Goal: Task Accomplishment & Management: Manage account settings

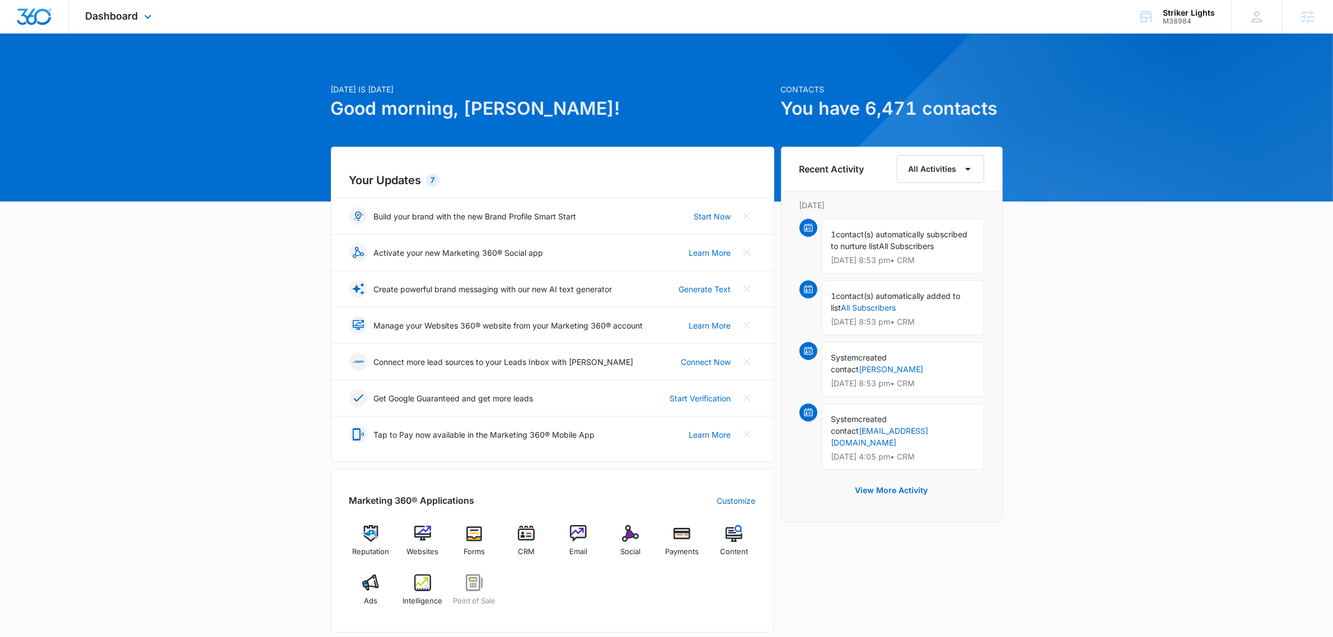
click at [94, 3] on div "Dashboard Apps Reputation Websites Forms CRM Email Social Payments POS Content …" at bounding box center [120, 16] width 102 height 33
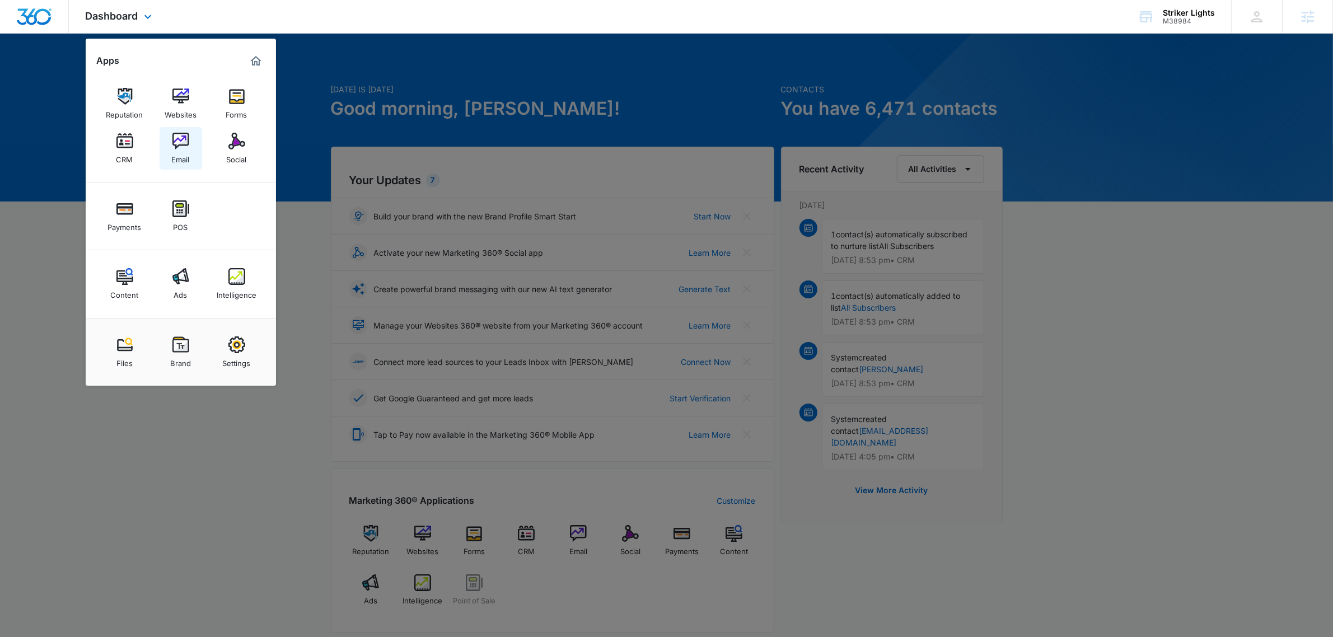
click at [172, 144] on img at bounding box center [180, 141] width 17 height 17
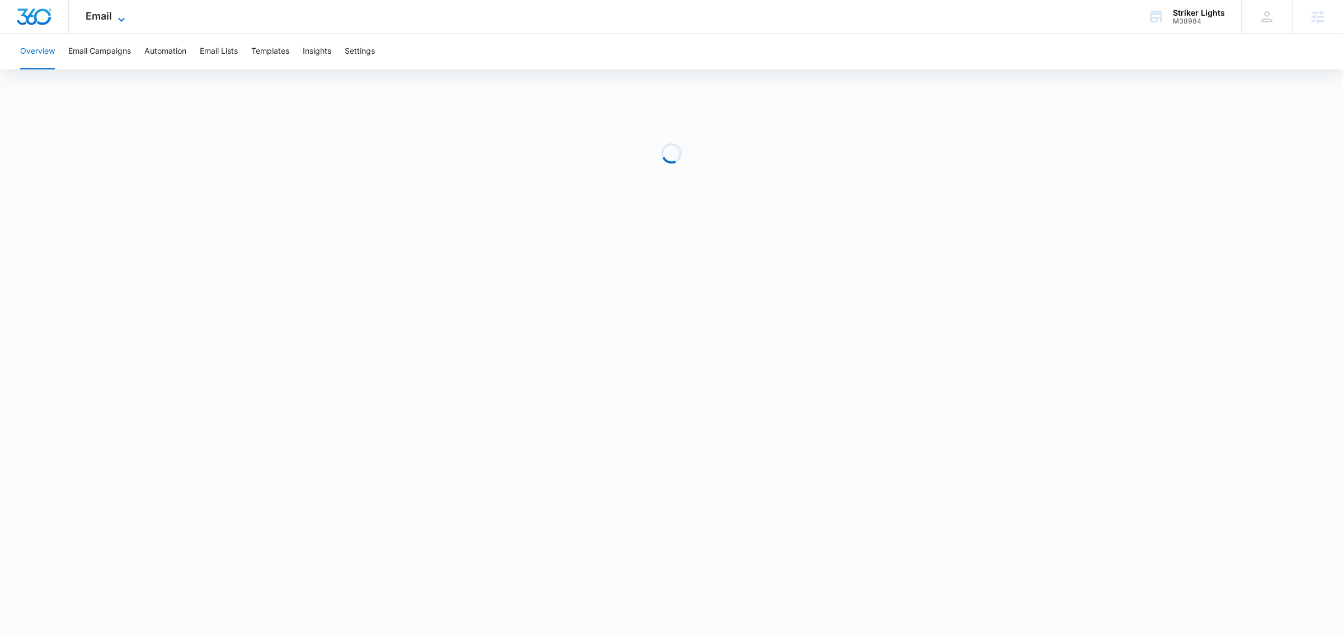
click at [107, 18] on span "Email" at bounding box center [99, 16] width 26 height 12
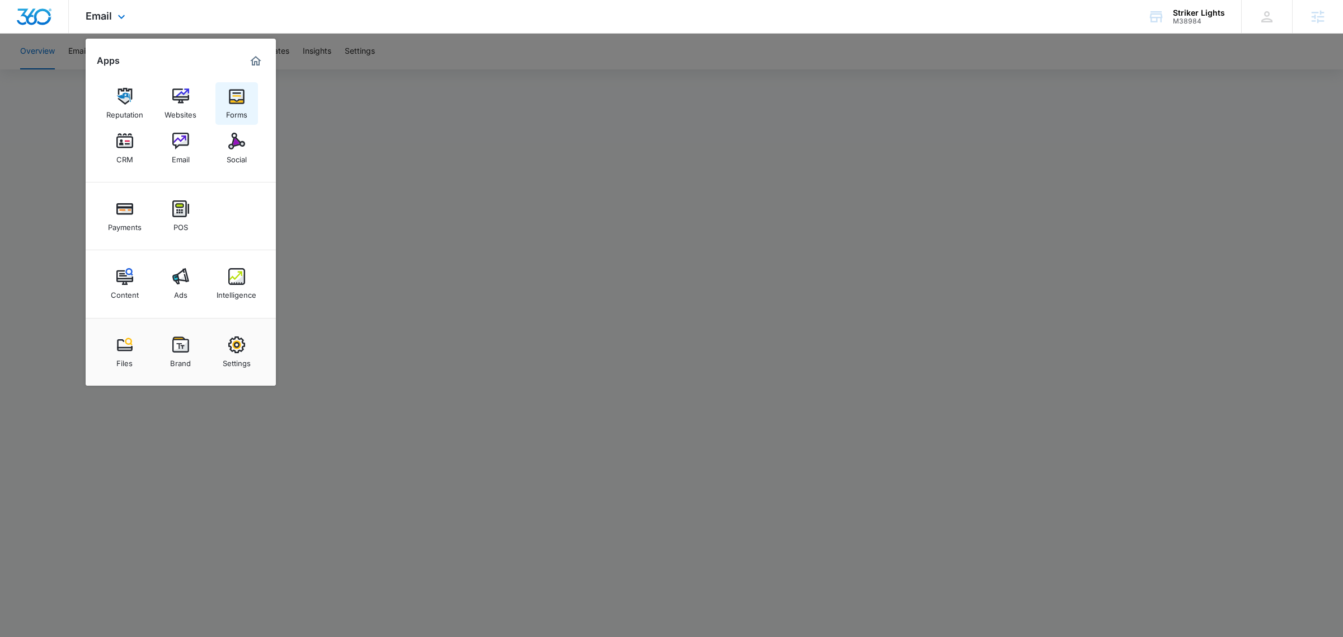
click at [237, 99] on img at bounding box center [236, 96] width 17 height 17
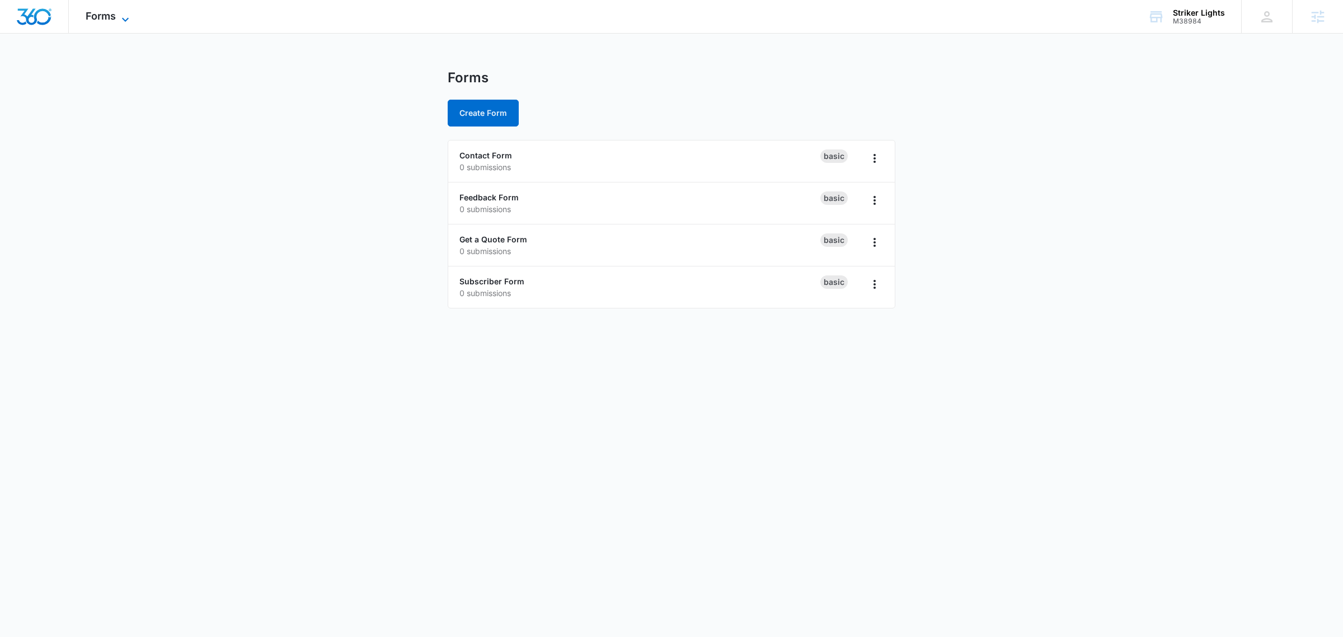
click at [126, 21] on icon at bounding box center [125, 19] width 13 height 13
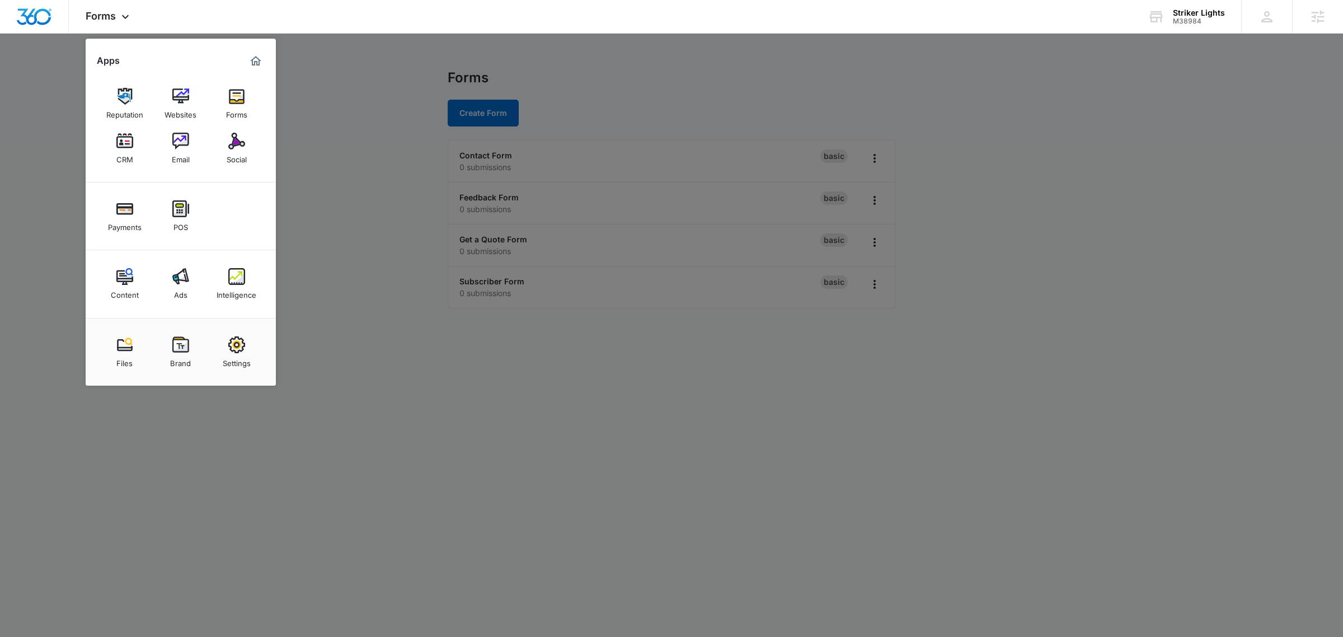
click at [339, 196] on div at bounding box center [671, 318] width 1343 height 637
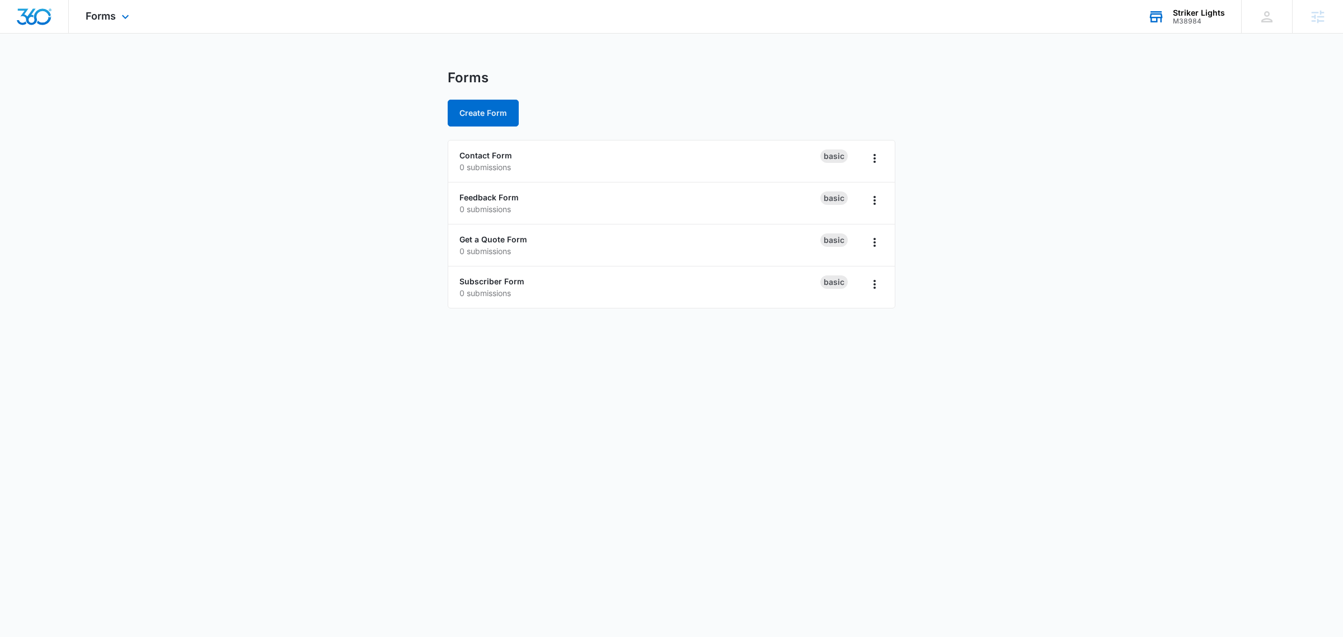
click at [1126, 15] on div "Striker Lights" at bounding box center [1199, 12] width 52 height 9
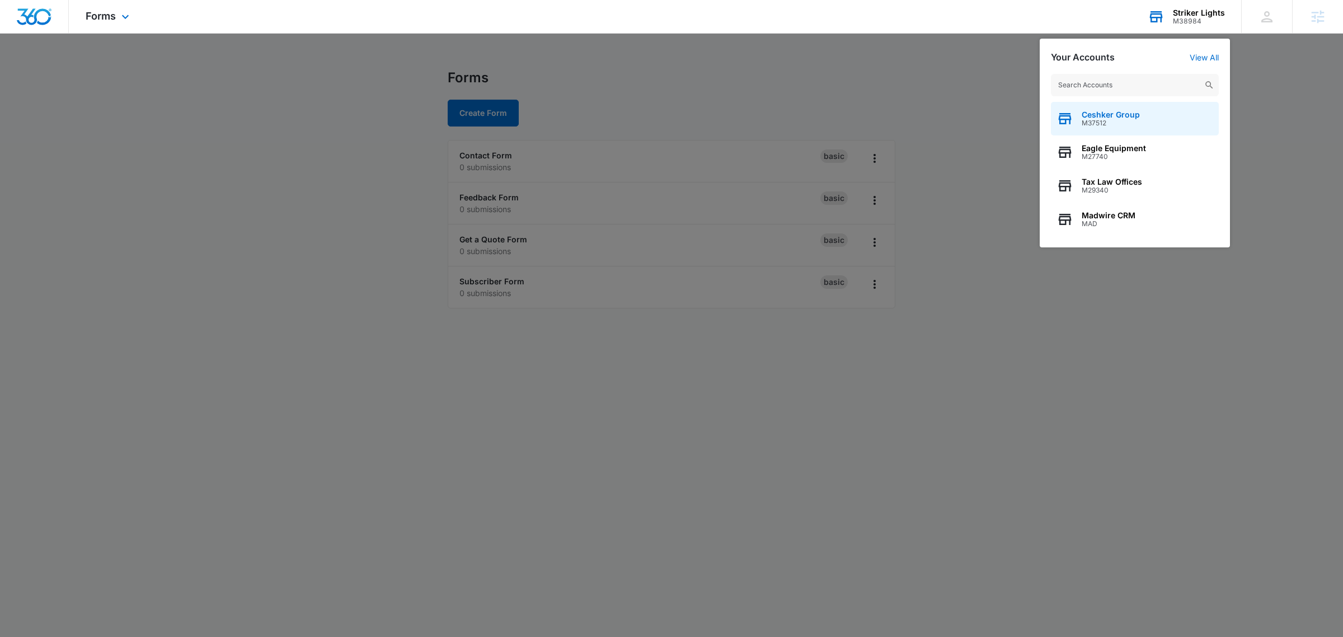
click at [1126, 102] on div "Ceshker Group M37512" at bounding box center [1135, 119] width 168 height 34
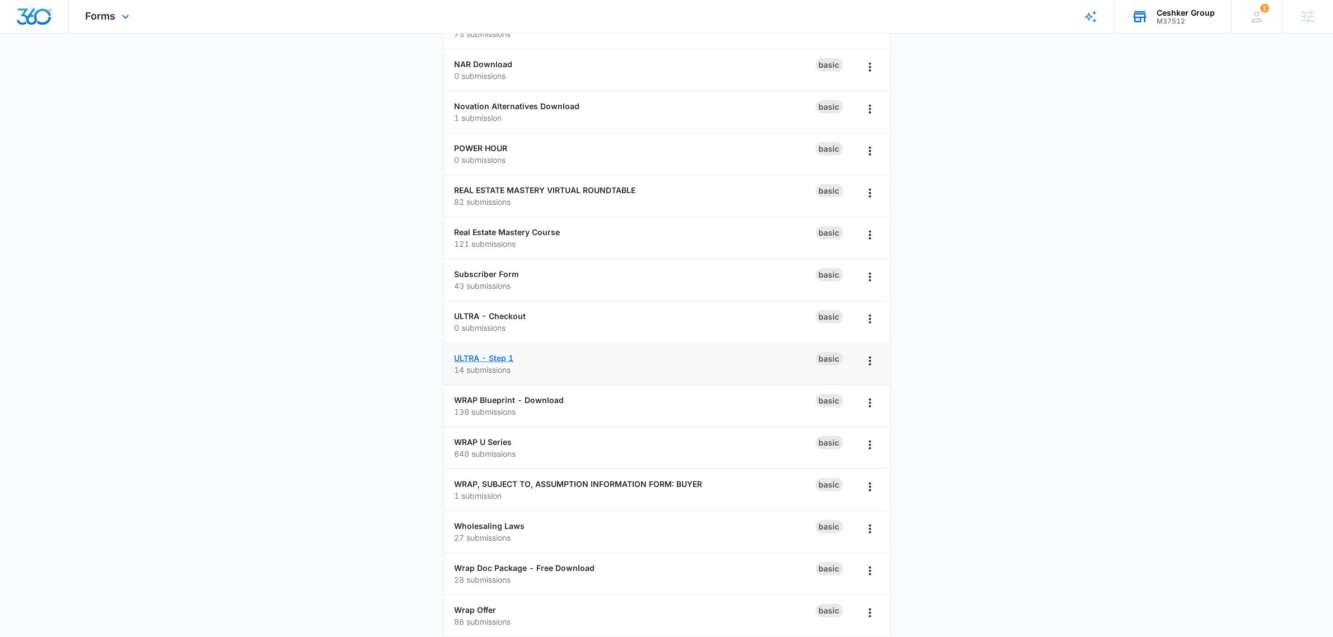
click at [493, 356] on link "ULTRA - Step 1" at bounding box center [483, 358] width 59 height 10
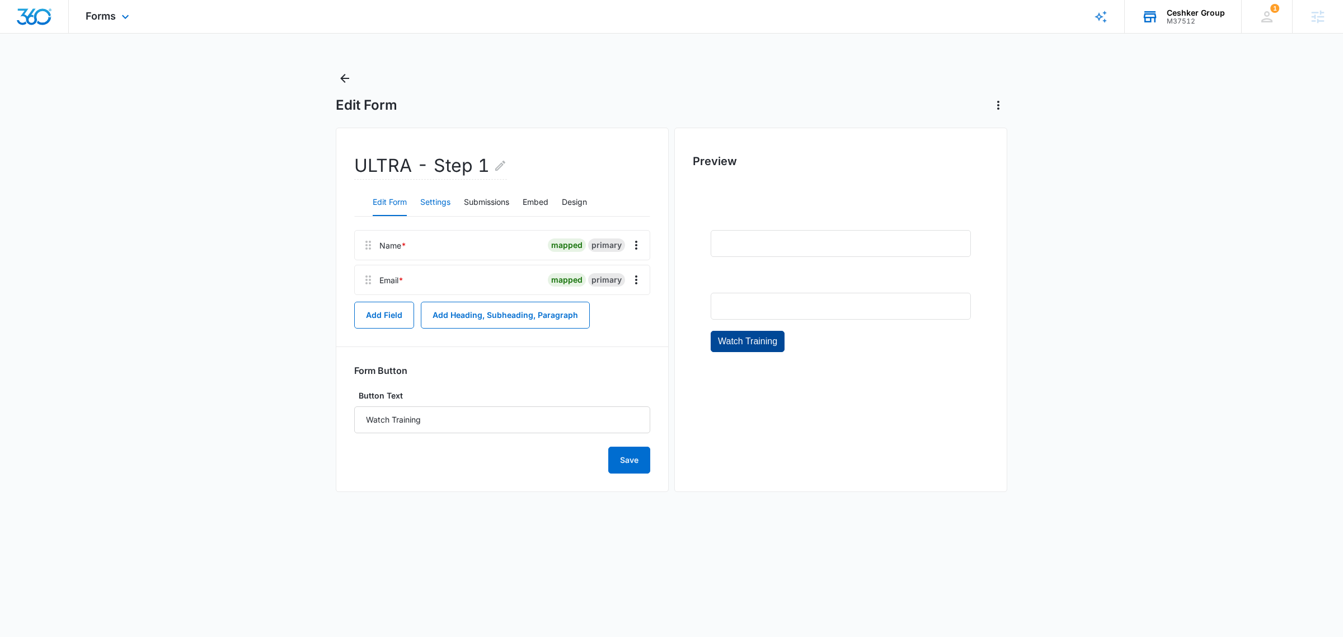
click at [448, 199] on button "Settings" at bounding box center [435, 202] width 30 height 27
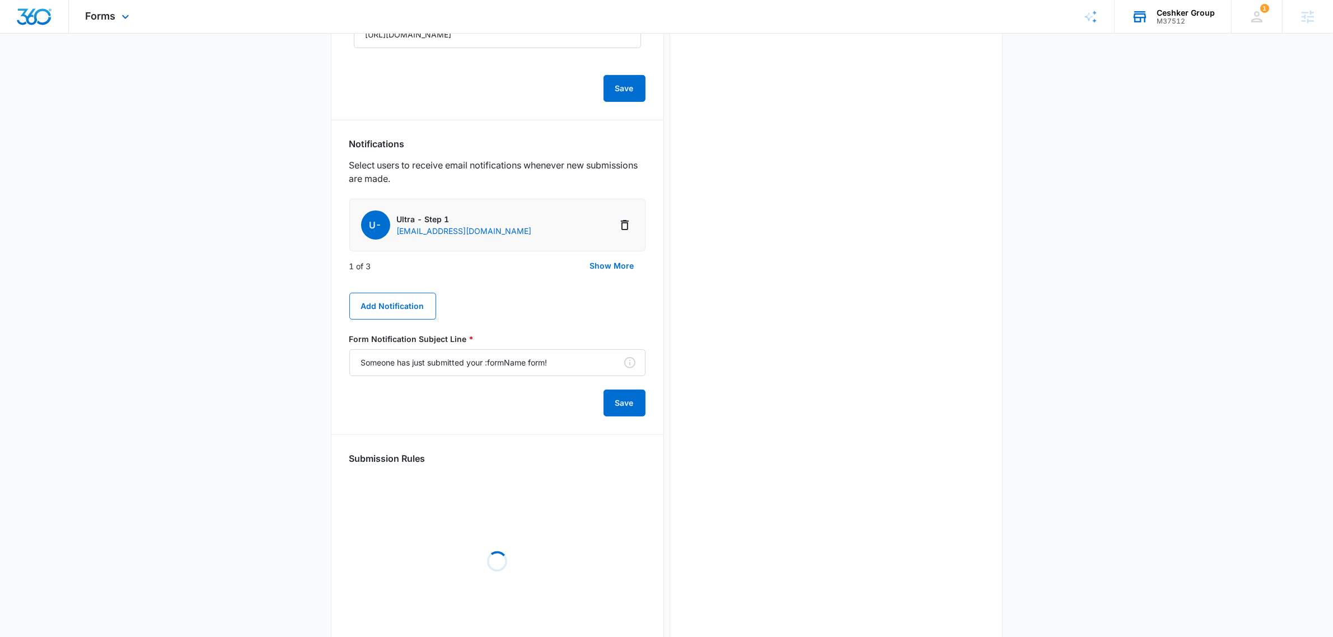
scroll to position [349, 0]
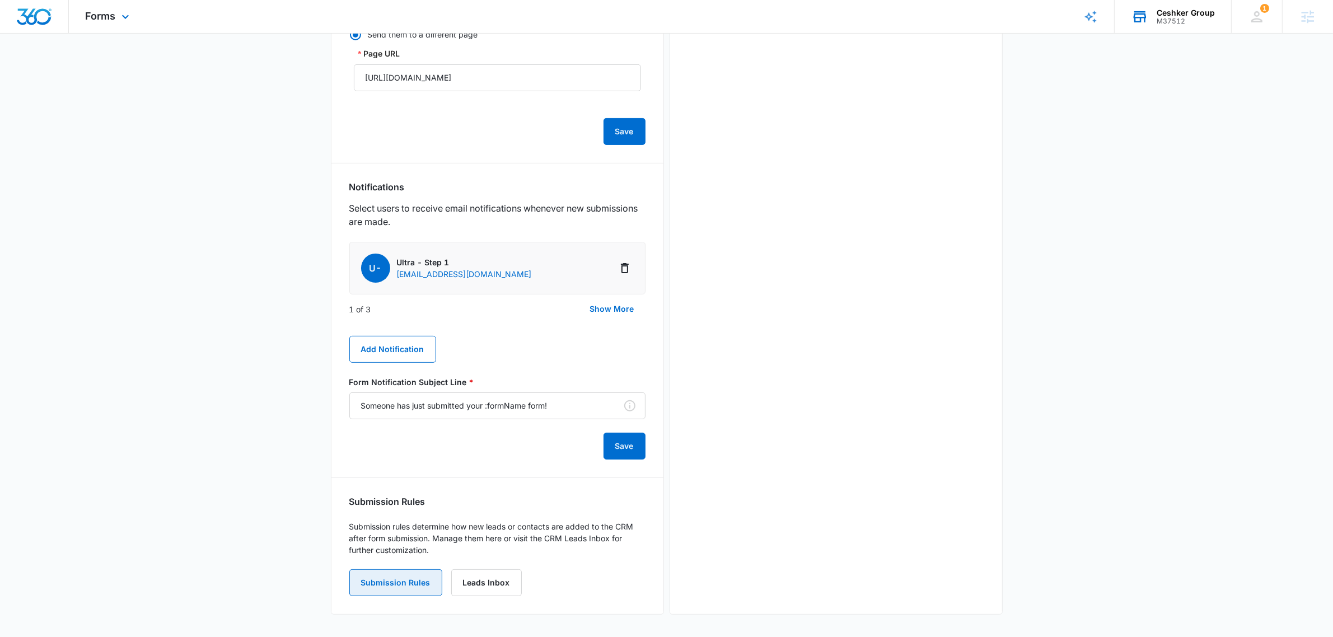
click at [364, 480] on button "Submission Rules" at bounding box center [395, 582] width 93 height 27
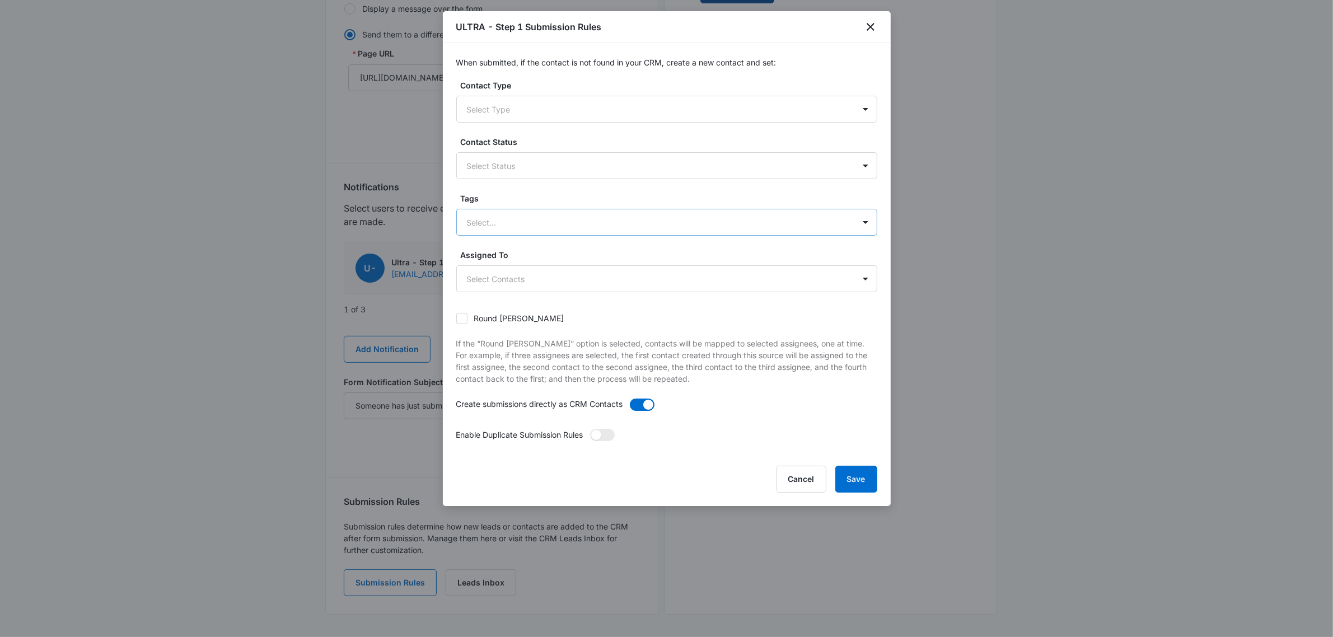
click at [601, 228] on div at bounding box center [653, 222] width 373 height 14
type input "ultra step 1"
click at [756, 189] on div "Contact Type Select Type Contact Status Select Status Tags Select... Assigned T…" at bounding box center [666, 266] width 421 height 375
click at [311, 301] on div at bounding box center [666, 318] width 1333 height 637
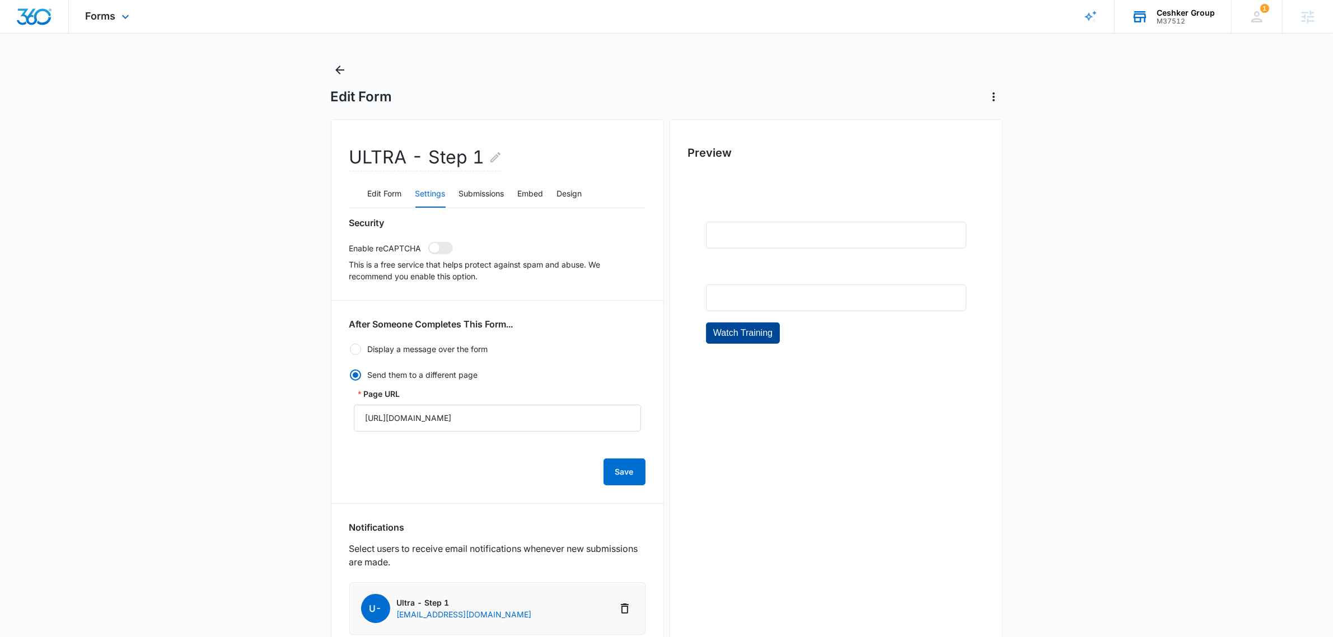
scroll to position [0, 0]
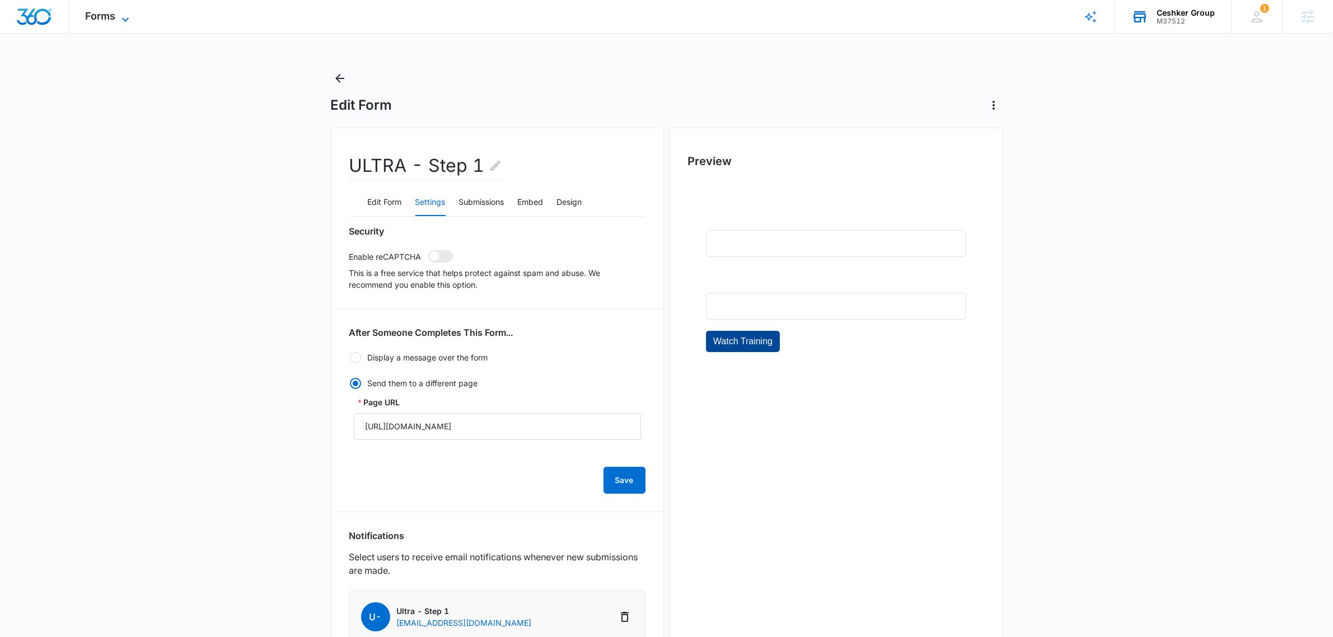
click at [104, 17] on span "Forms" at bounding box center [101, 16] width 30 height 12
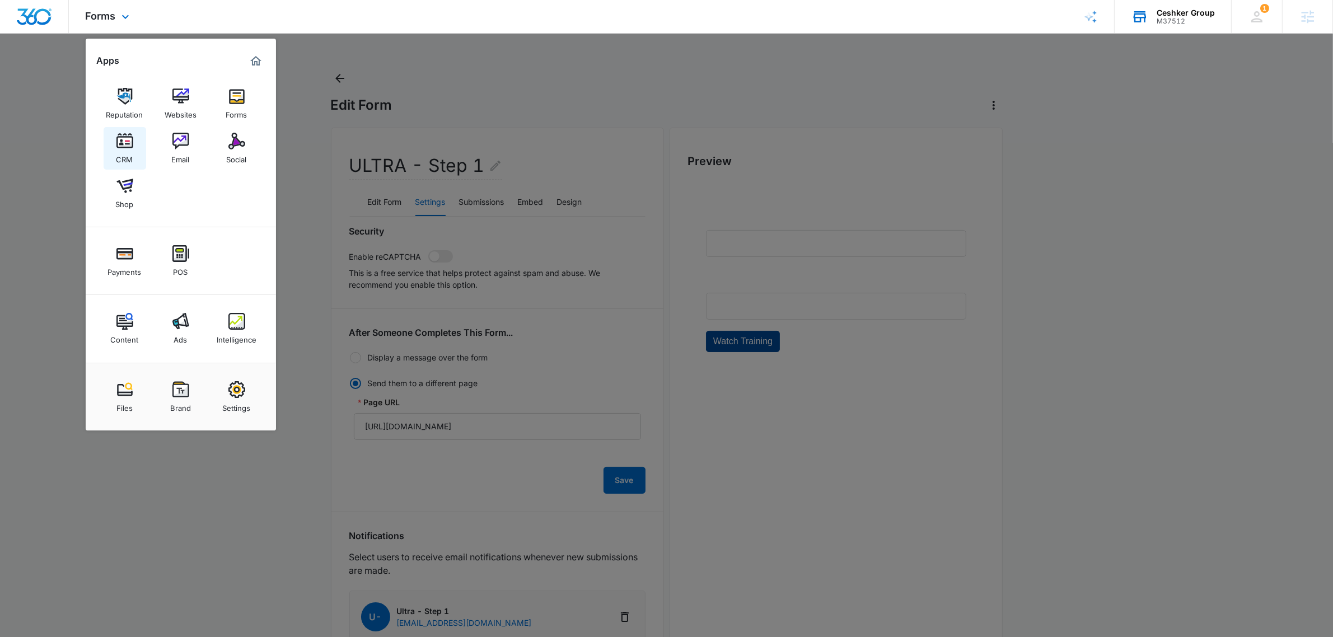
click at [136, 152] on link "CRM" at bounding box center [125, 148] width 43 height 43
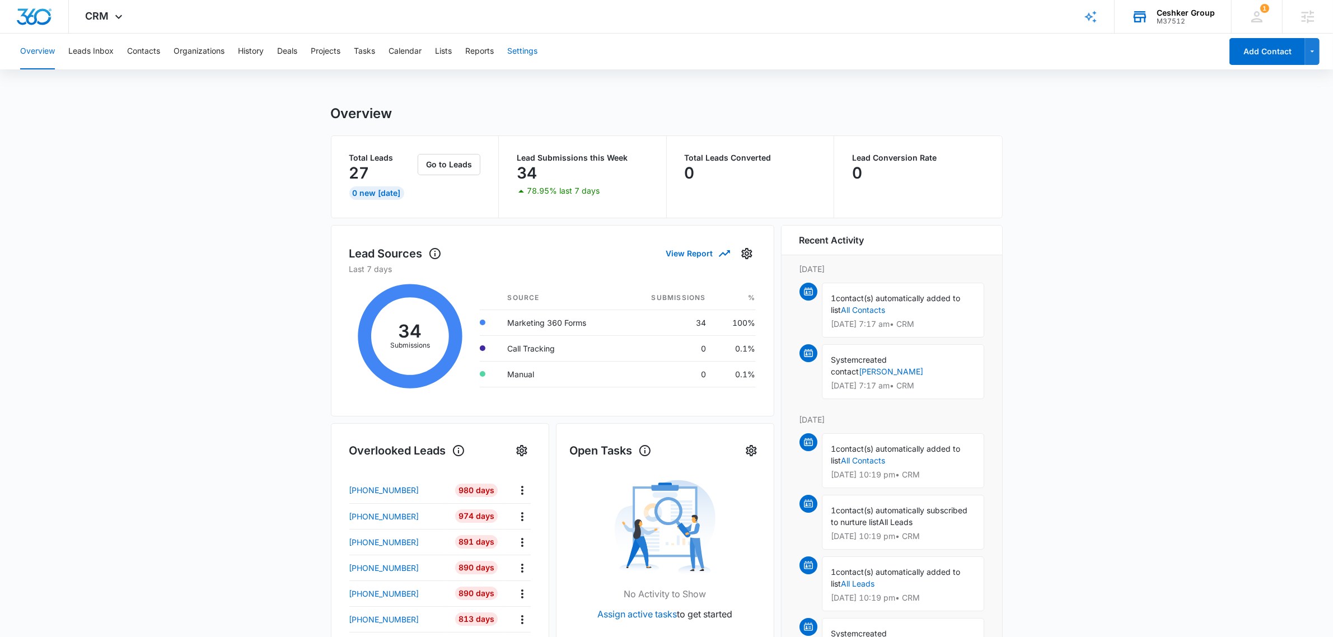
click at [518, 49] on button "Settings" at bounding box center [522, 52] width 30 height 36
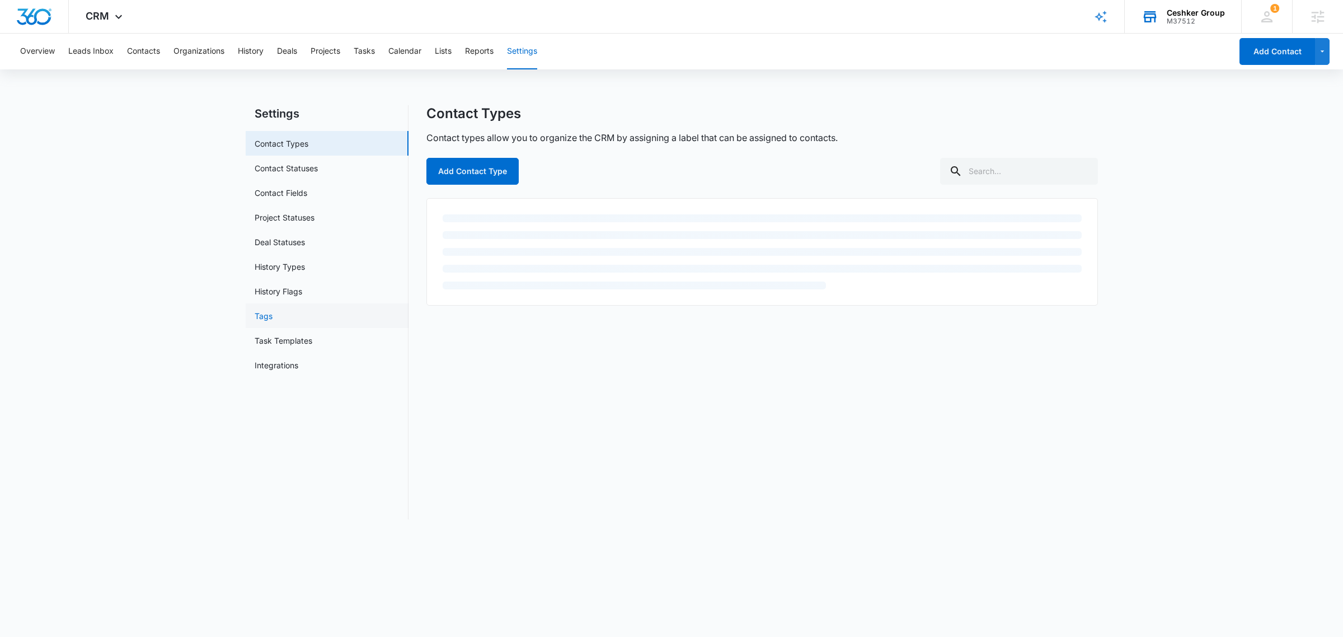
click at [273, 320] on link "Tags" at bounding box center [264, 316] width 18 height 12
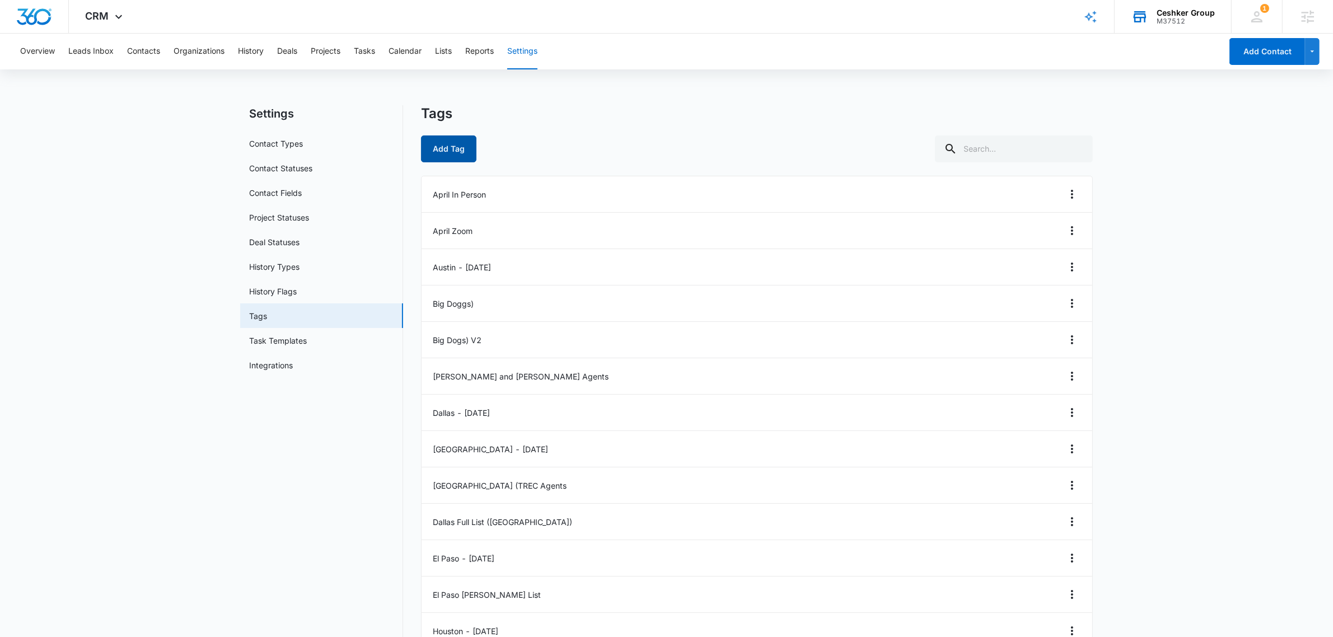
click at [468, 152] on button "Add Tag" at bounding box center [448, 148] width 55 height 27
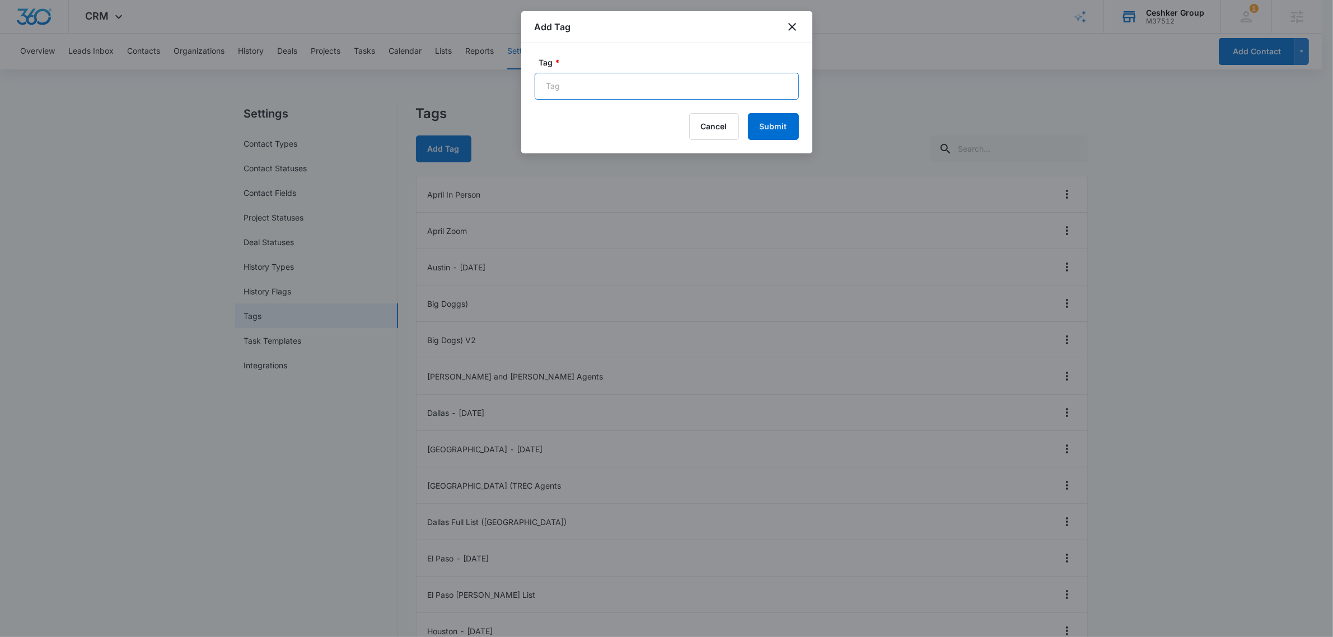
click at [613, 91] on input "Tag *" at bounding box center [666, 86] width 264 height 27
type input "ultra step 1"
click at [762, 133] on button "Submit" at bounding box center [773, 126] width 51 height 27
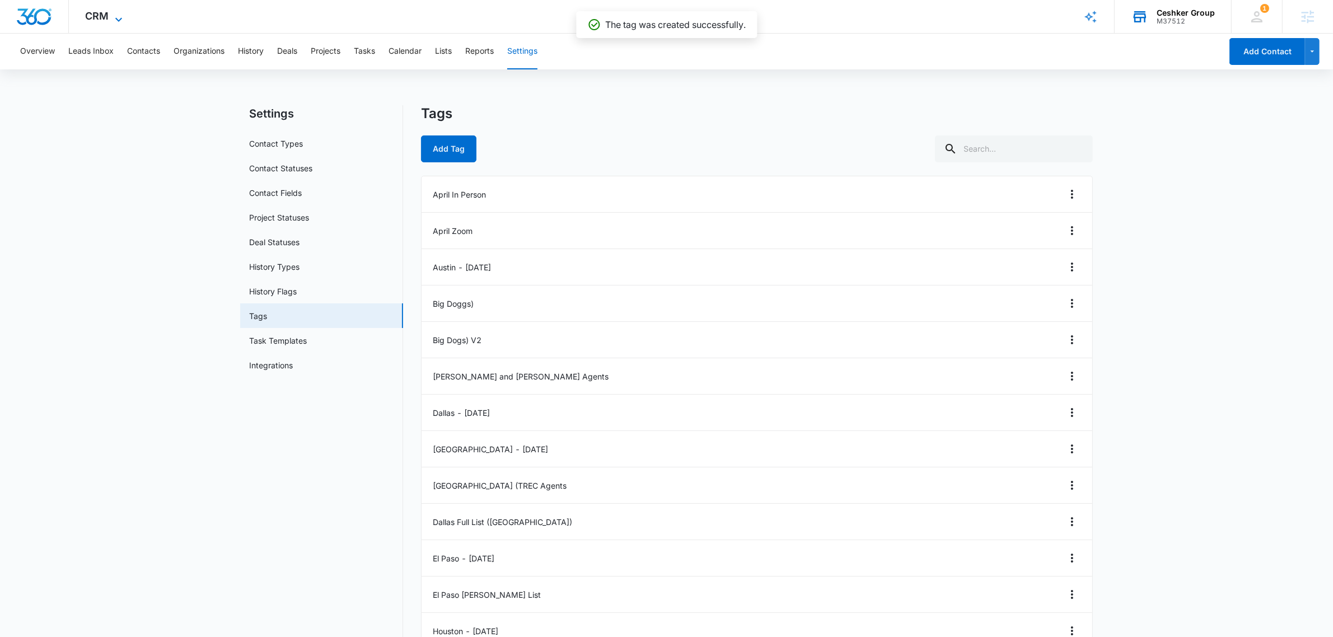
click at [104, 20] on span "CRM" at bounding box center [98, 16] width 24 height 12
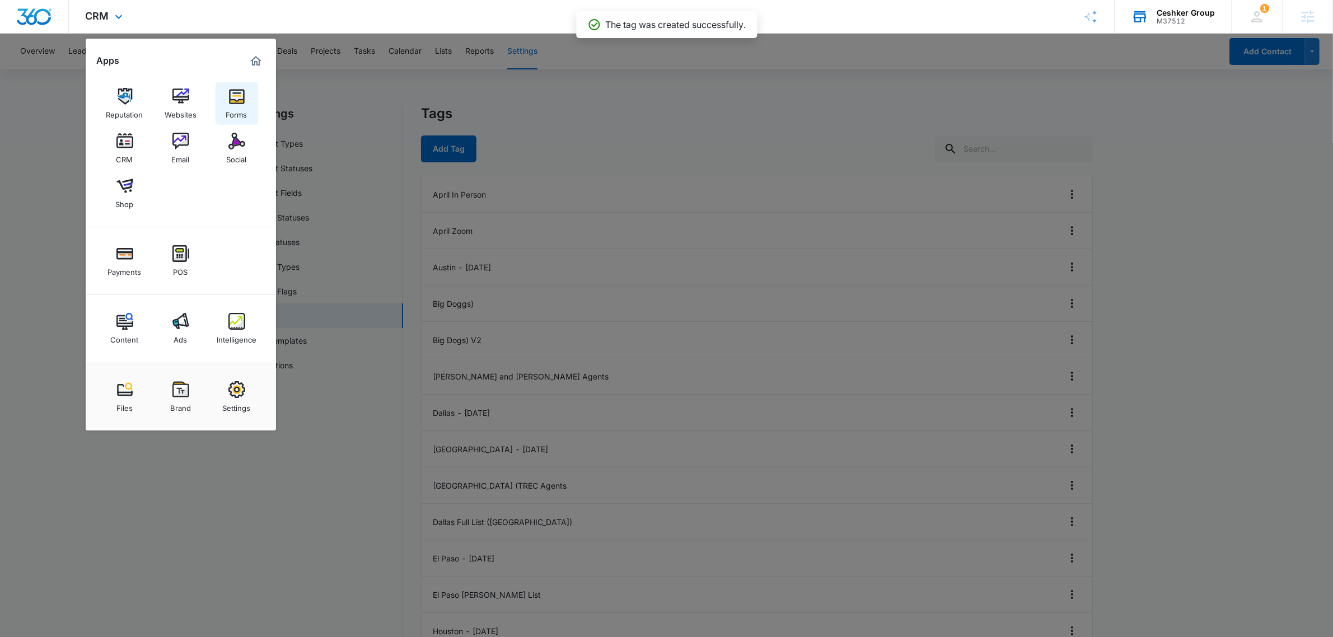
click at [239, 95] on img at bounding box center [236, 96] width 17 height 17
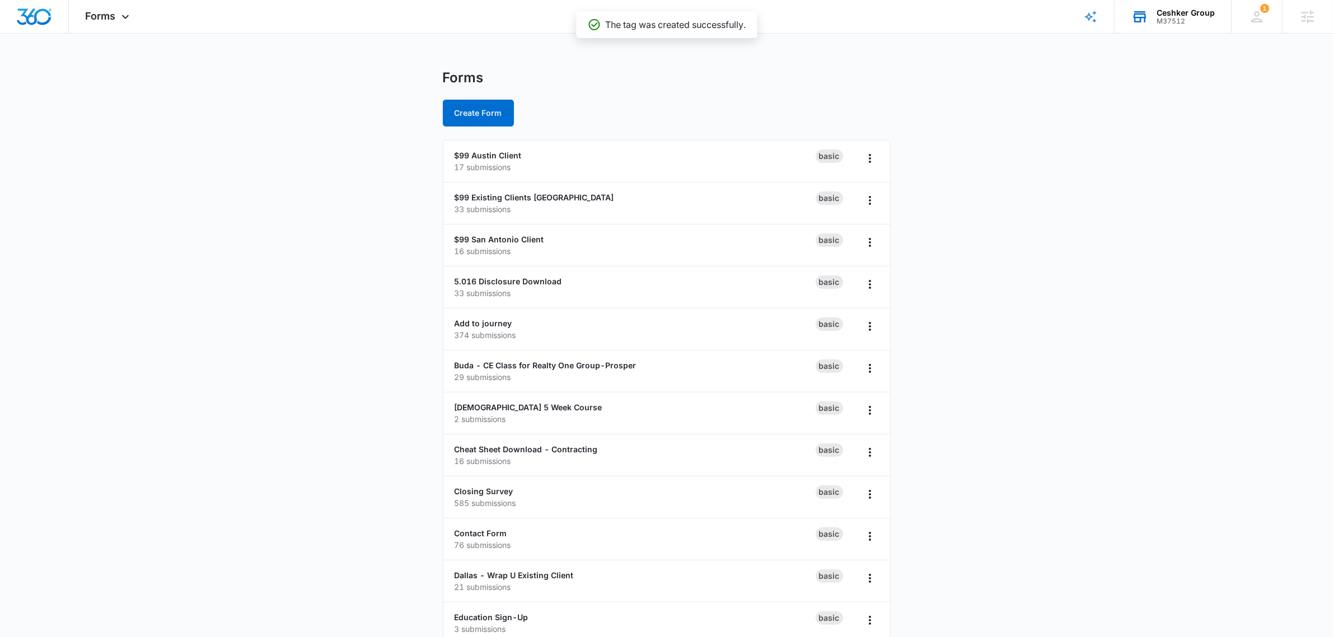
scroll to position [931, 0]
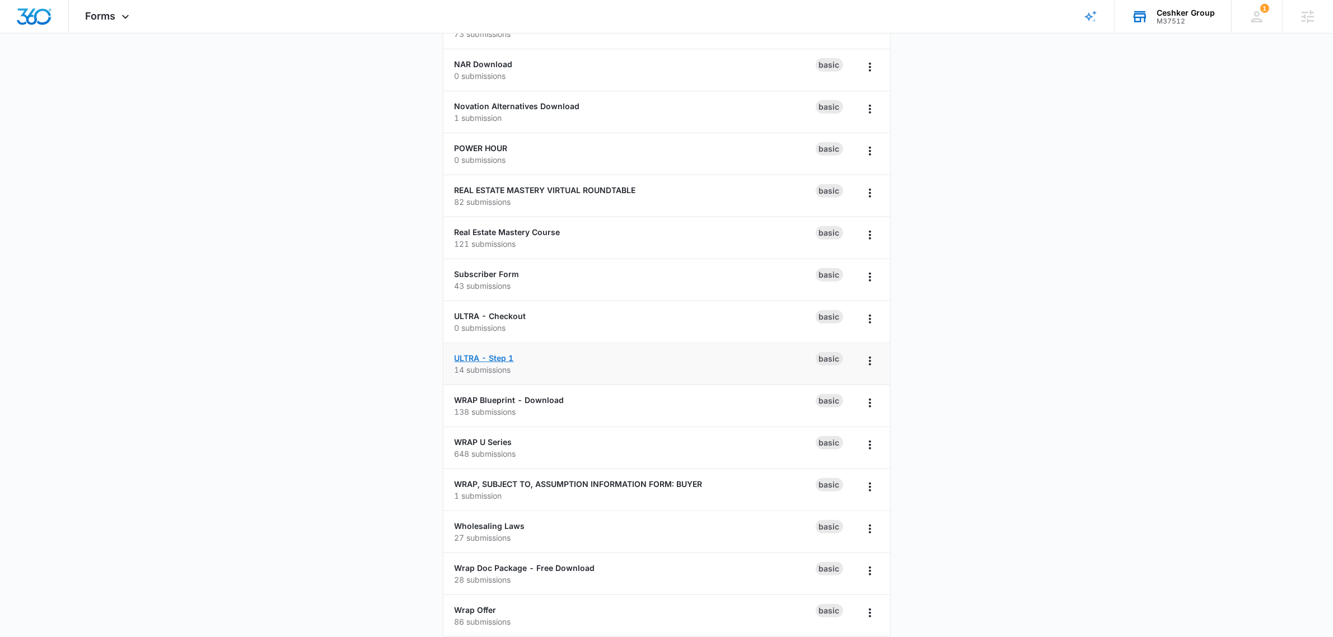
click at [477, 362] on link "ULTRA - Step 1" at bounding box center [483, 358] width 59 height 10
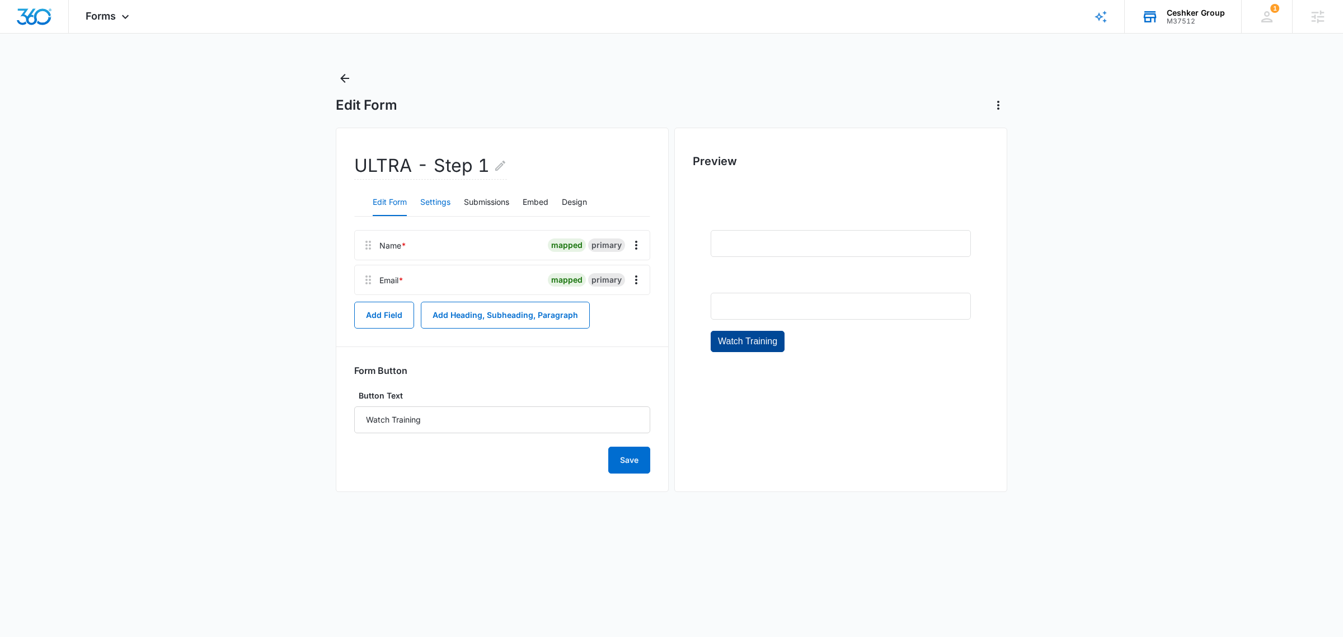
click at [443, 199] on button "Settings" at bounding box center [435, 202] width 30 height 27
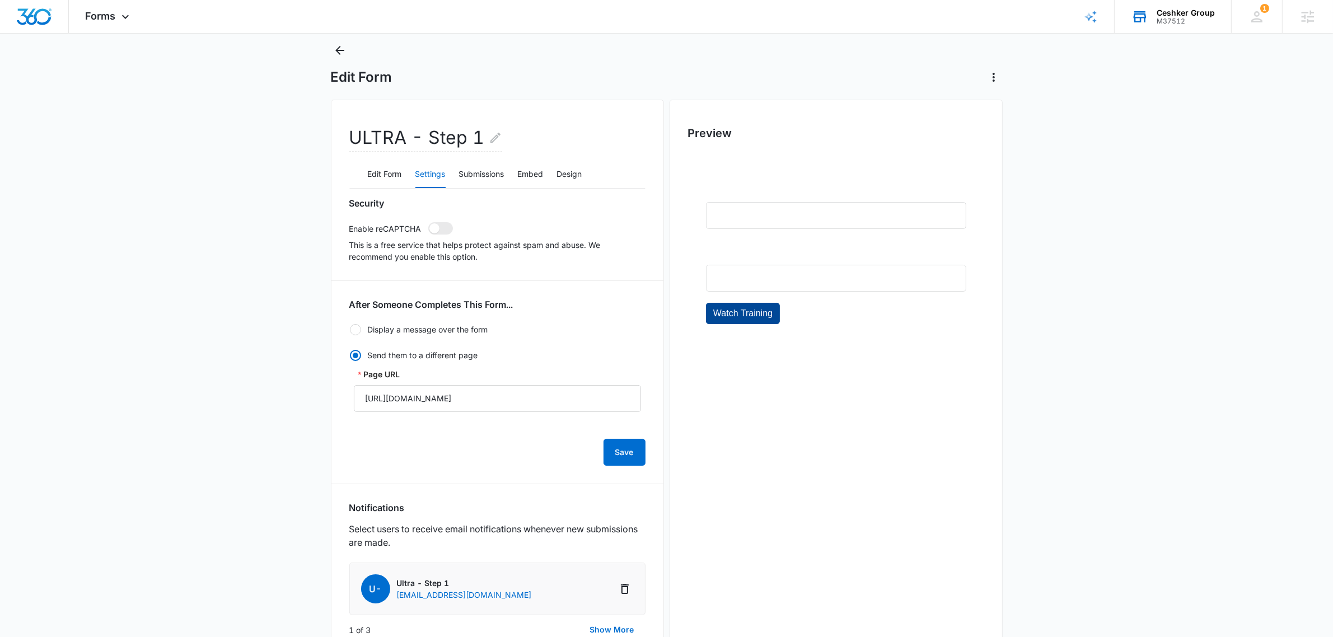
scroll to position [349, 0]
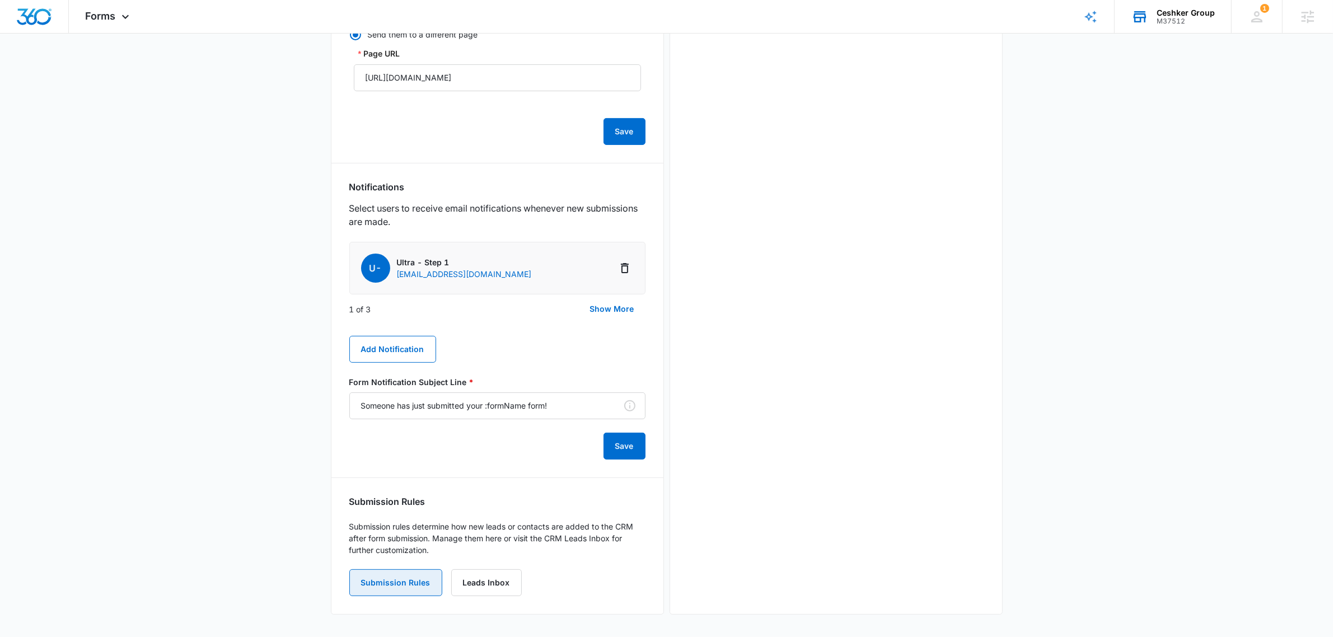
click at [392, 480] on button "Submission Rules" at bounding box center [395, 582] width 93 height 27
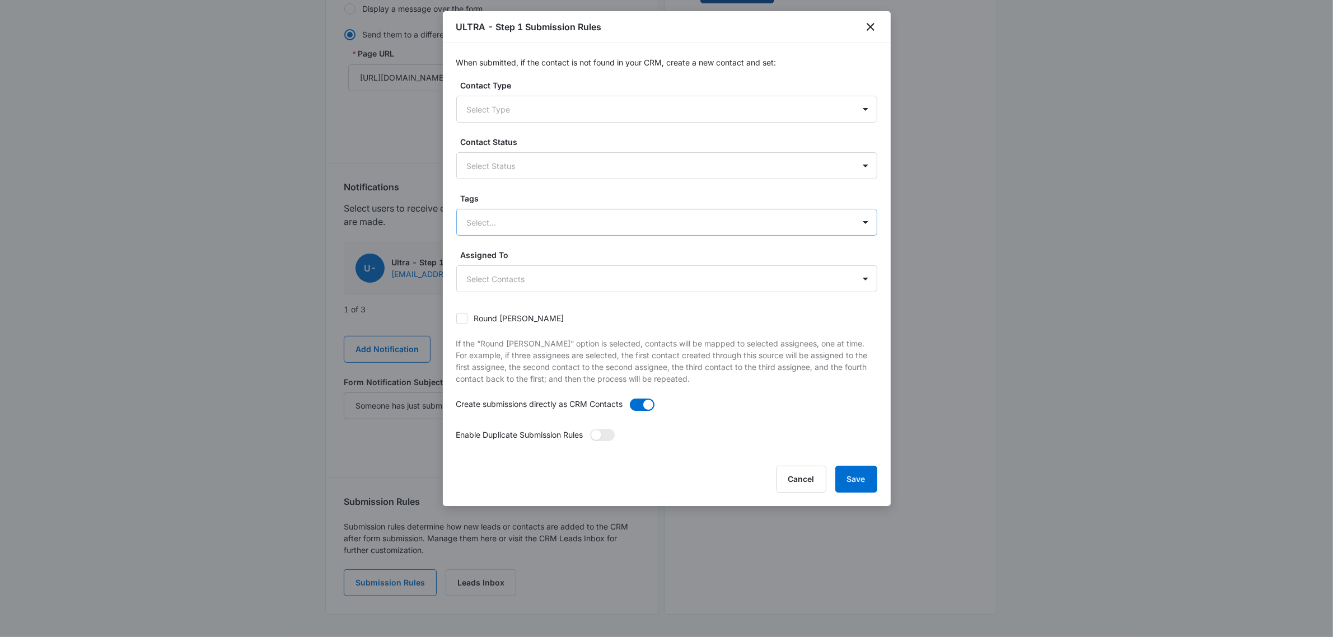
click at [470, 220] on div at bounding box center [653, 222] width 373 height 14
type input "ultr"
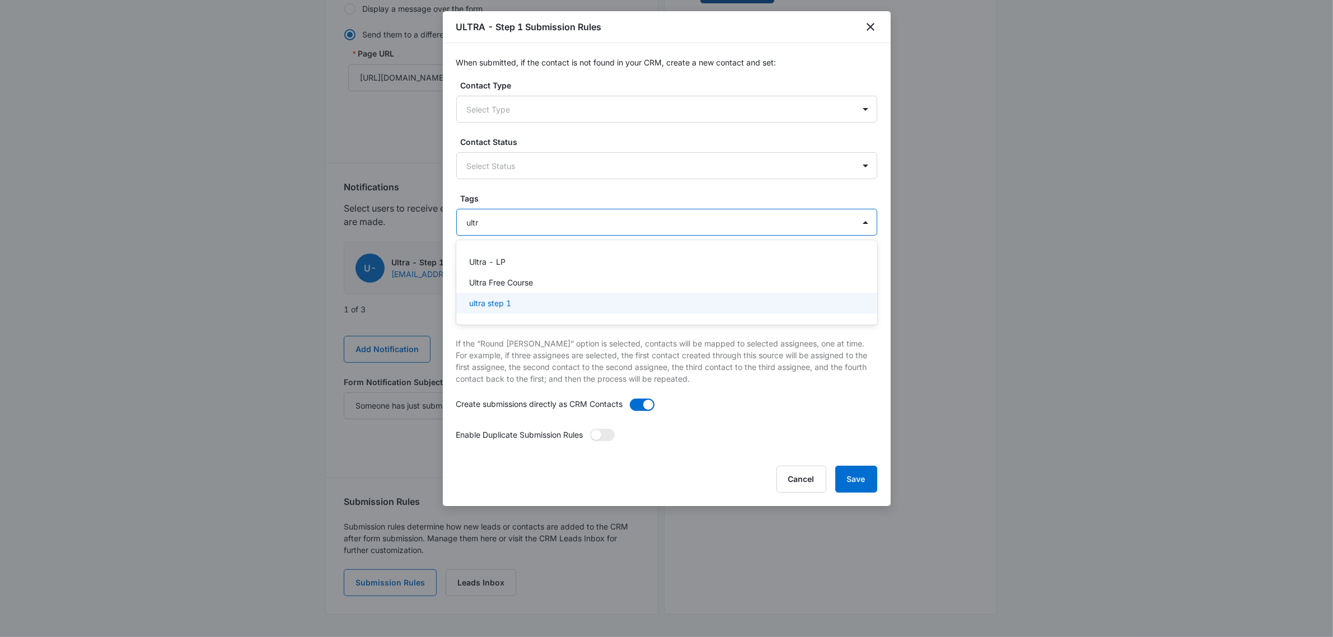
click at [561, 306] on div "ultra step 1" at bounding box center [666, 303] width 392 height 12
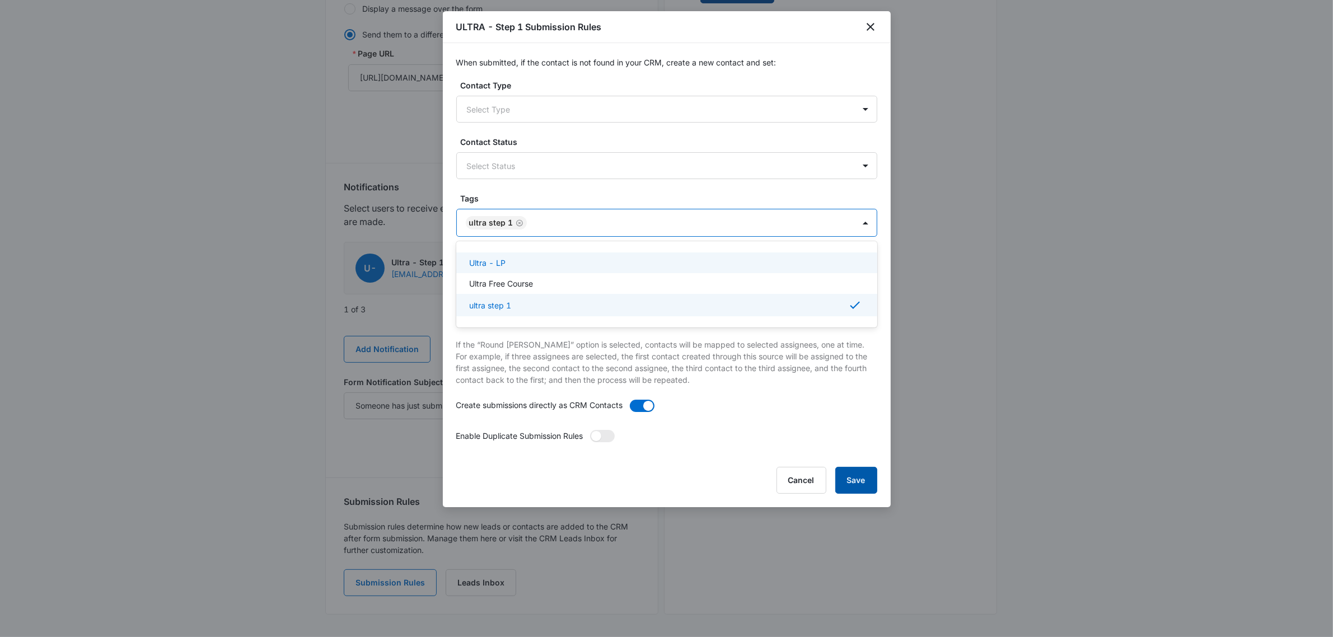
click at [862, 480] on button "Save" at bounding box center [856, 480] width 42 height 27
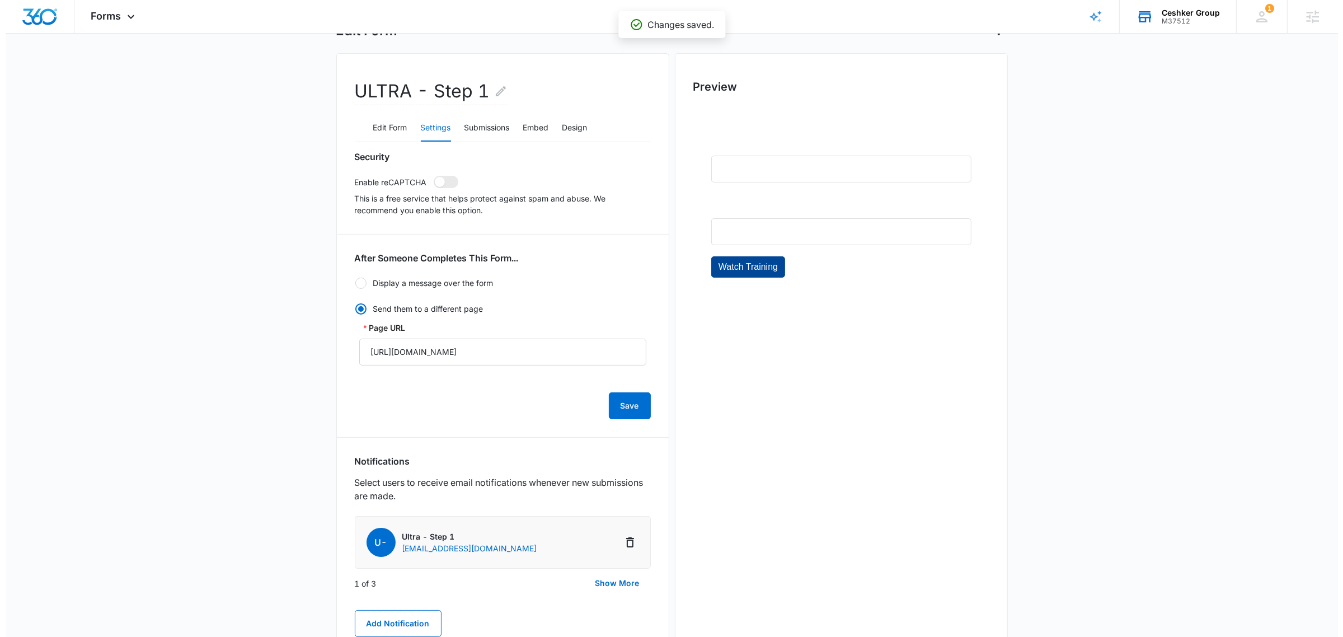
scroll to position [0, 0]
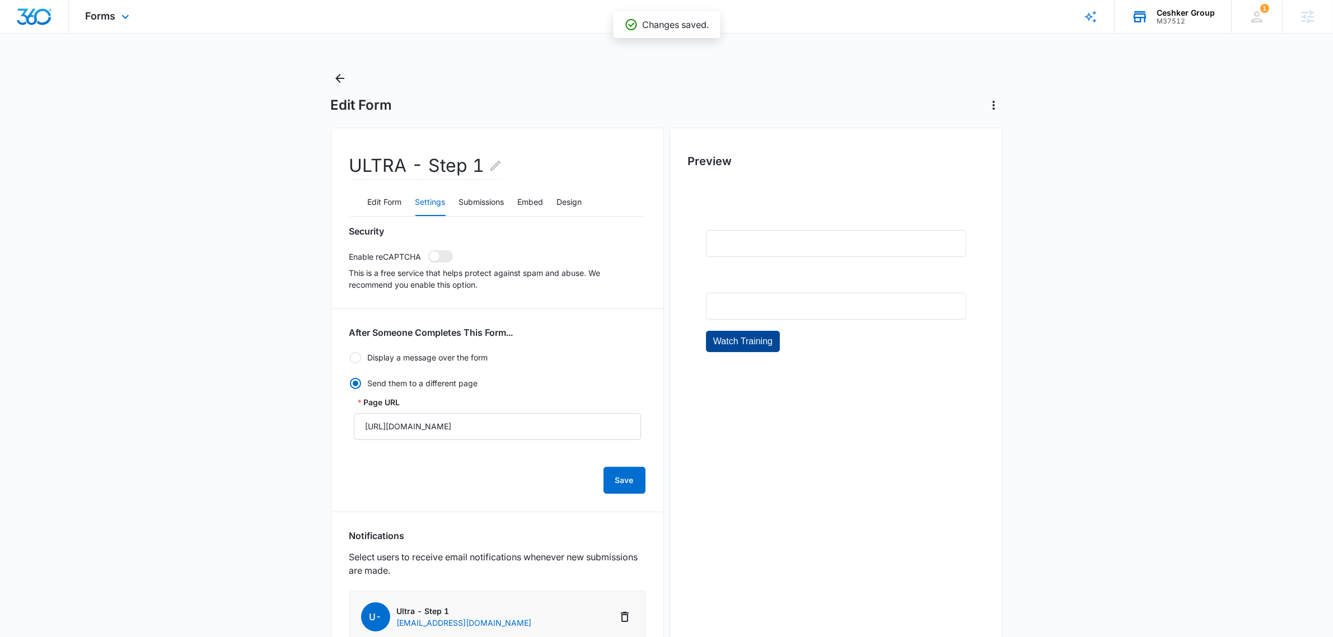
click at [121, 24] on div "Forms Apps Reputation Websites Forms CRM Email Social Shop Payments POS Content…" at bounding box center [109, 16] width 80 height 33
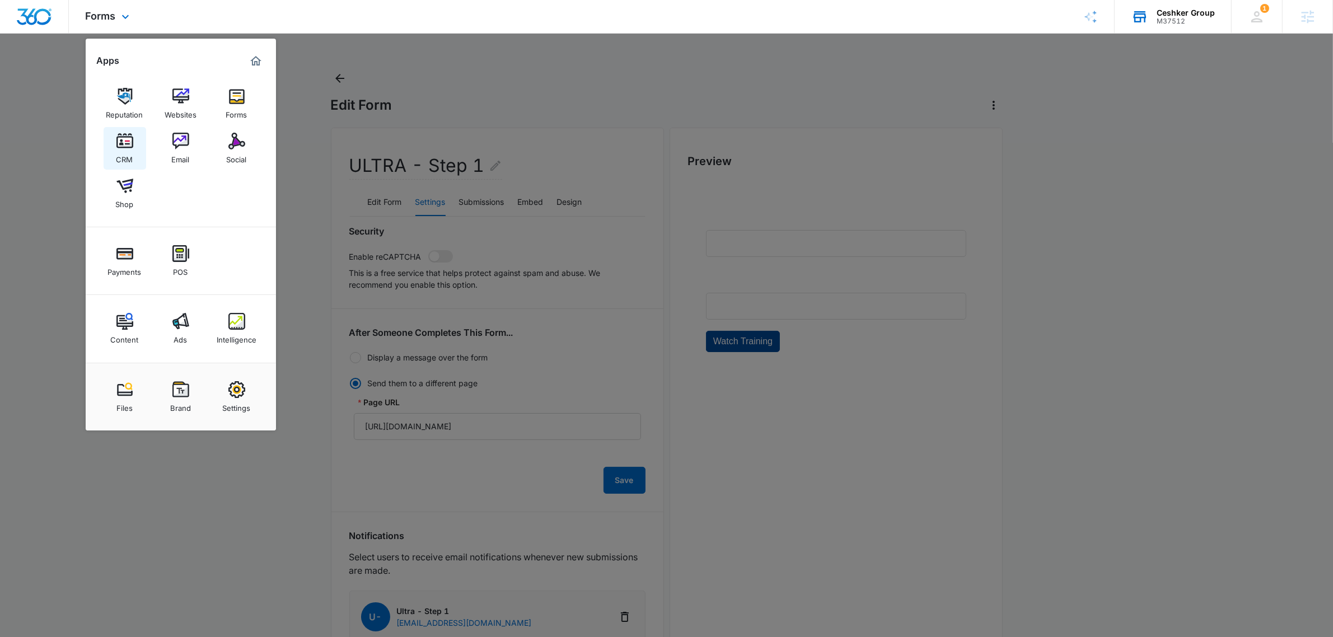
click at [138, 138] on link "CRM" at bounding box center [125, 148] width 43 height 43
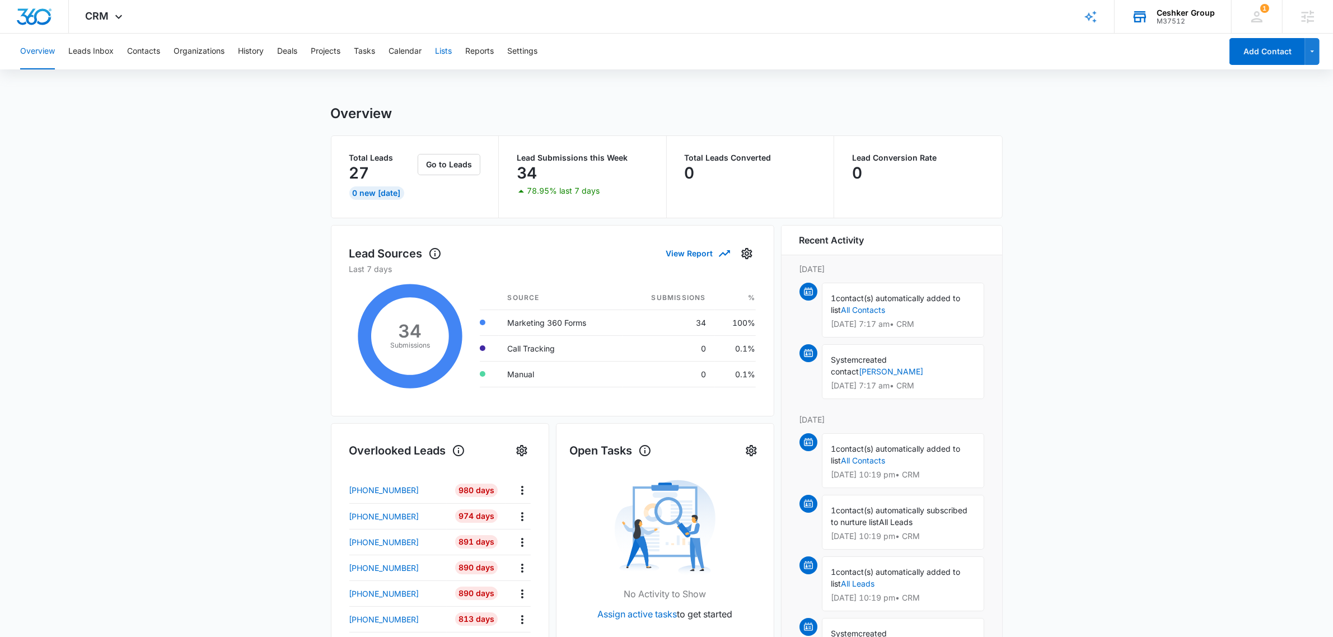
click at [452, 57] on button "Lists" at bounding box center [443, 52] width 17 height 36
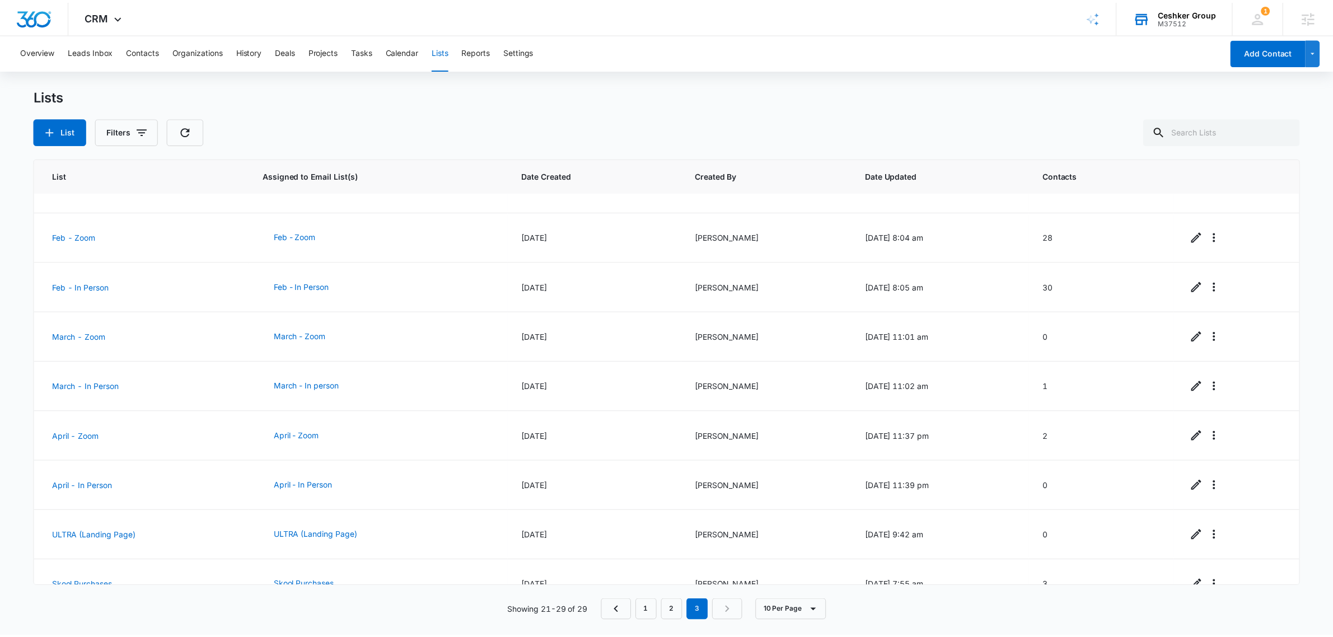
scroll to position [56, 0]
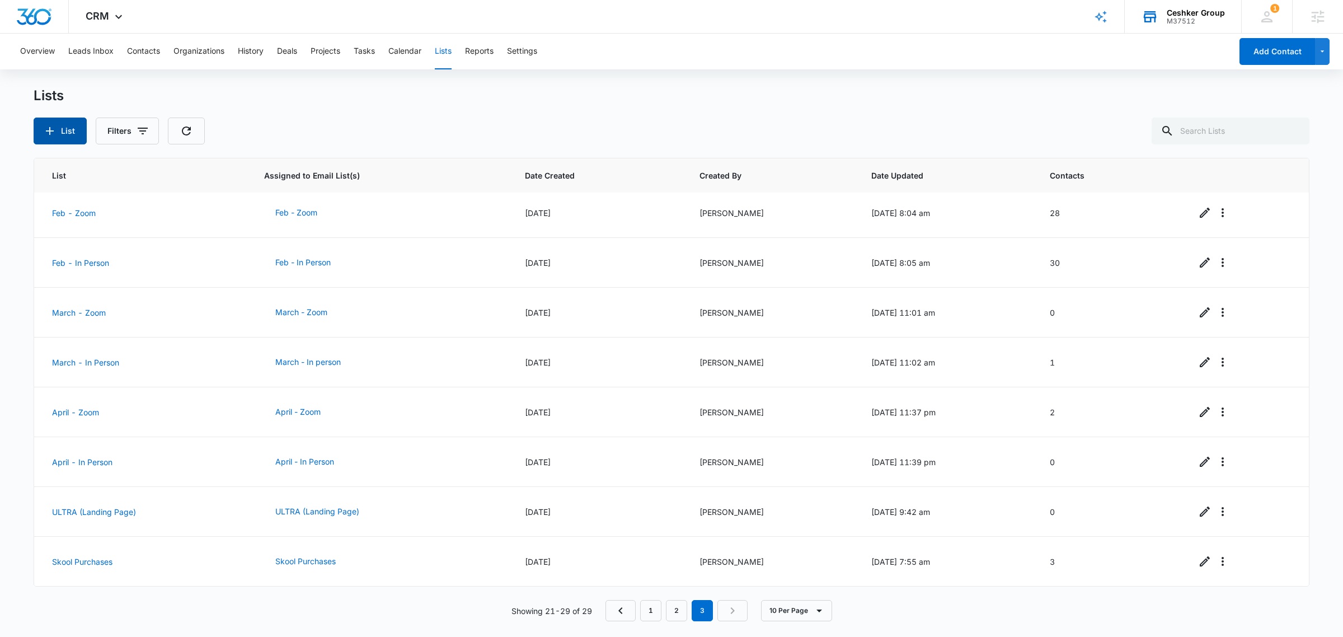
click at [40, 130] on button "List" at bounding box center [60, 131] width 53 height 27
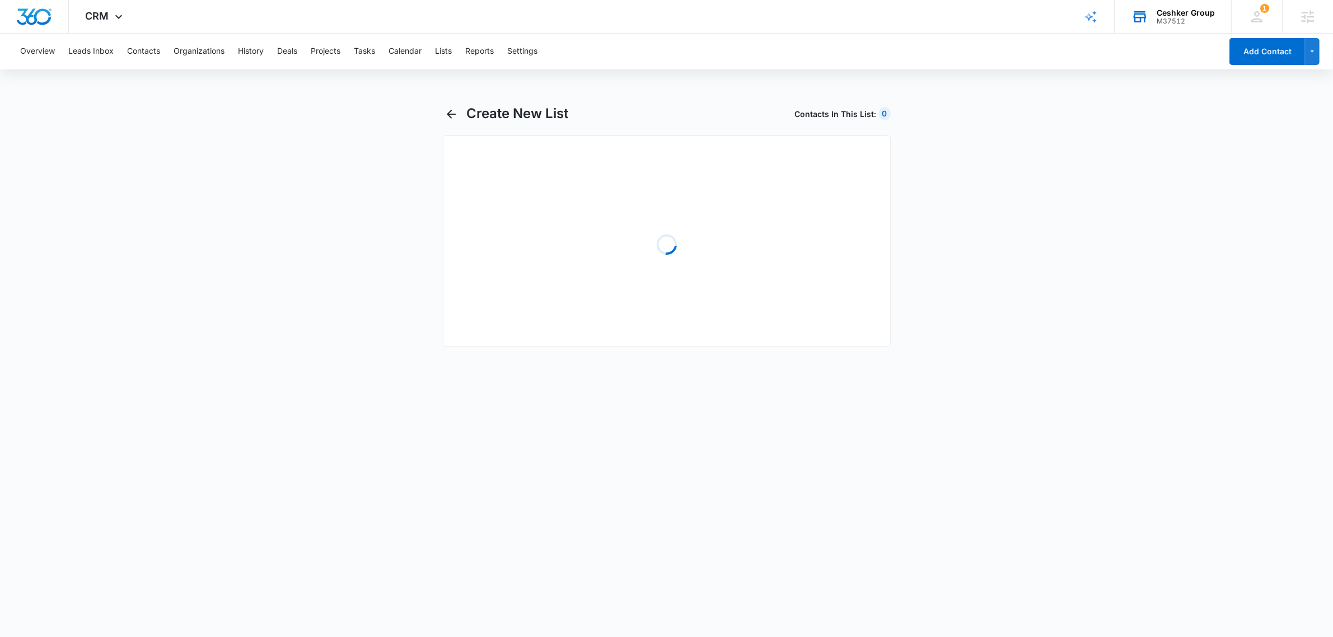
select select "31"
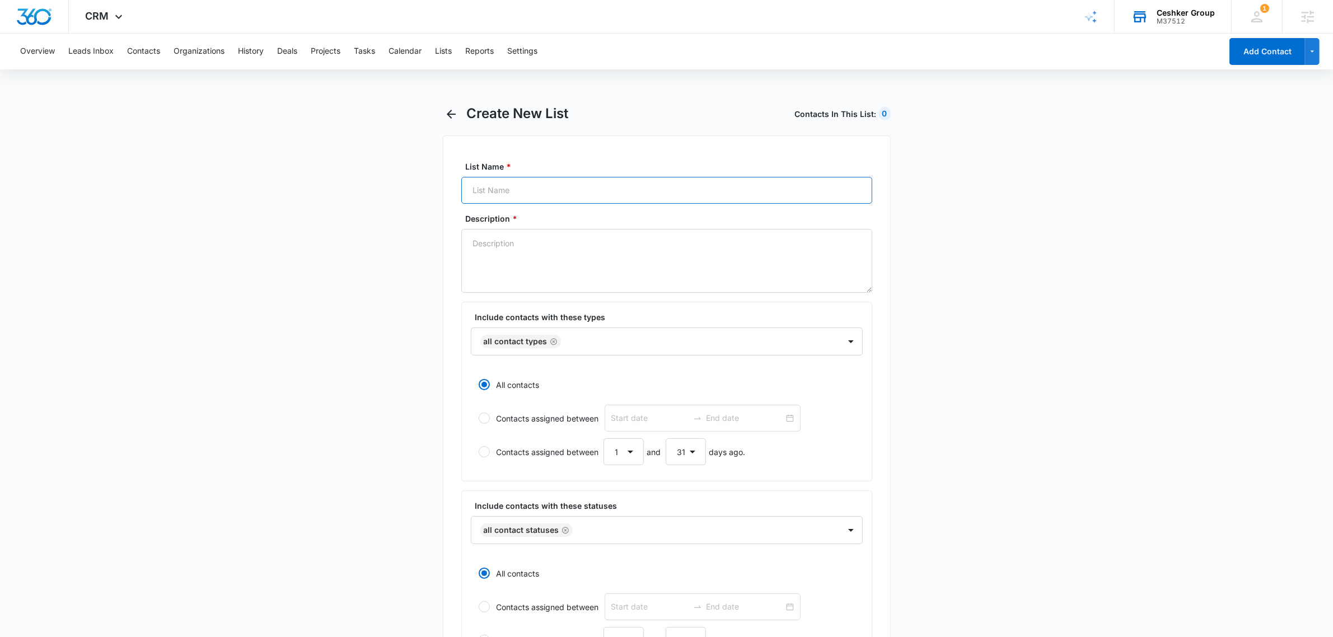
click at [531, 185] on input "List Name *" at bounding box center [666, 190] width 411 height 27
type input "Ultra - Step 1"
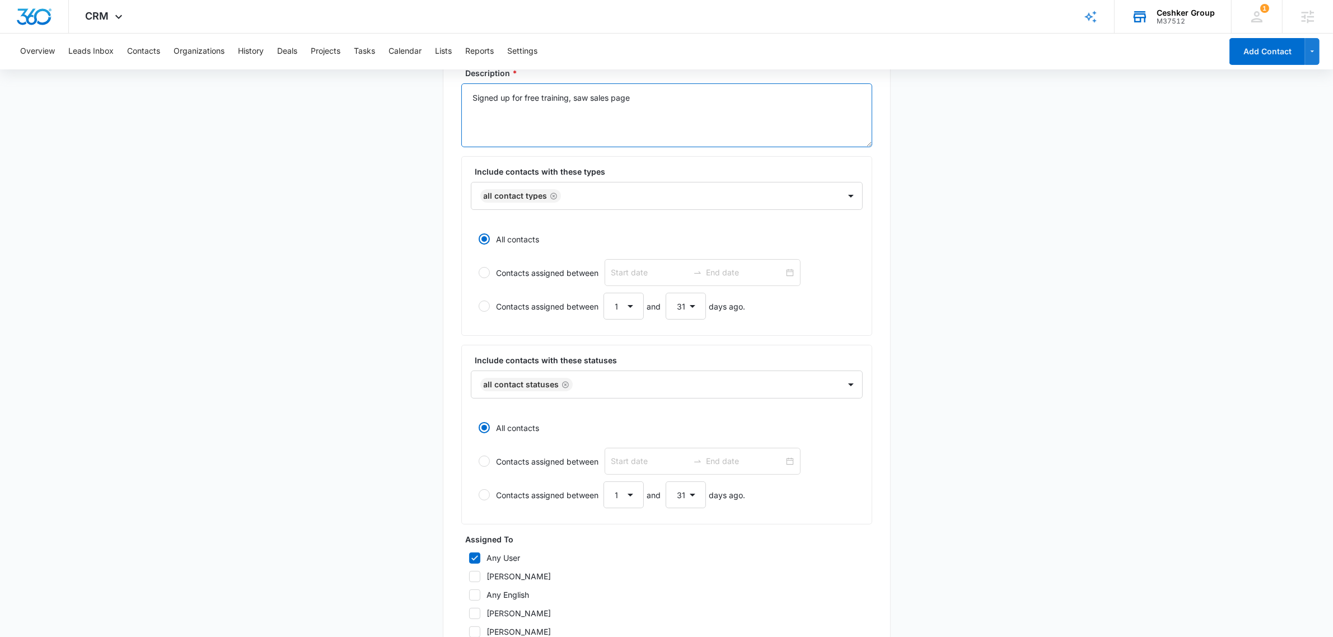
scroll to position [327, 0]
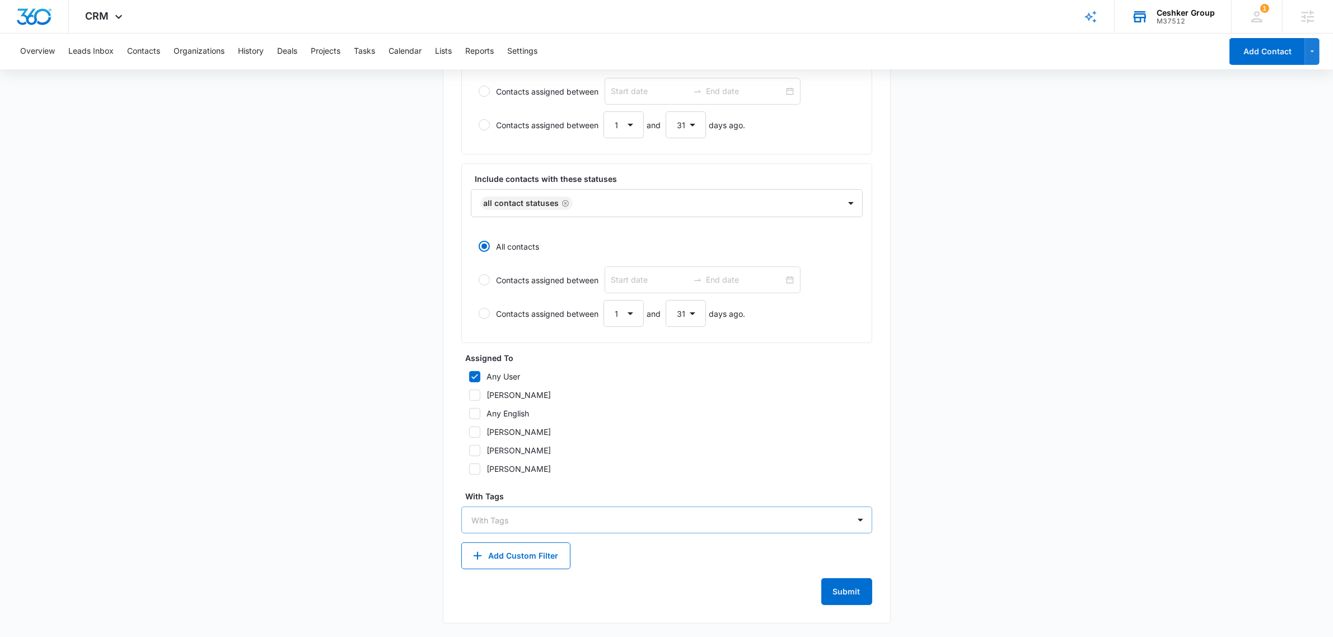
type textarea "Signed up for free training, saw sales page"
click at [486, 480] on div at bounding box center [660, 520] width 376 height 14
type input "ultra"
click at [519, 480] on div "ultra step 1" at bounding box center [666, 601] width 382 height 12
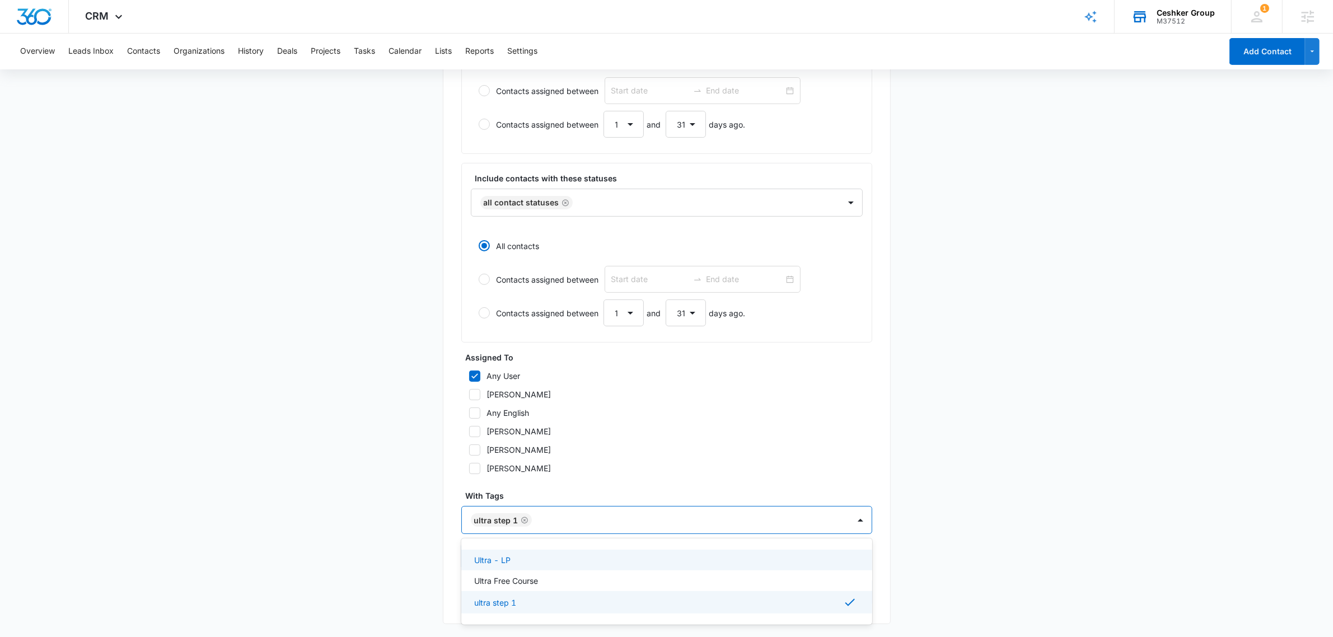
click at [1038, 344] on main "Create New List Contacts In This List : 0 List Name * Ultra - Step 1 Descriptio…" at bounding box center [666, 208] width 1333 height 860
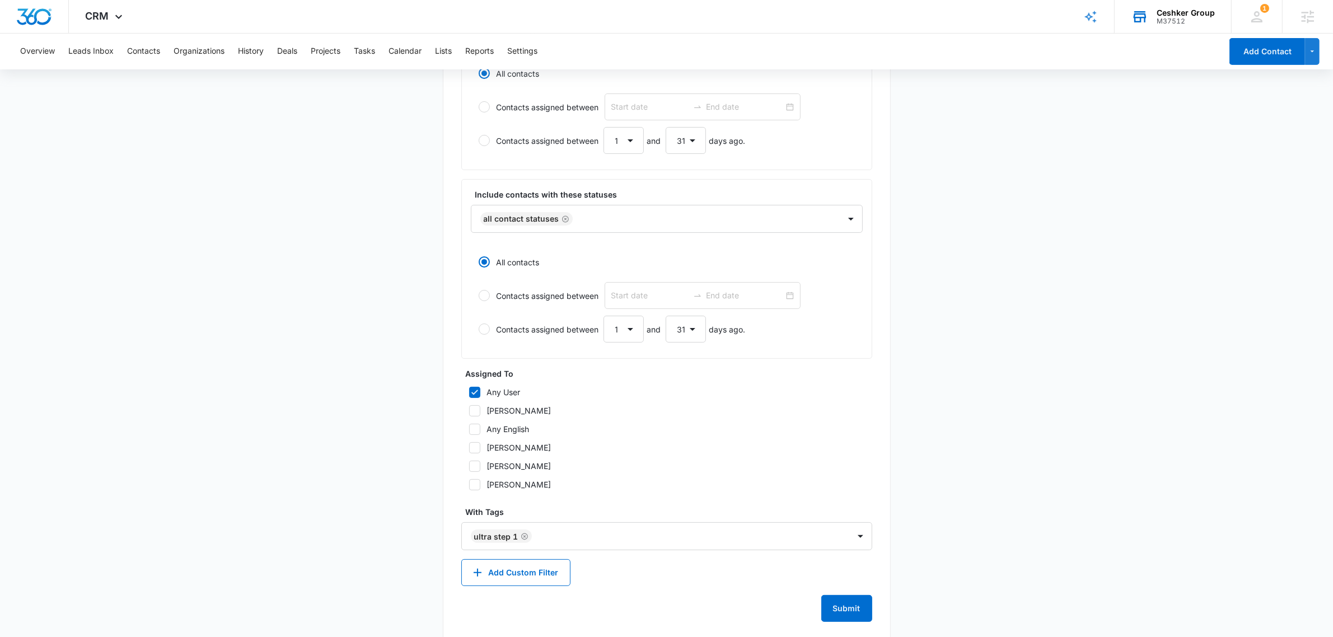
scroll to position [329, 0]
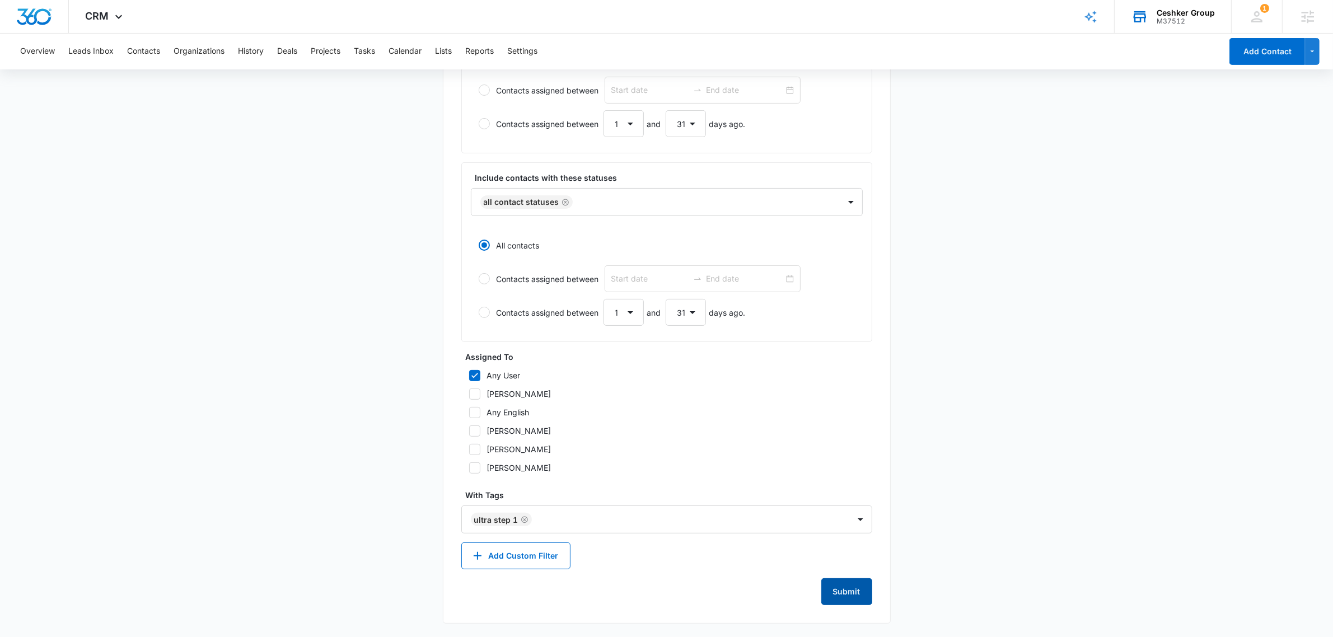
click at [843, 480] on button "Submit" at bounding box center [846, 591] width 51 height 27
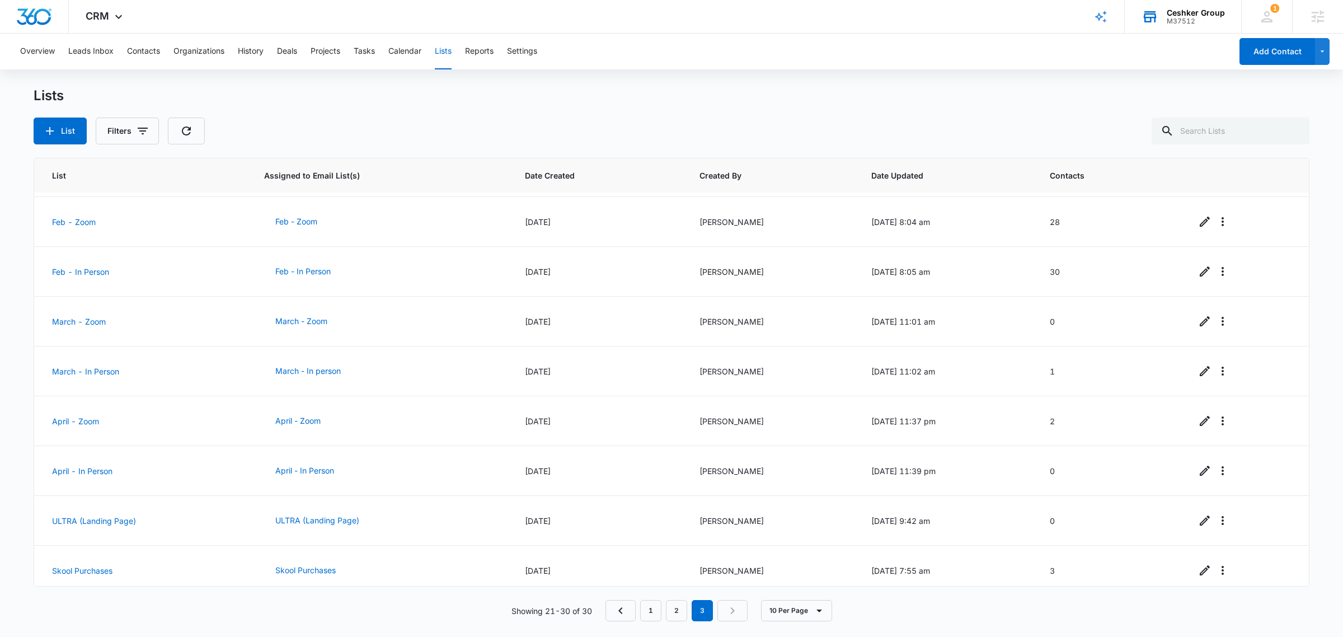
scroll to position [105, 0]
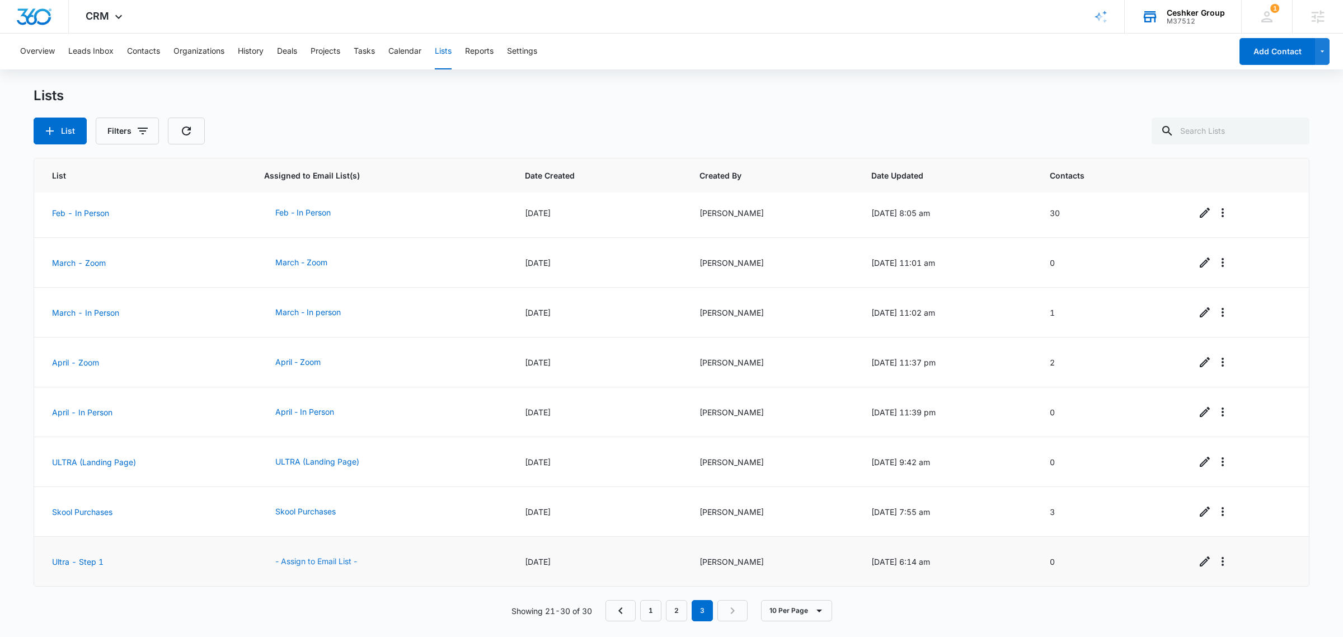
click at [306, 480] on button "- Assign to Email List -" at bounding box center [316, 561] width 104 height 27
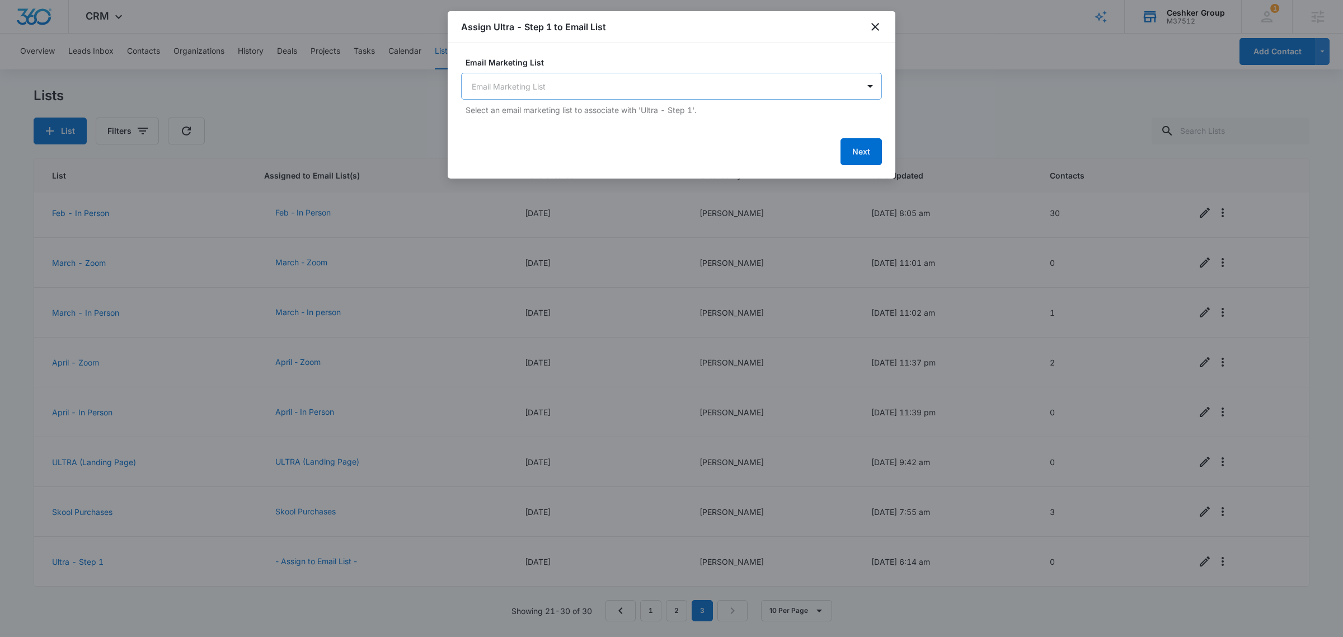
click at [650, 95] on body "CRM Apps Reputation Websites Forms CRM Email Social Shop Payments POS Content A…" at bounding box center [671, 318] width 1343 height 637
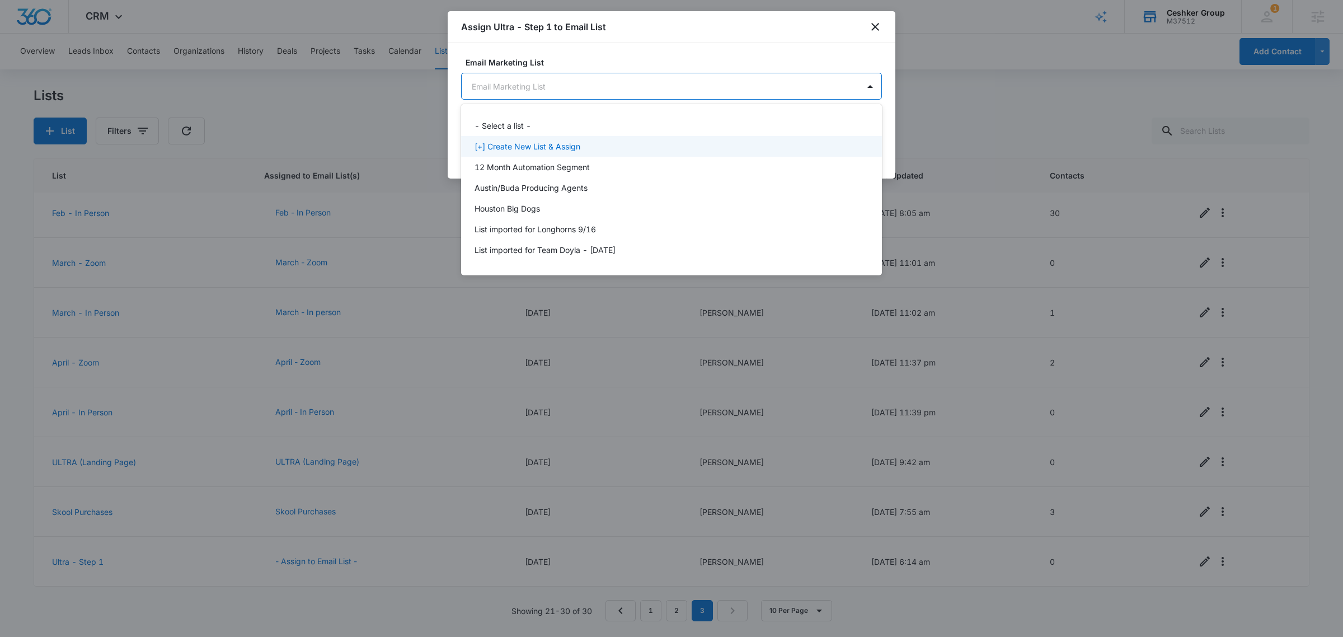
click at [589, 143] on div "[+] Create New List & Assign" at bounding box center [671, 146] width 392 height 12
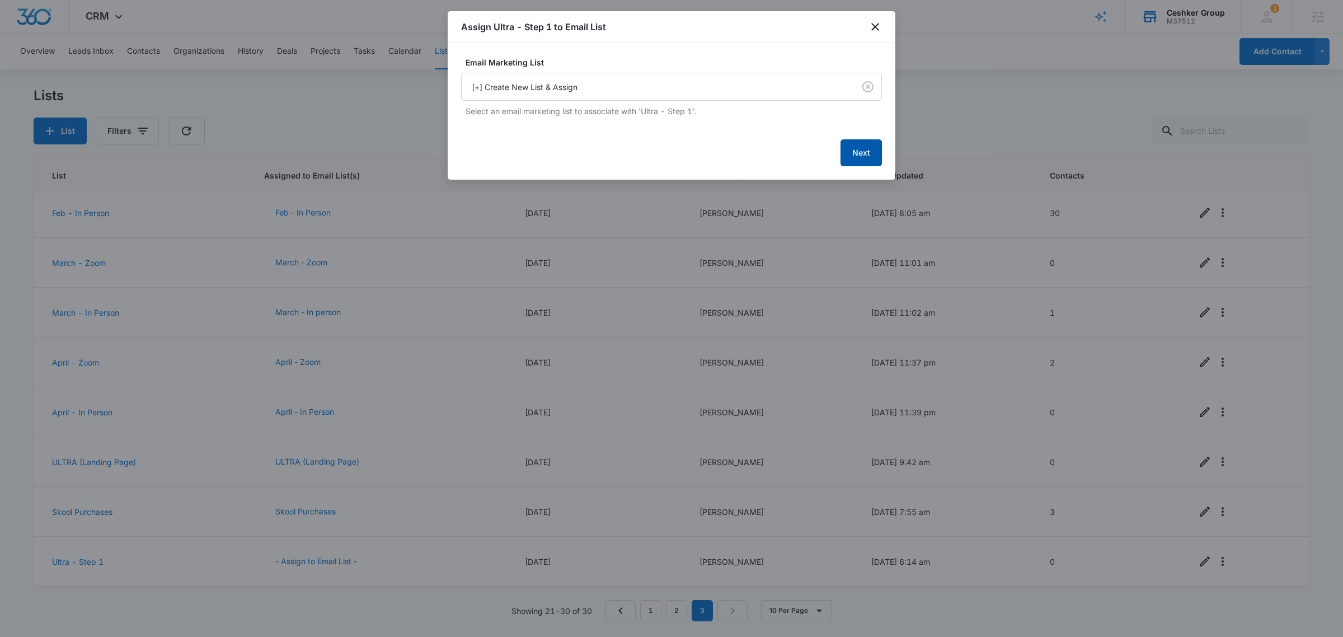
click at [863, 160] on button "Next" at bounding box center [861, 152] width 41 height 27
click at [855, 161] on button "Next" at bounding box center [861, 151] width 41 height 27
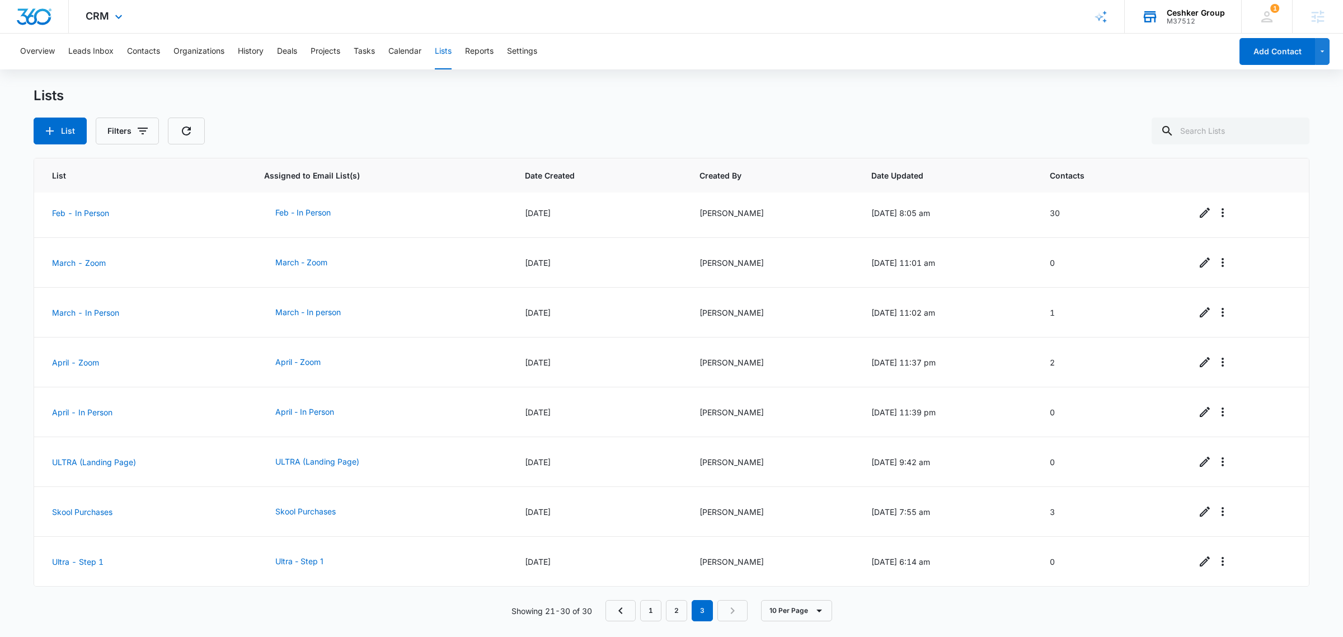
click at [97, 23] on div "CRM Apps Reputation Websites Forms CRM Email Social Shop Payments POS Content A…" at bounding box center [105, 16] width 73 height 33
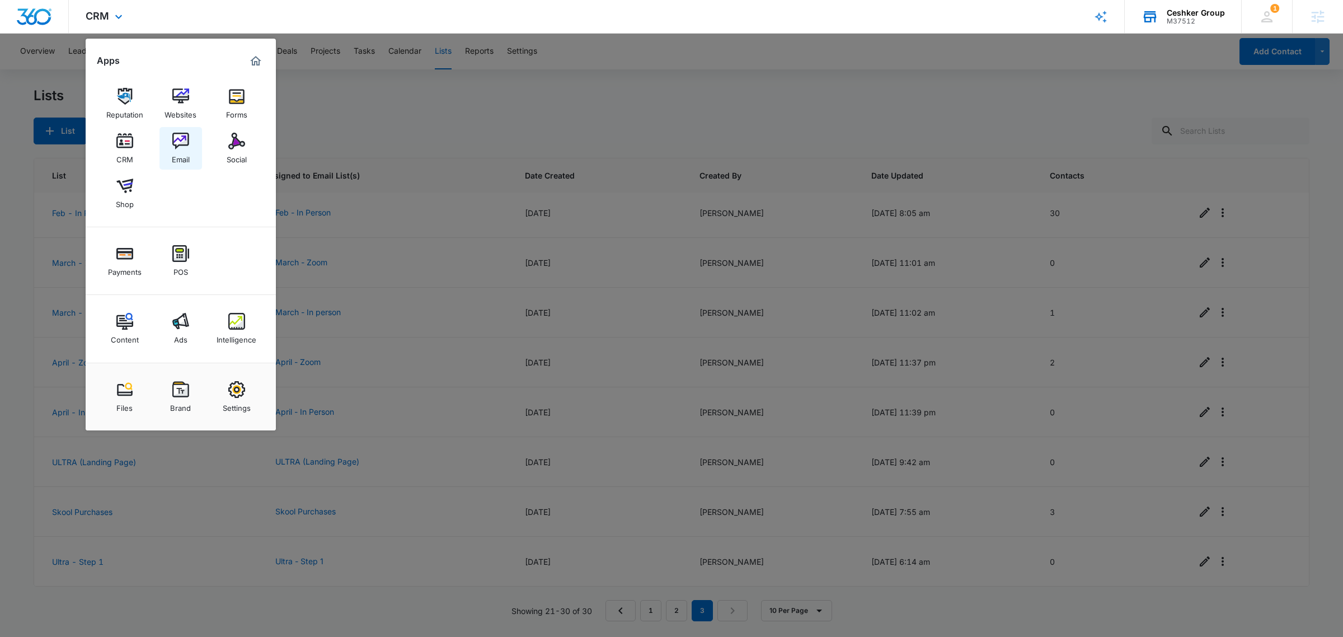
click at [185, 155] on div "Email" at bounding box center [181, 156] width 18 height 15
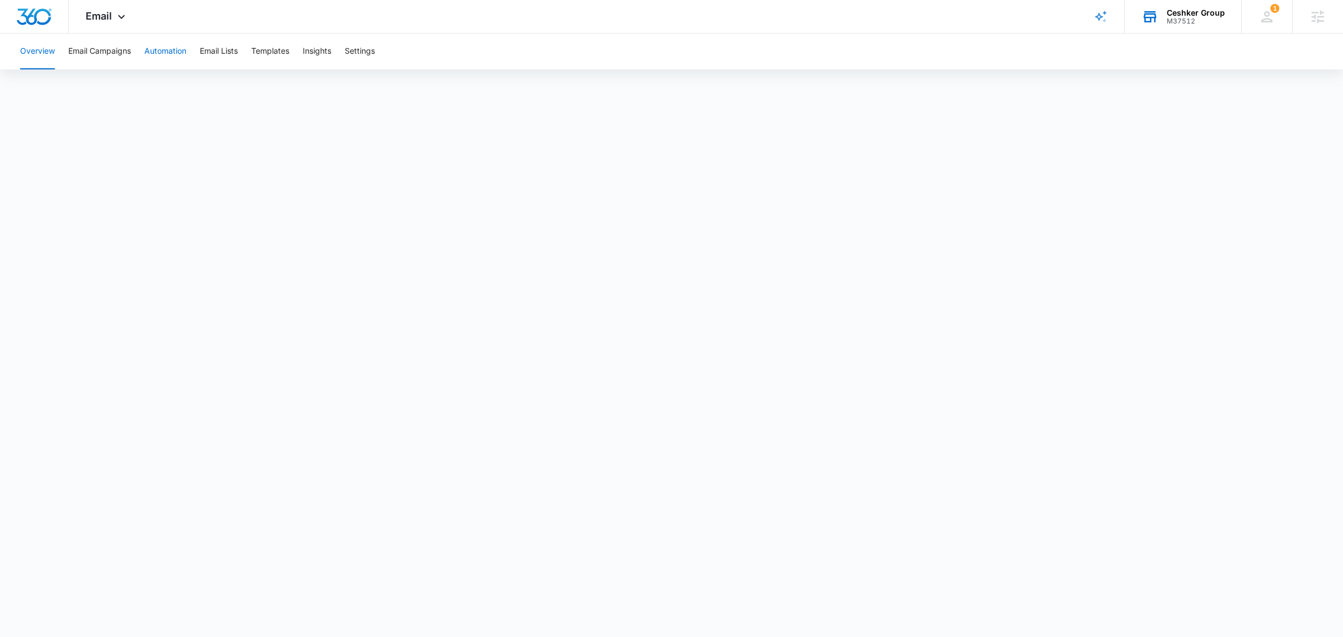
click at [177, 49] on button "Automation" at bounding box center [165, 52] width 42 height 36
click at [1126, 71] on div "Overview Email Campaigns Automation Email Lists Templates Insights Settings" at bounding box center [671, 323] width 1343 height 579
click at [219, 49] on button "Email Lists" at bounding box center [219, 52] width 38 height 36
drag, startPoint x: 115, startPoint y: 12, endPoint x: 121, endPoint y: 15, distance: 7.3
click at [115, 13] on icon at bounding box center [121, 19] width 13 height 13
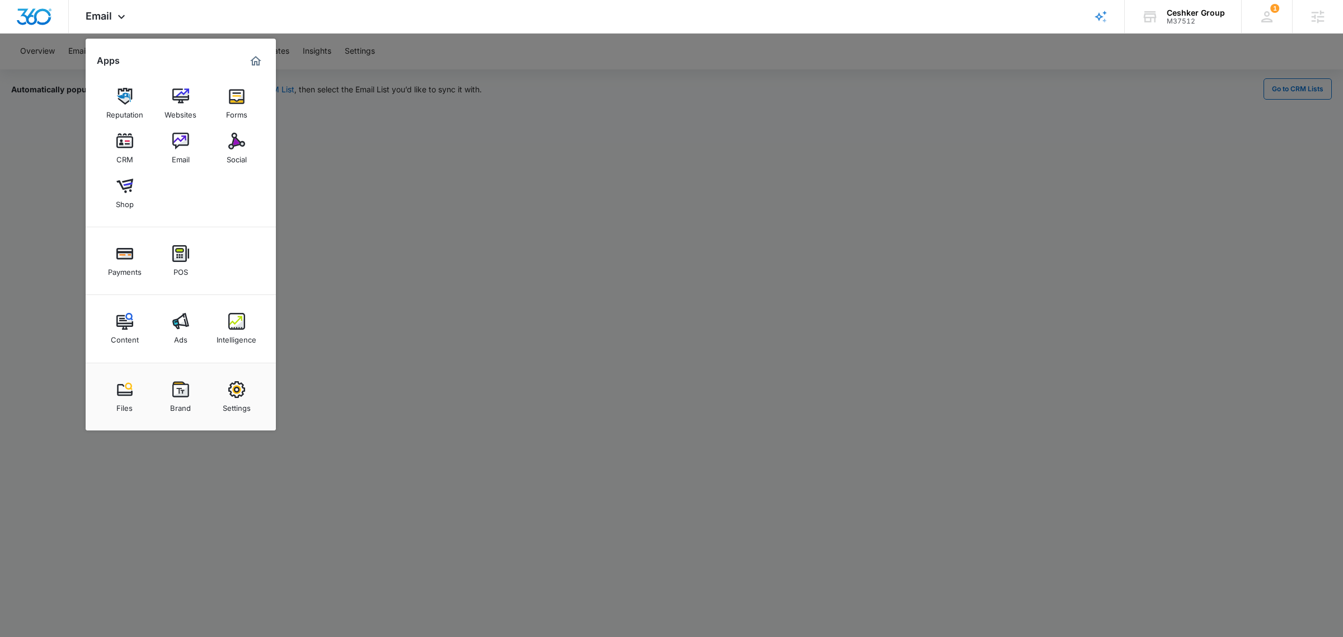
click at [400, 81] on div at bounding box center [671, 318] width 1343 height 637
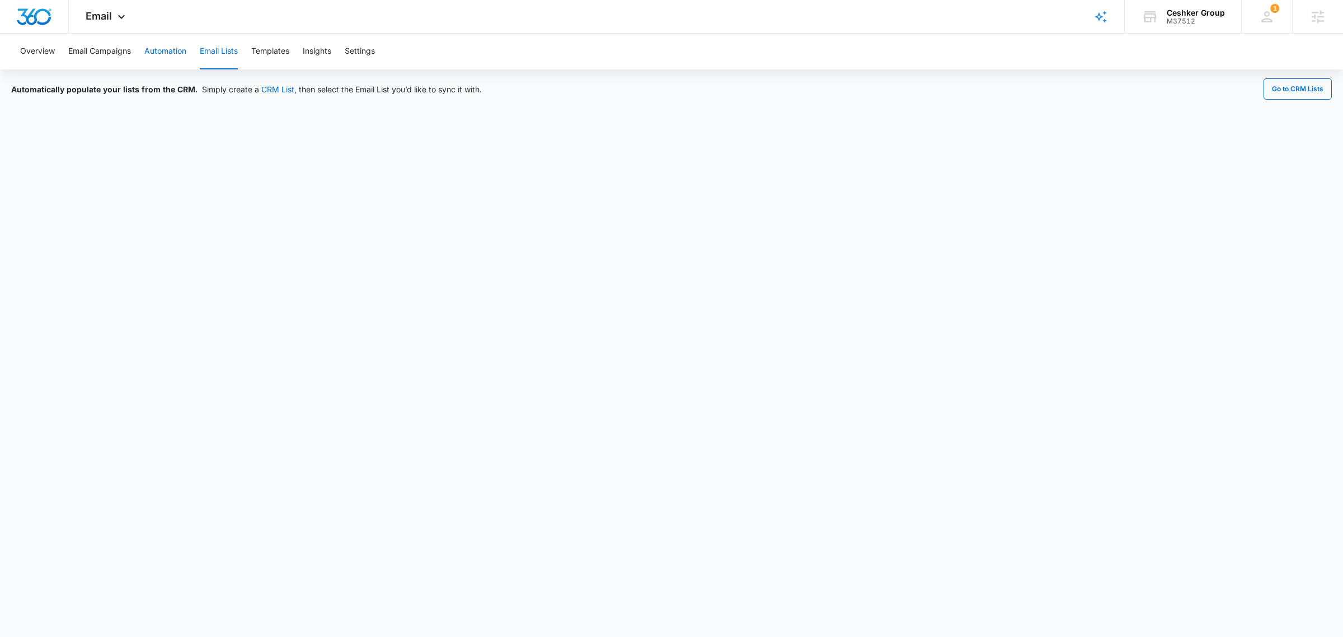
click at [170, 51] on button "Automation" at bounding box center [165, 52] width 42 height 36
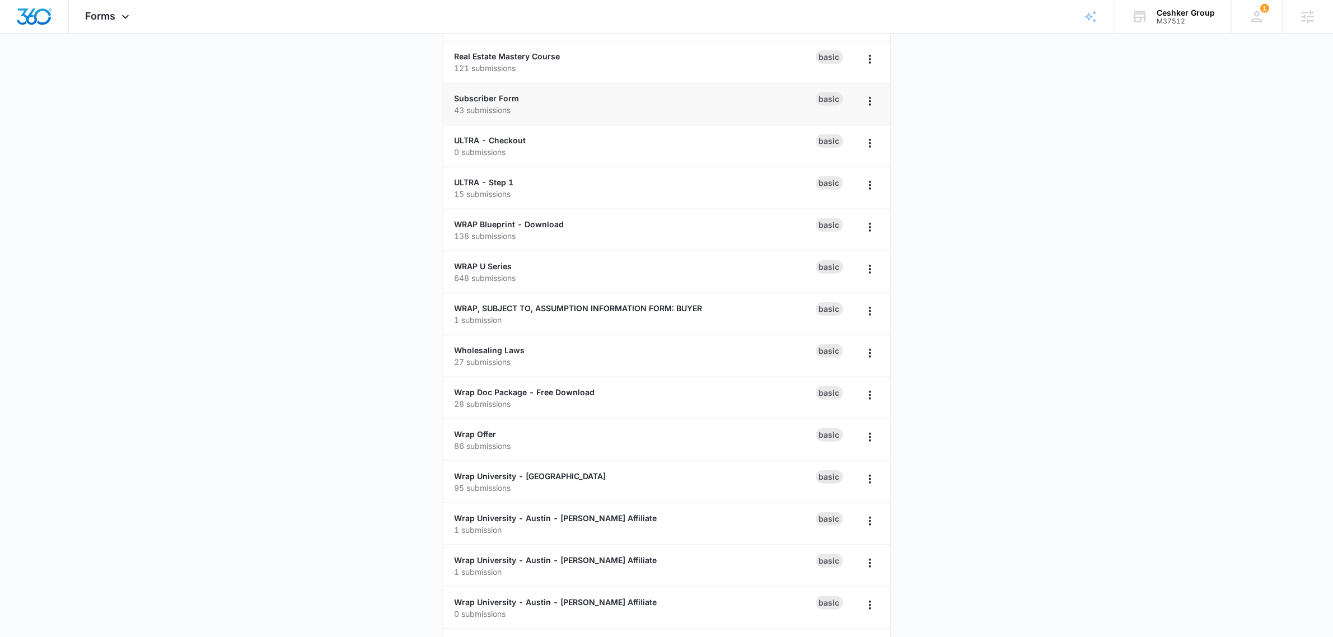
scroll to position [1119, 0]
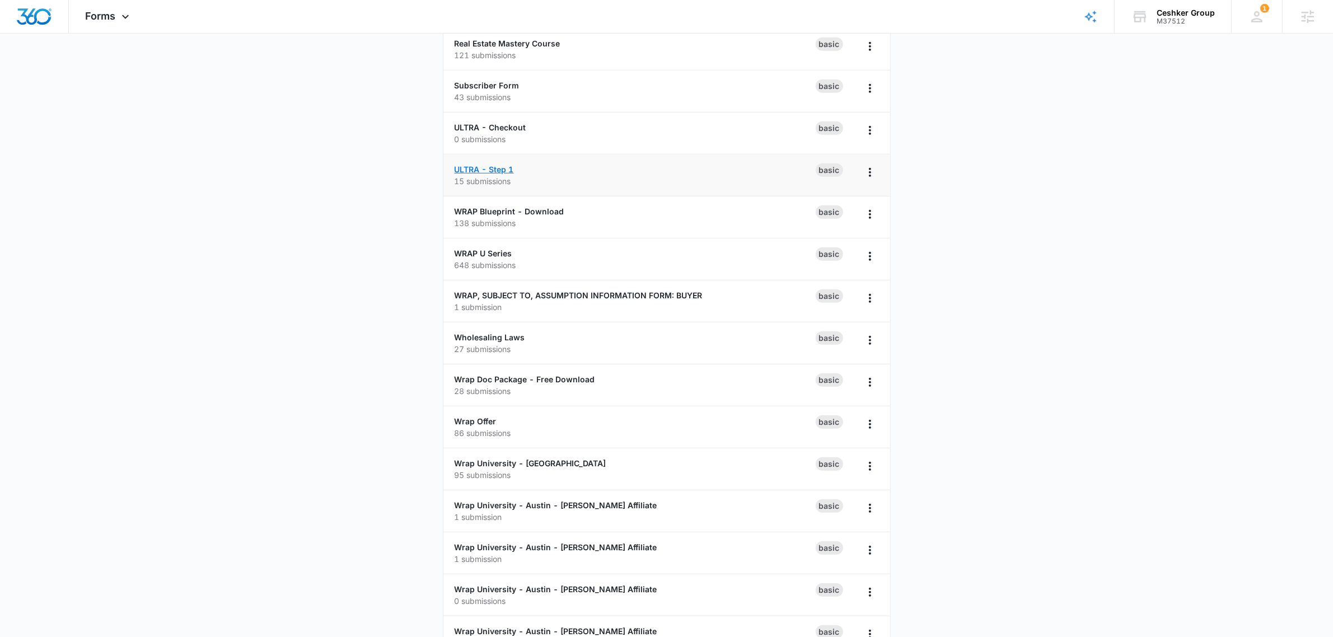
click at [496, 170] on link "ULTRA - Step 1" at bounding box center [483, 170] width 59 height 10
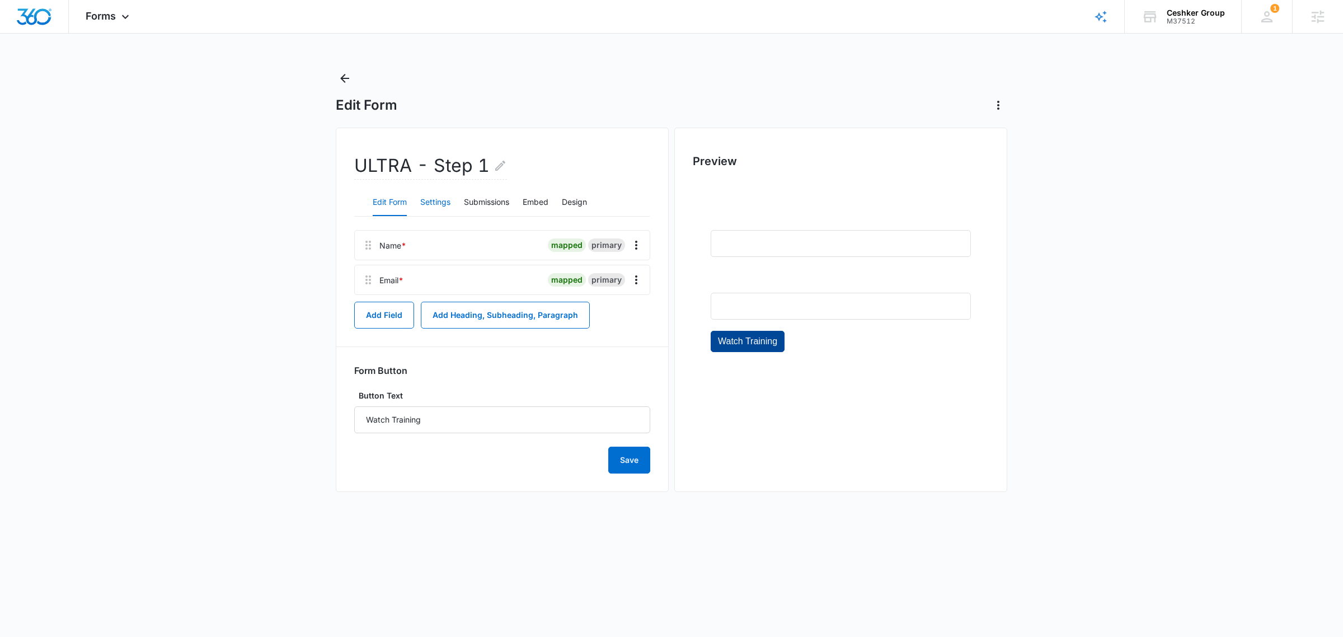
click at [451, 201] on button "Settings" at bounding box center [435, 202] width 30 height 27
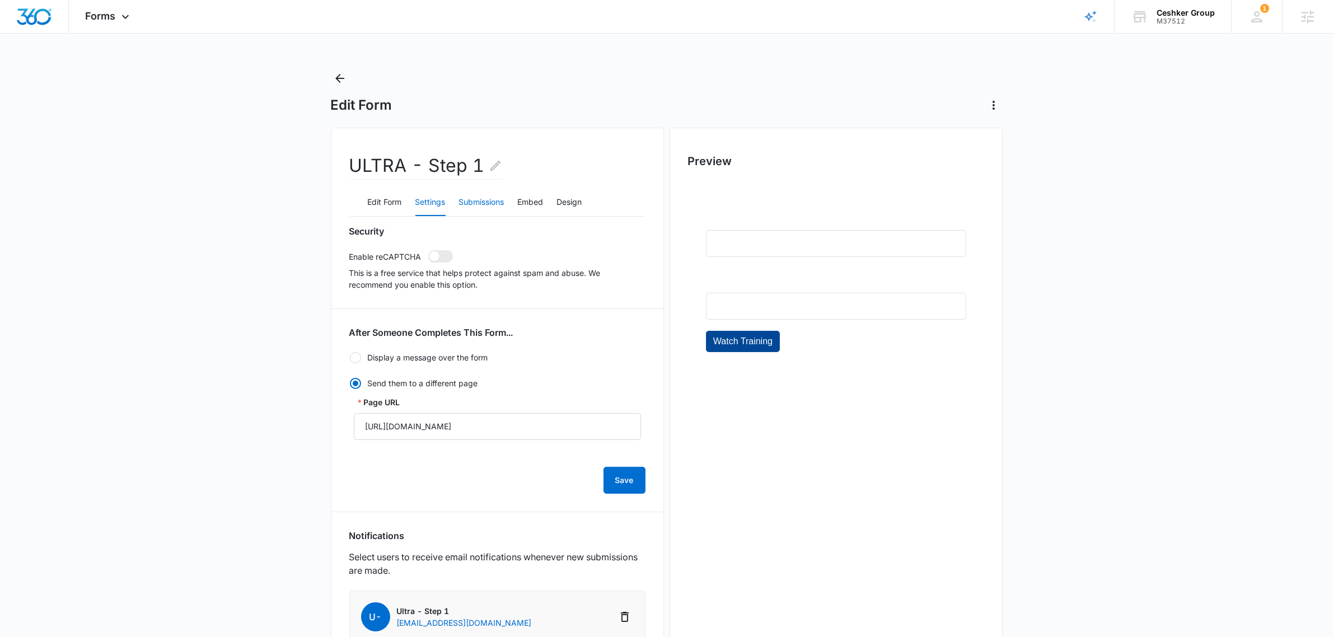
click at [487, 195] on button "Submissions" at bounding box center [481, 202] width 45 height 27
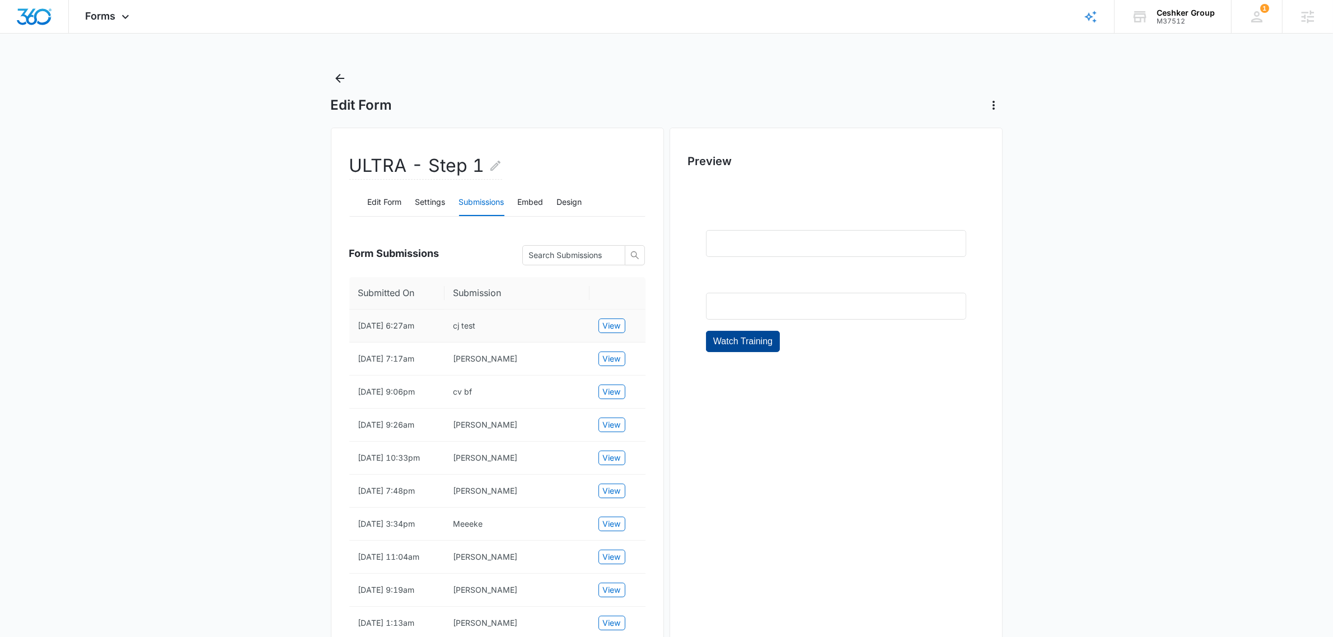
click at [613, 317] on td "View" at bounding box center [617, 326] width 56 height 33
click at [613, 320] on span "View" at bounding box center [612, 326] width 18 height 12
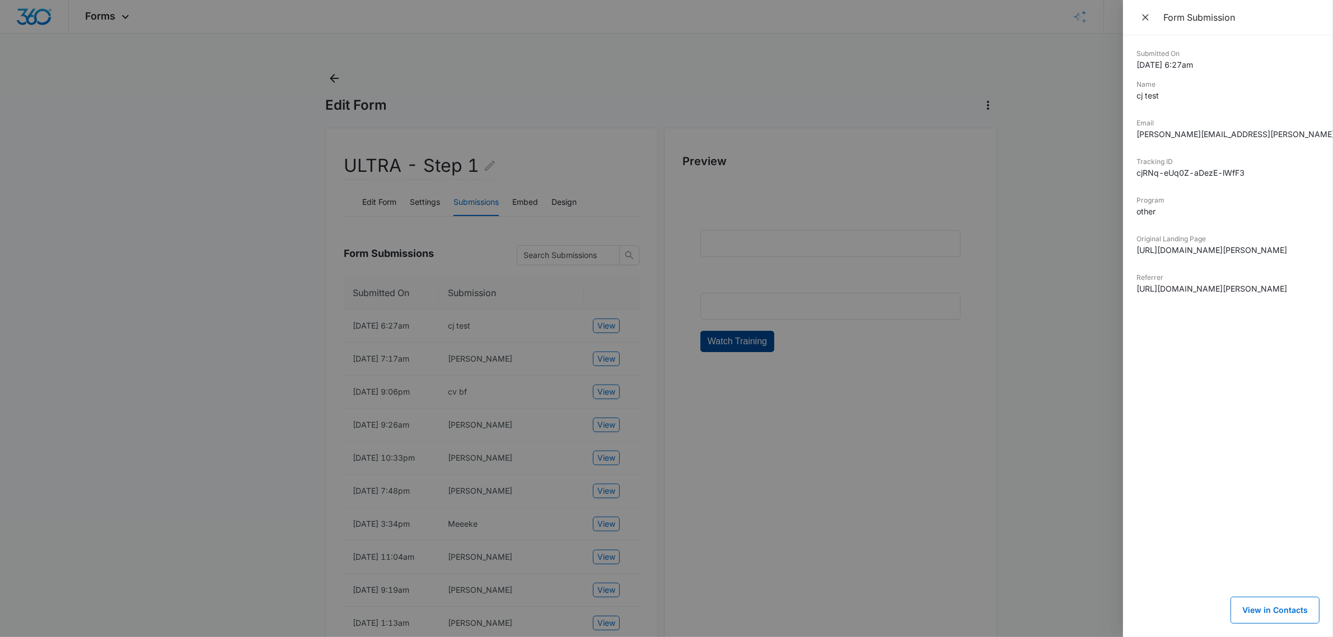
click at [385, 190] on div at bounding box center [666, 318] width 1333 height 637
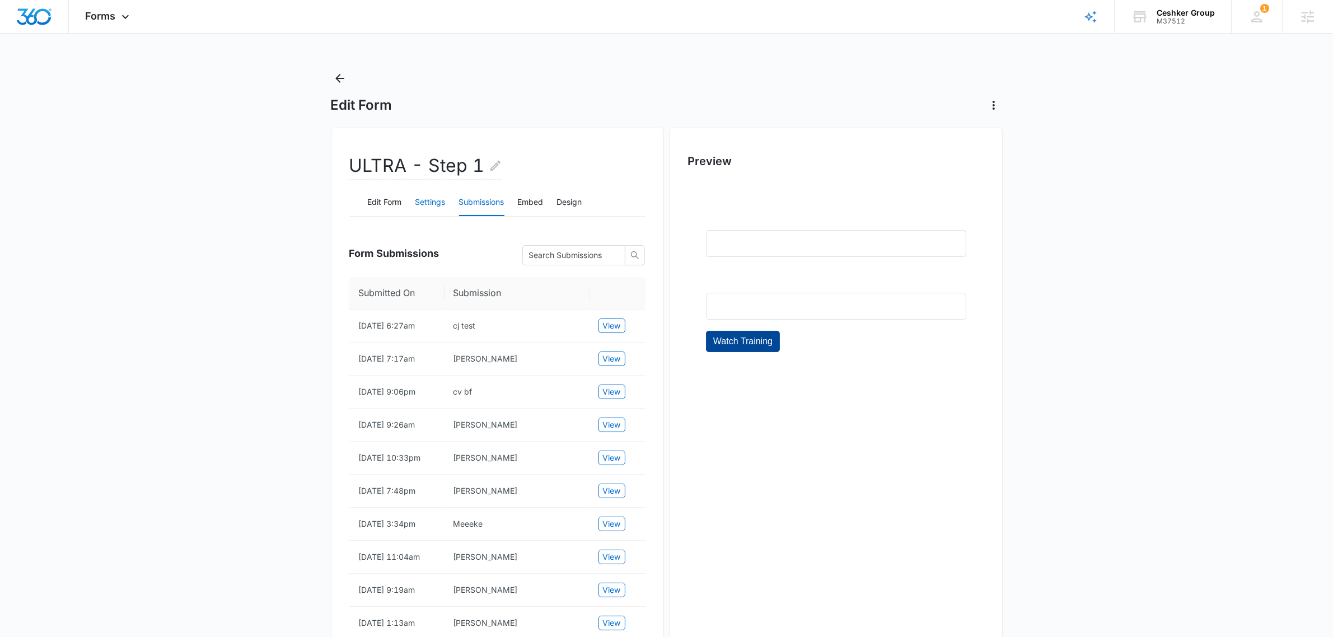
click at [432, 204] on button "Settings" at bounding box center [430, 202] width 30 height 27
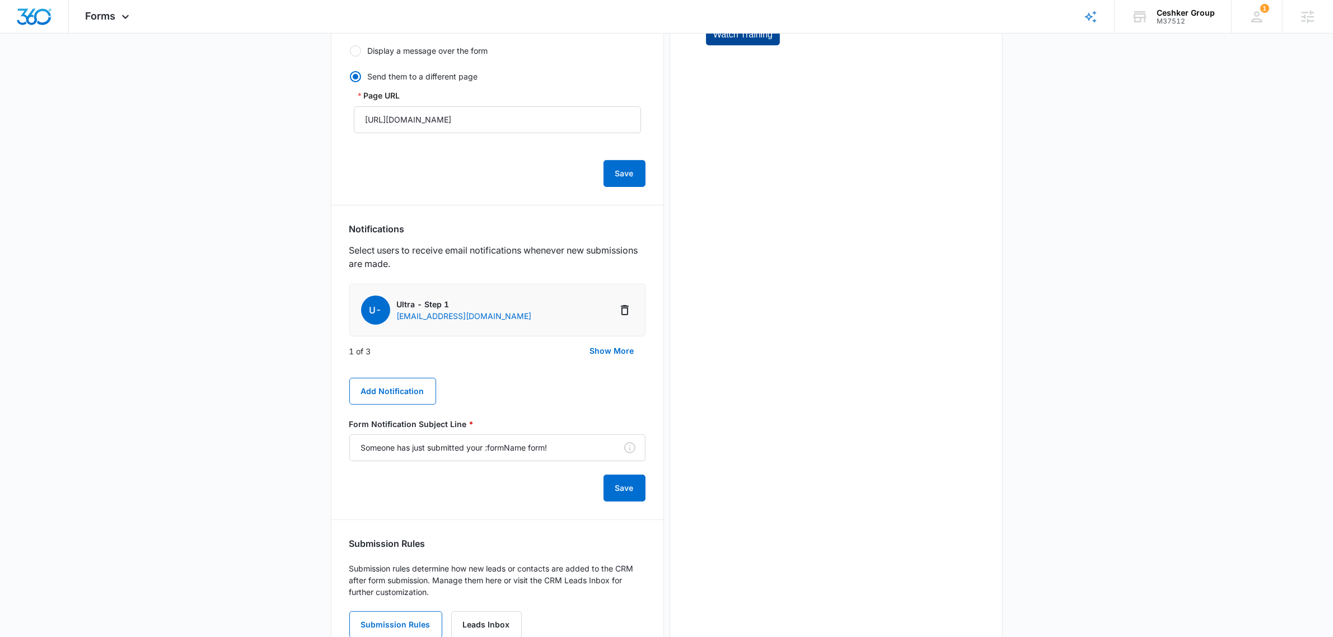
scroll to position [349, 0]
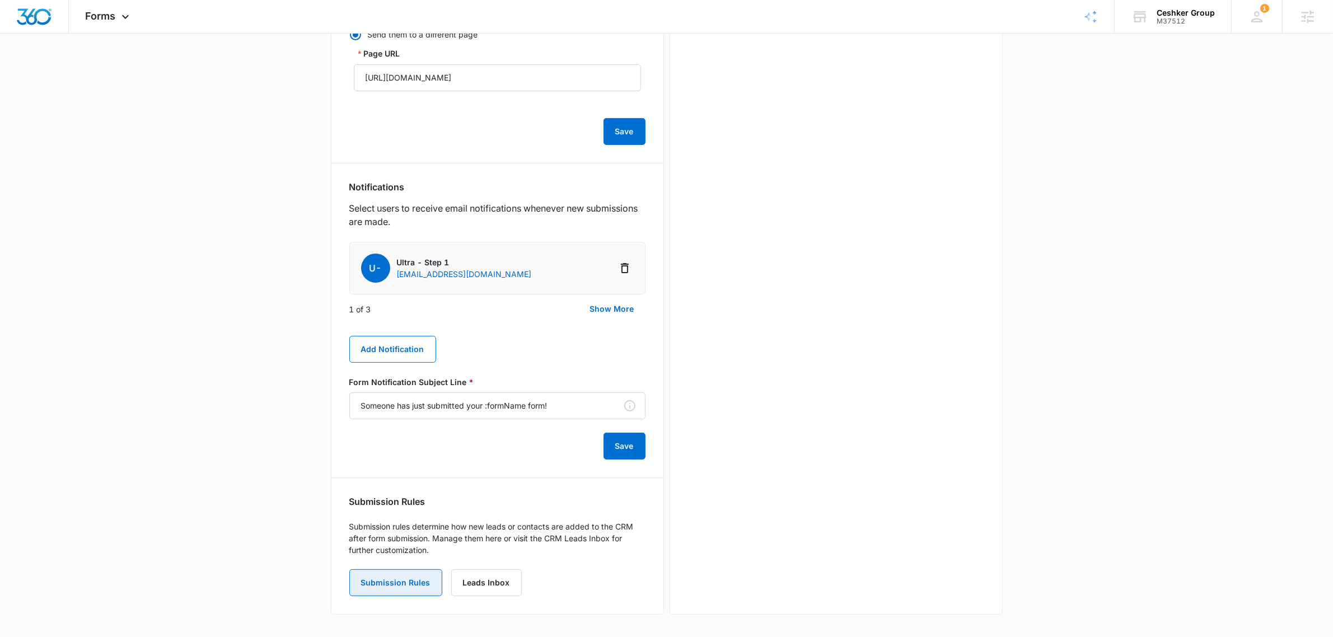
click at [392, 585] on button "Submission Rules" at bounding box center [395, 582] width 93 height 27
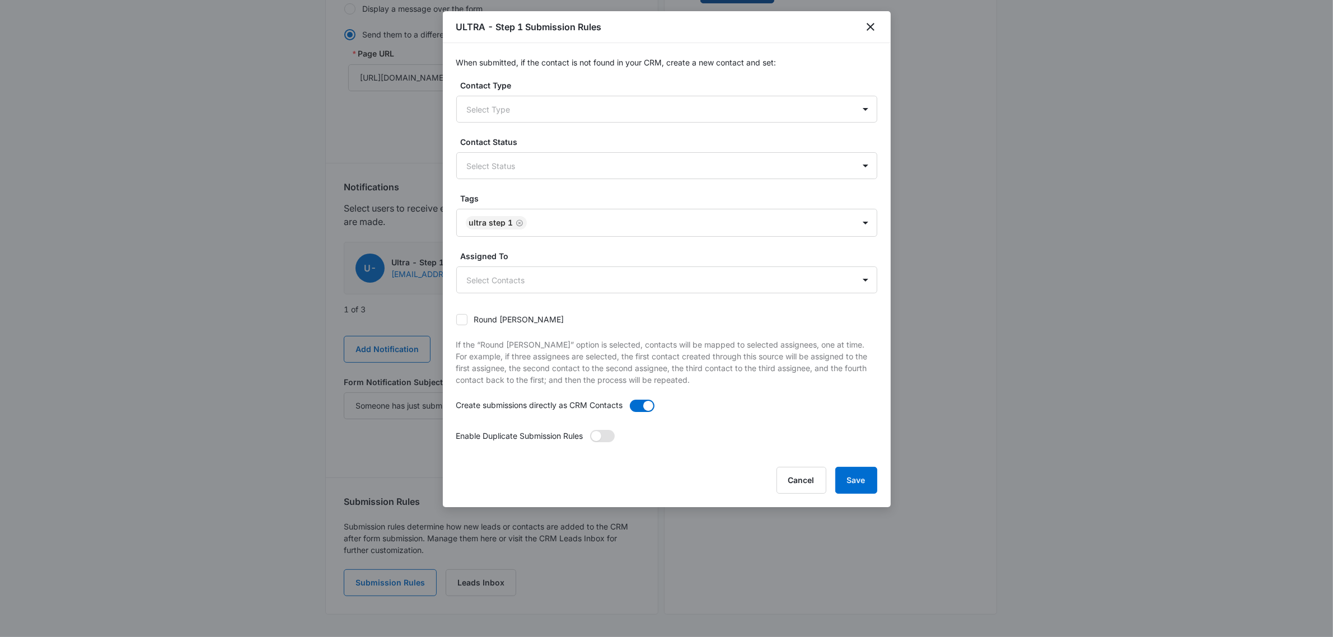
click at [596, 435] on span at bounding box center [596, 436] width 10 height 10
click at [590, 430] on input "checkbox" at bounding box center [589, 429] width 1 height 1
checkbox input "true"
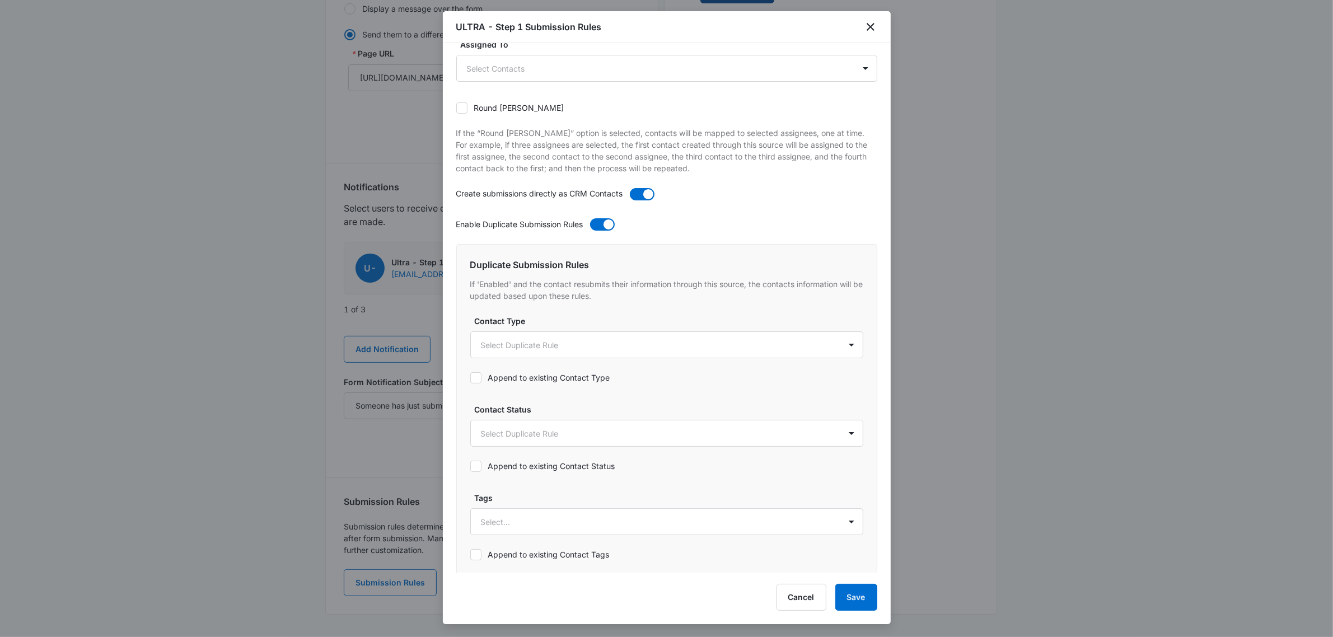
scroll to position [0, 0]
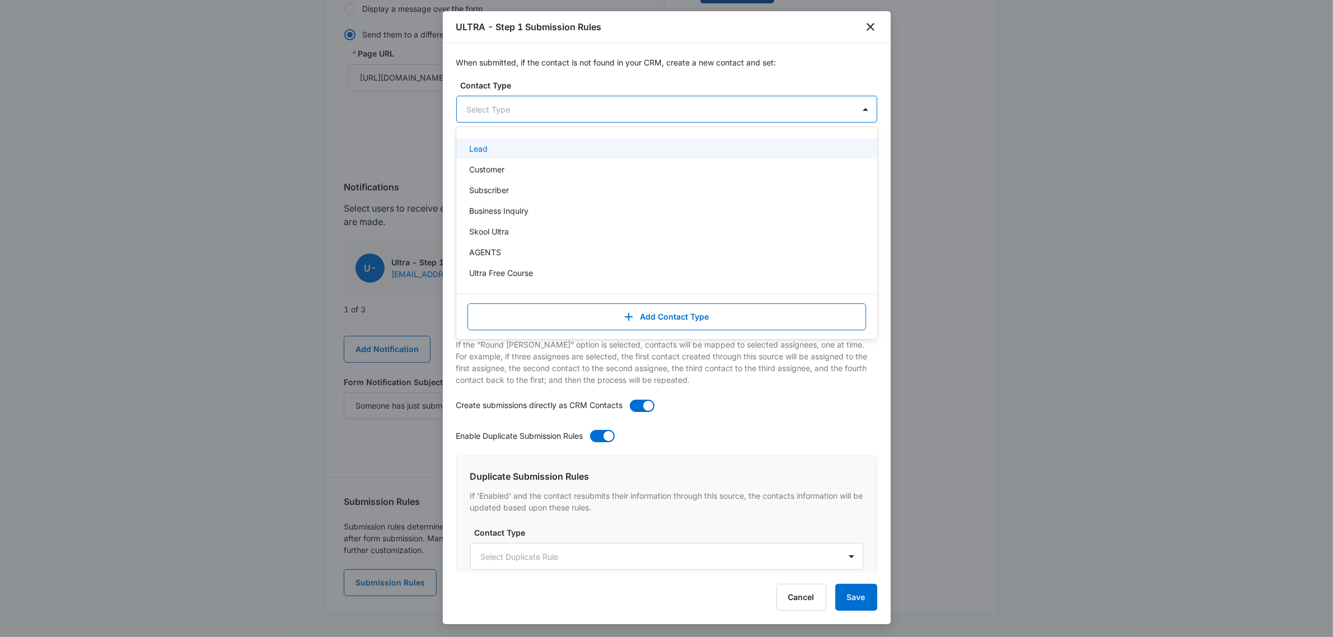
click at [557, 111] on div at bounding box center [653, 109] width 373 height 14
click at [550, 150] on div "Lead" at bounding box center [666, 149] width 392 height 12
click at [650, 65] on p "When submitted, if the contact is not found in your CRM, create a new contact a…" at bounding box center [666, 63] width 421 height 12
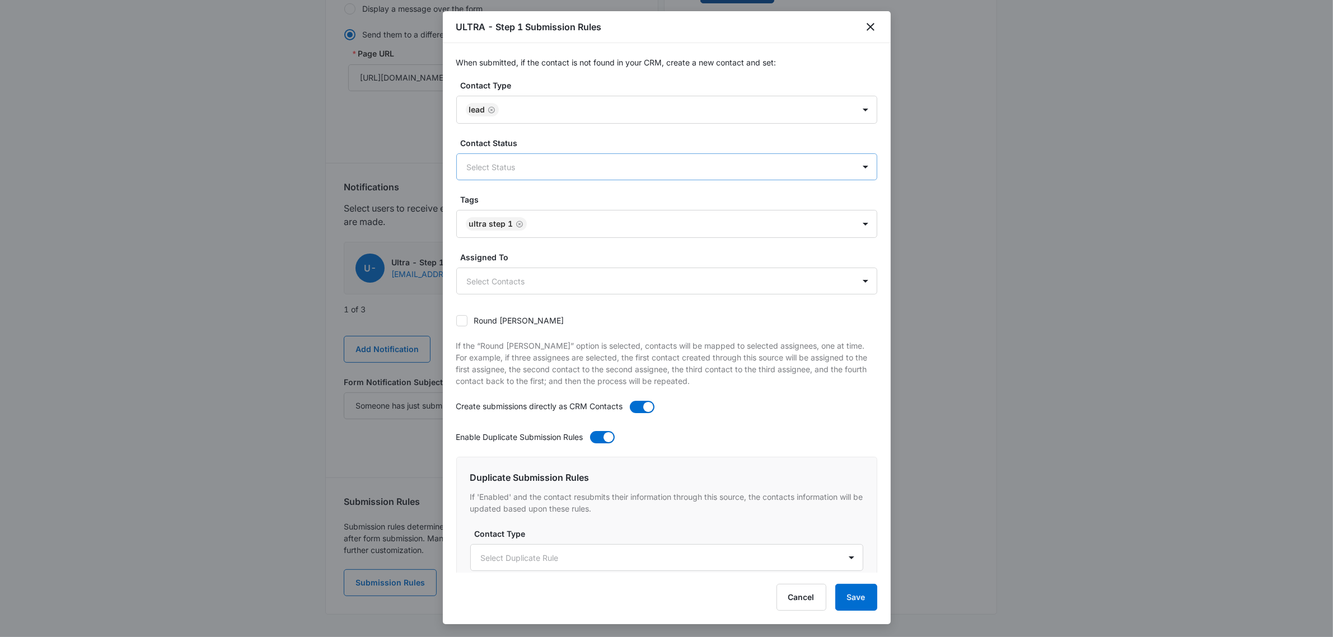
click at [564, 172] on div at bounding box center [653, 167] width 373 height 14
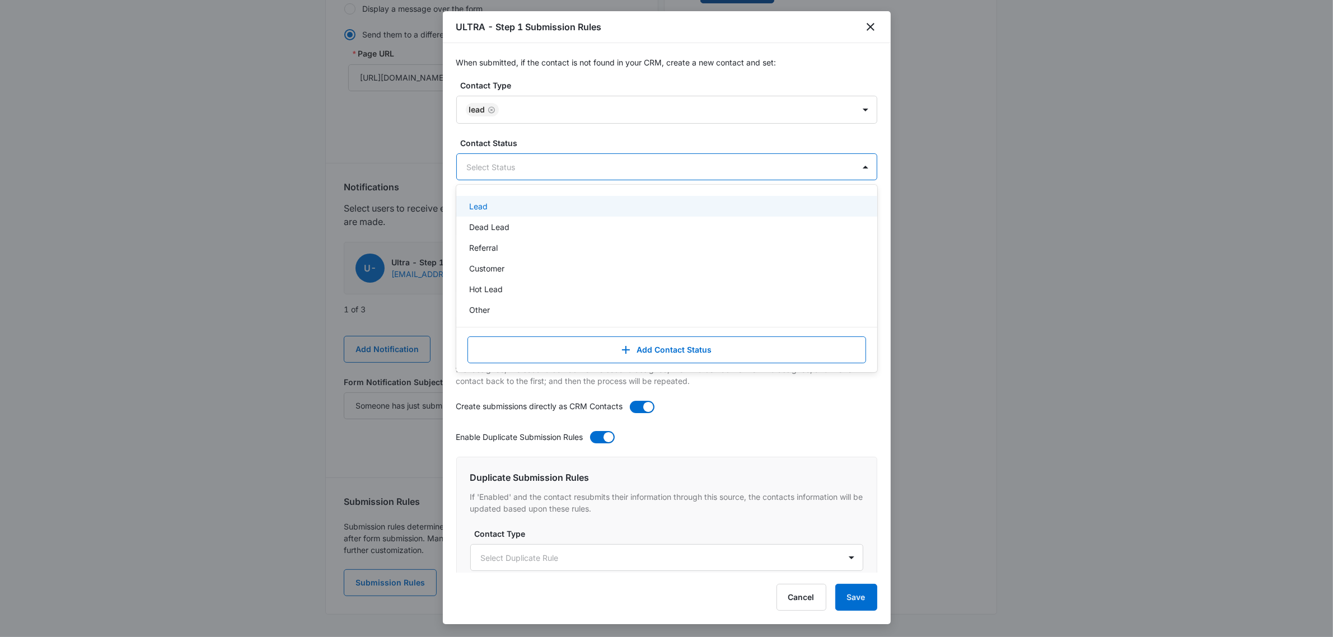
click at [535, 210] on div "Lead" at bounding box center [666, 206] width 392 height 12
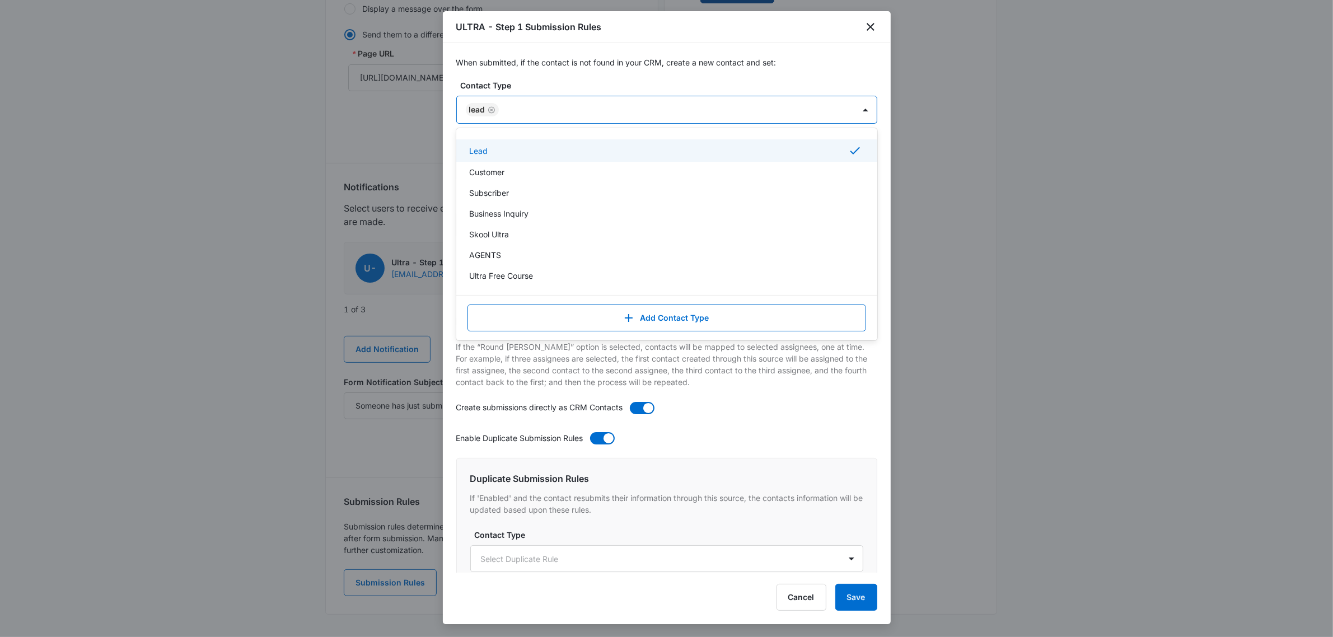
click at [586, 101] on div "Lead" at bounding box center [655, 109] width 397 height 27
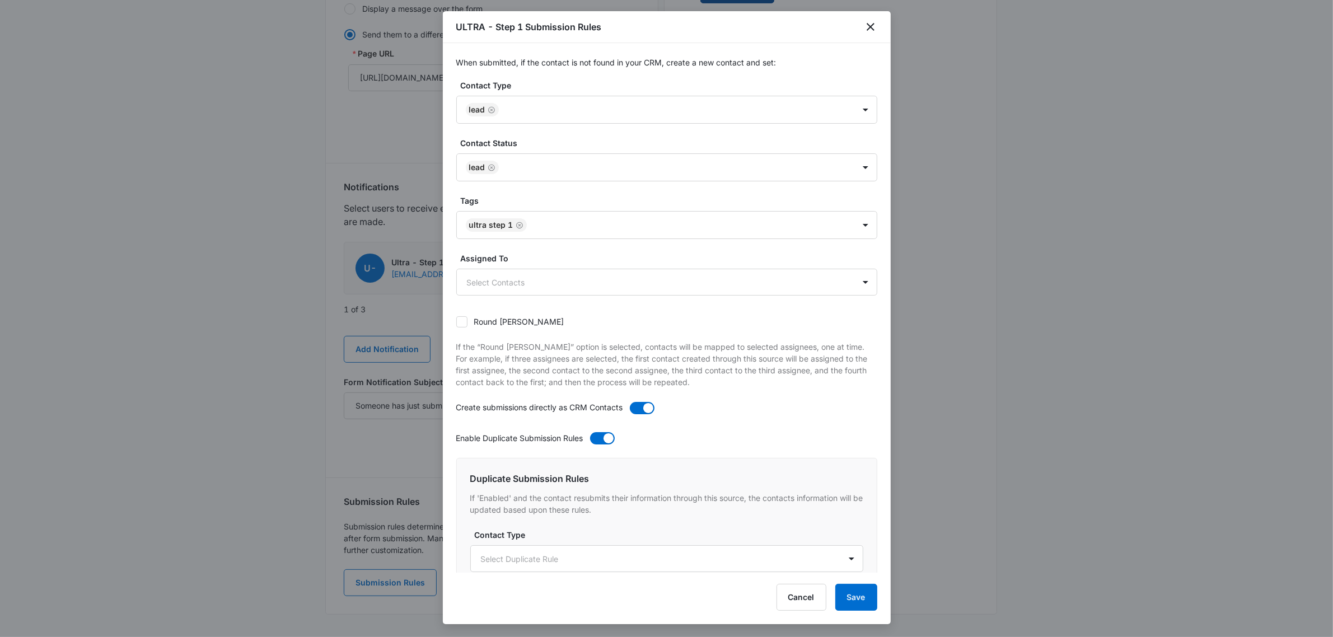
click at [591, 69] on div "When submitted, if the contact is not found in your CRM, create a new contact a…" at bounding box center [667, 307] width 448 height 529
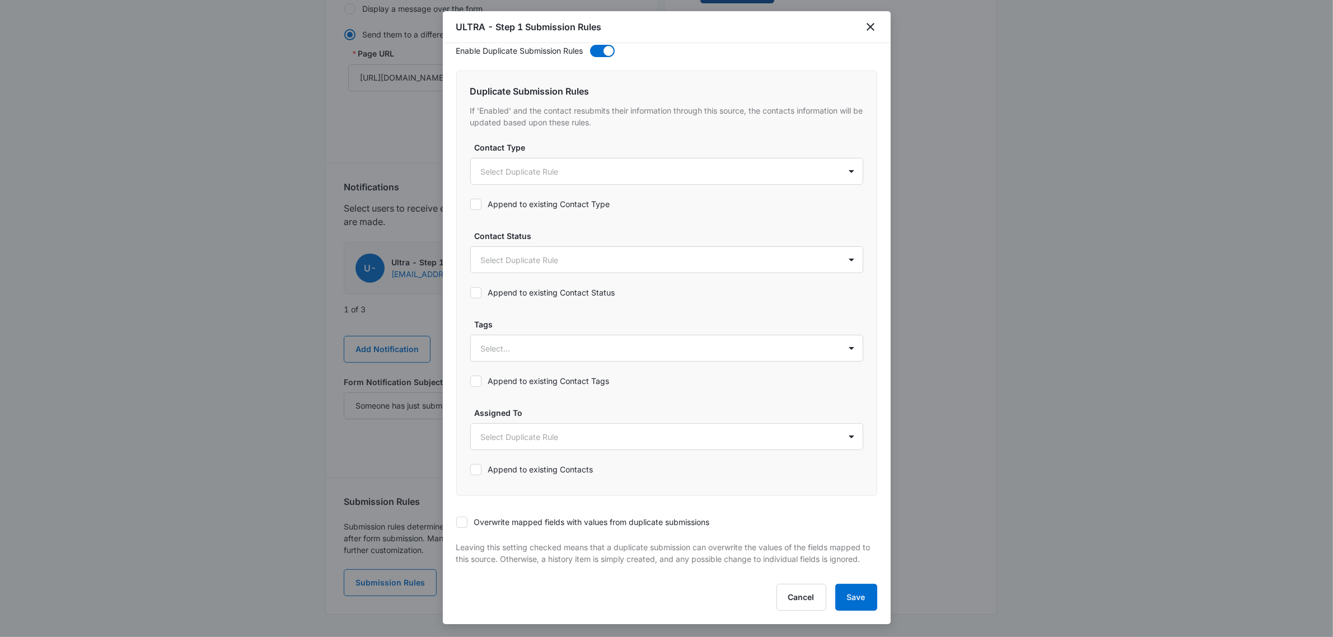
scroll to position [399, 0]
click at [482, 375] on label "Append to existing Contact Tags" at bounding box center [539, 381] width 139 height 12
click at [470, 381] on input "Append to existing Contact Tags" at bounding box center [470, 381] width 0 height 0
click at [796, 348] on div "Select..." at bounding box center [655, 348] width 369 height 25
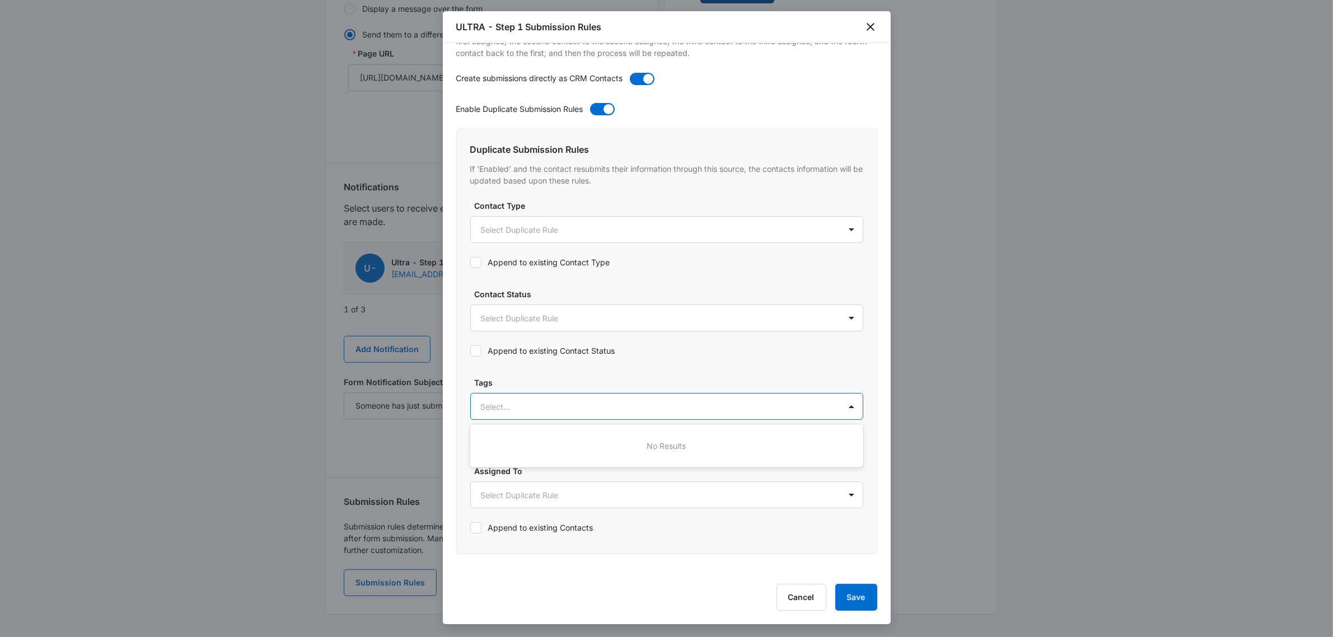
click at [790, 360] on div "Append to existing Contact Status" at bounding box center [666, 350] width 393 height 25
click at [861, 589] on button "Save" at bounding box center [856, 597] width 42 height 27
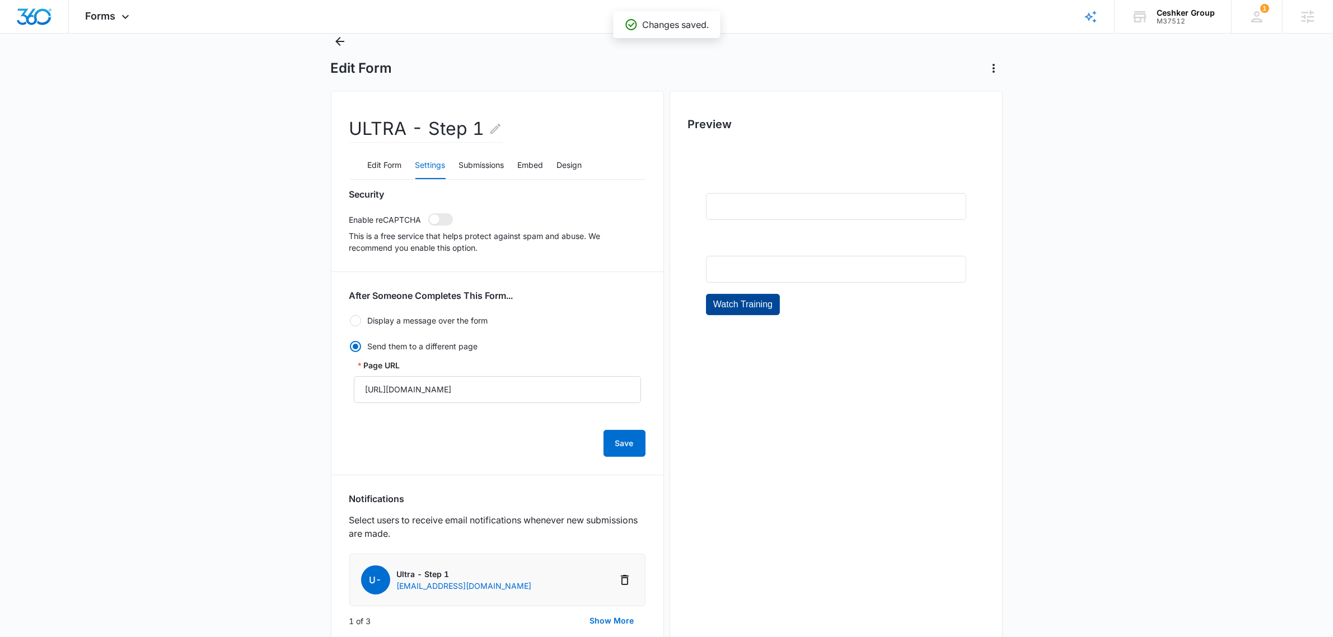
scroll to position [0, 0]
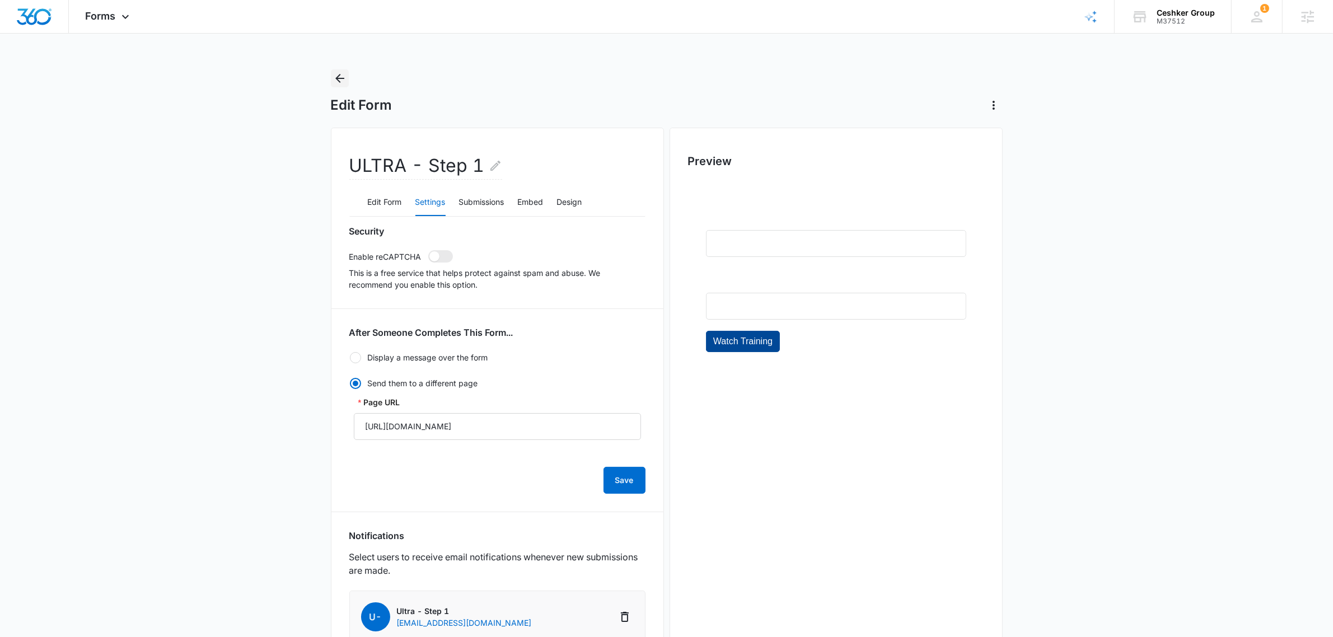
click at [341, 73] on icon "Back" at bounding box center [339, 78] width 13 height 13
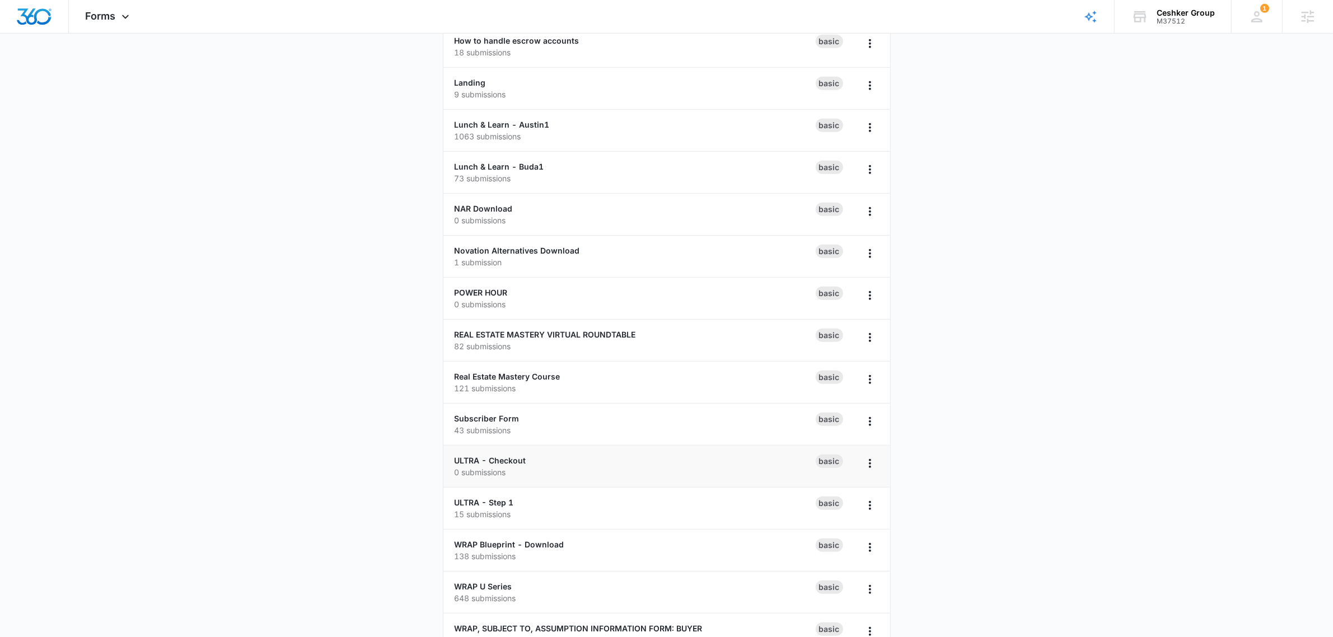
scroll to position [840, 0]
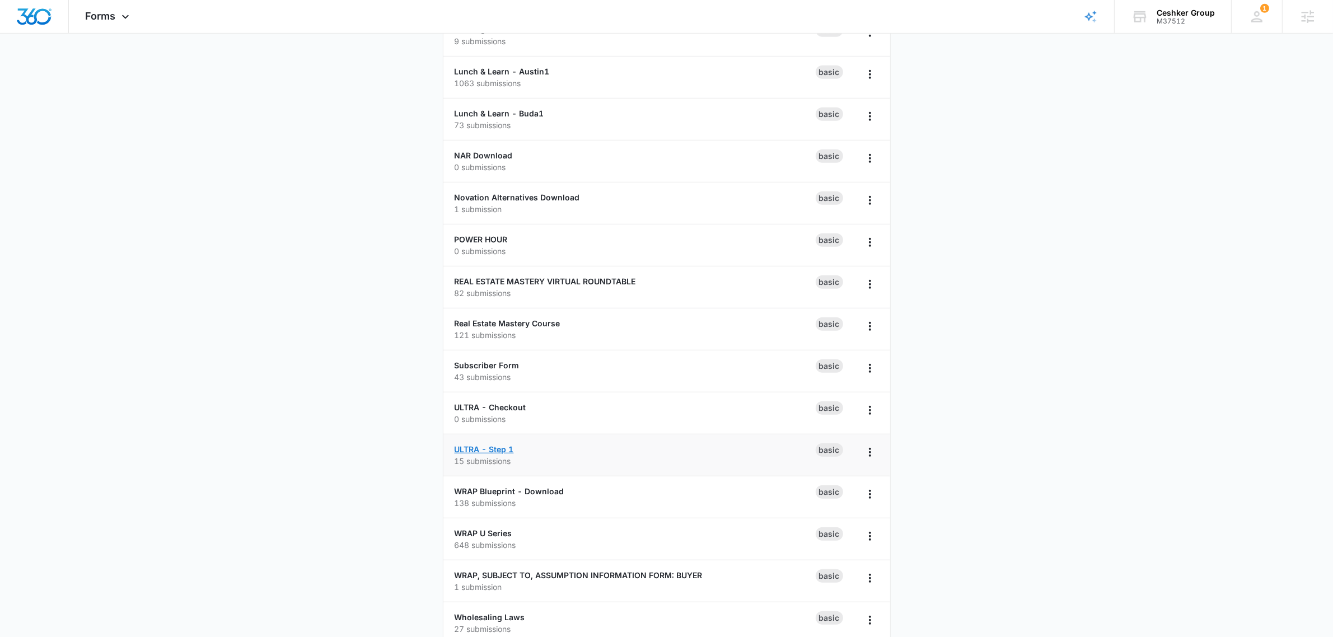
click at [485, 454] on link "ULTRA - Step 1" at bounding box center [483, 449] width 59 height 10
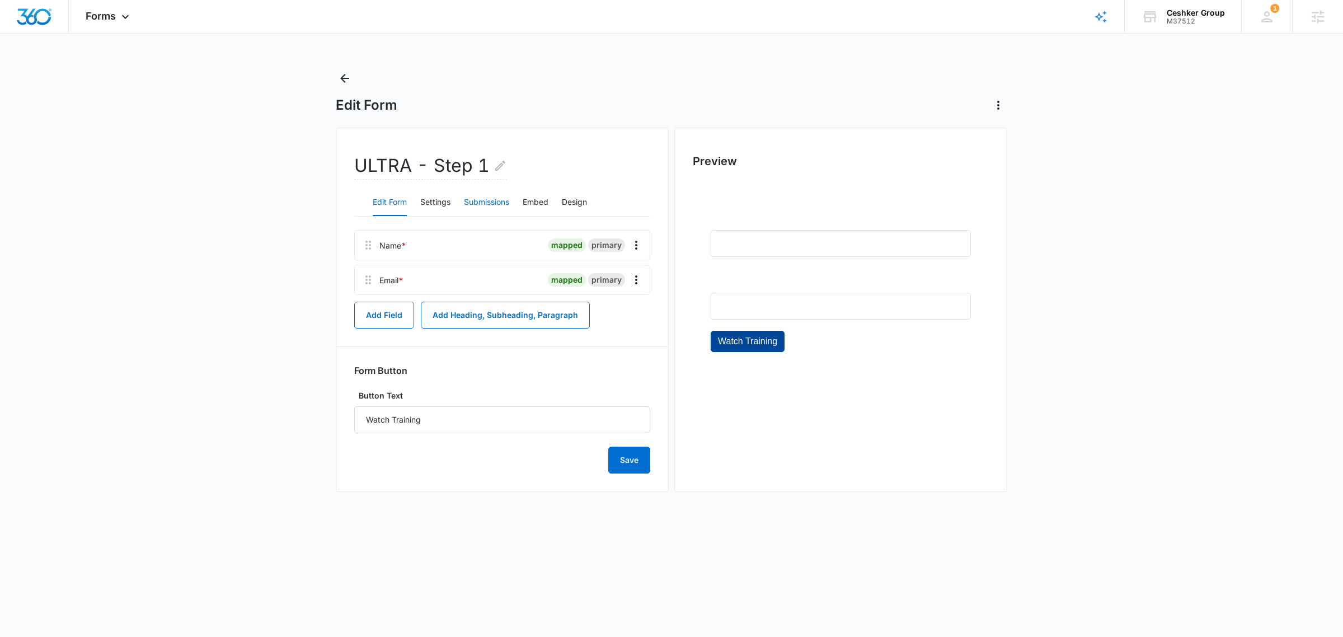
click at [483, 201] on button "Submissions" at bounding box center [486, 202] width 45 height 27
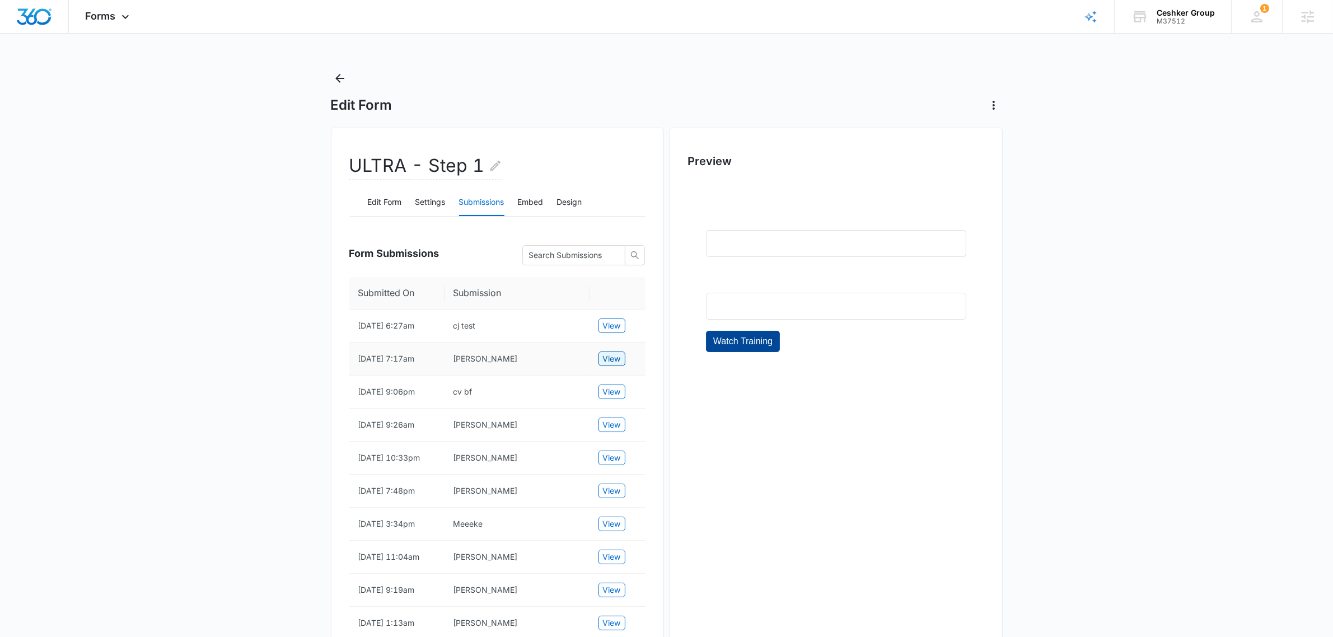
click at [616, 356] on span "View" at bounding box center [612, 359] width 18 height 12
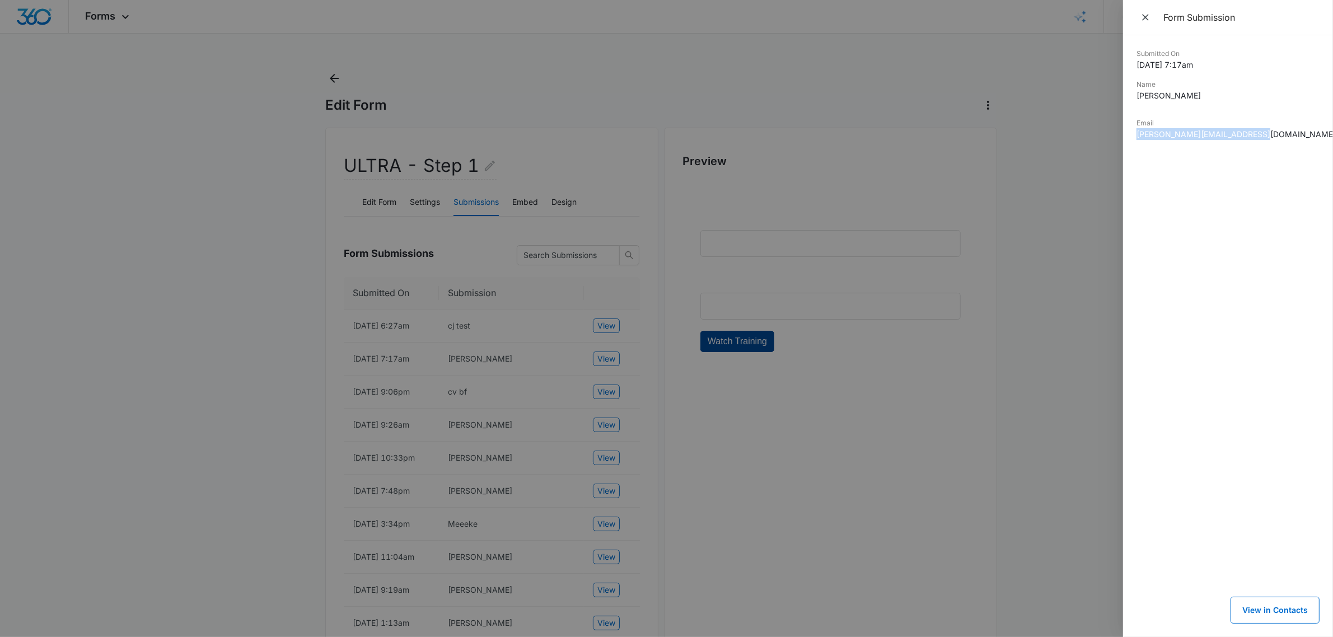
drag, startPoint x: 1281, startPoint y: 134, endPoint x: 1132, endPoint y: 130, distance: 148.4
click at [1132, 130] on div "Submitted On 8/13/2025 7:17am Name Thomas Fisher Email thomas@loveamericanhomes…" at bounding box center [1228, 336] width 210 height 602
copy dd "thomas@loveamericanhomes.com"
click at [212, 99] on div at bounding box center [666, 318] width 1333 height 637
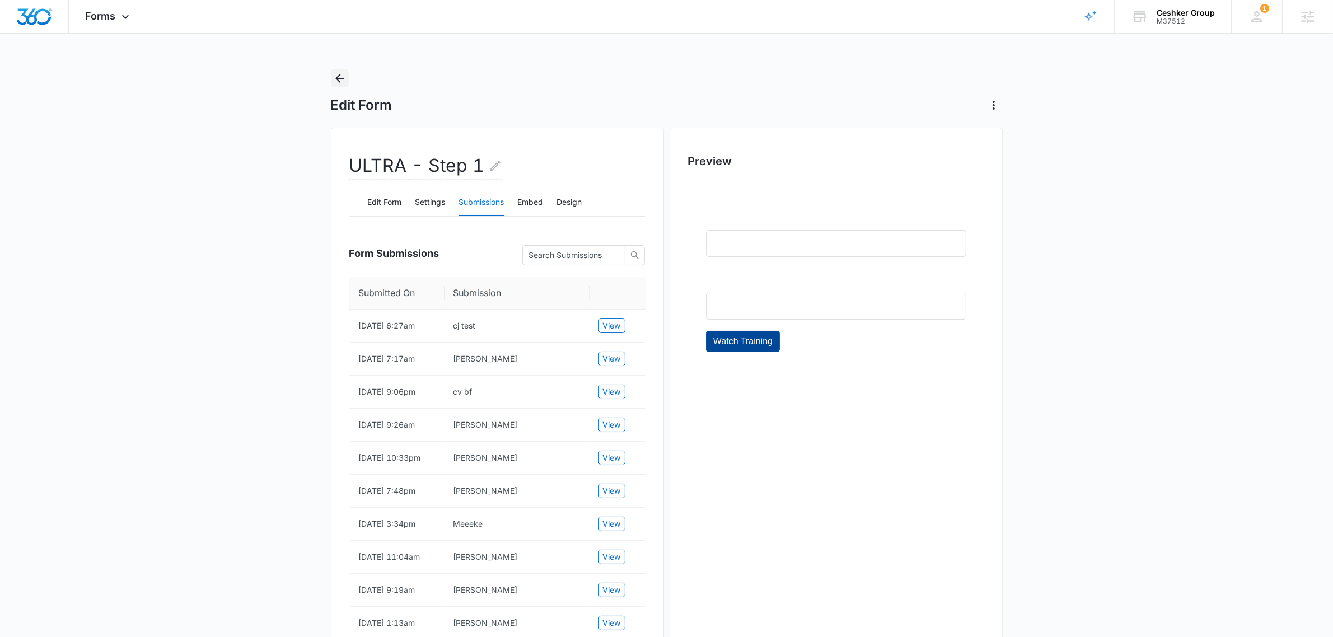
click at [348, 73] on button "Back" at bounding box center [340, 78] width 18 height 18
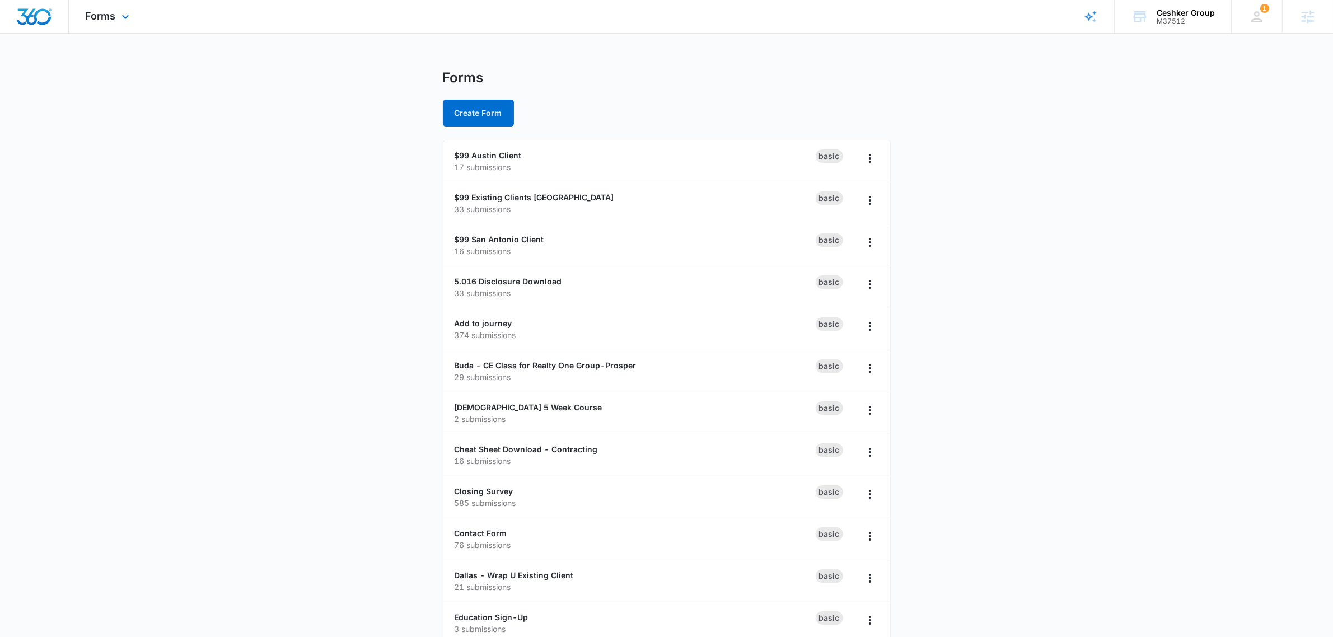
click at [124, 4] on div "Forms Apps Reputation Websites Forms CRM Email Social Shop Payments POS Content…" at bounding box center [109, 16] width 80 height 33
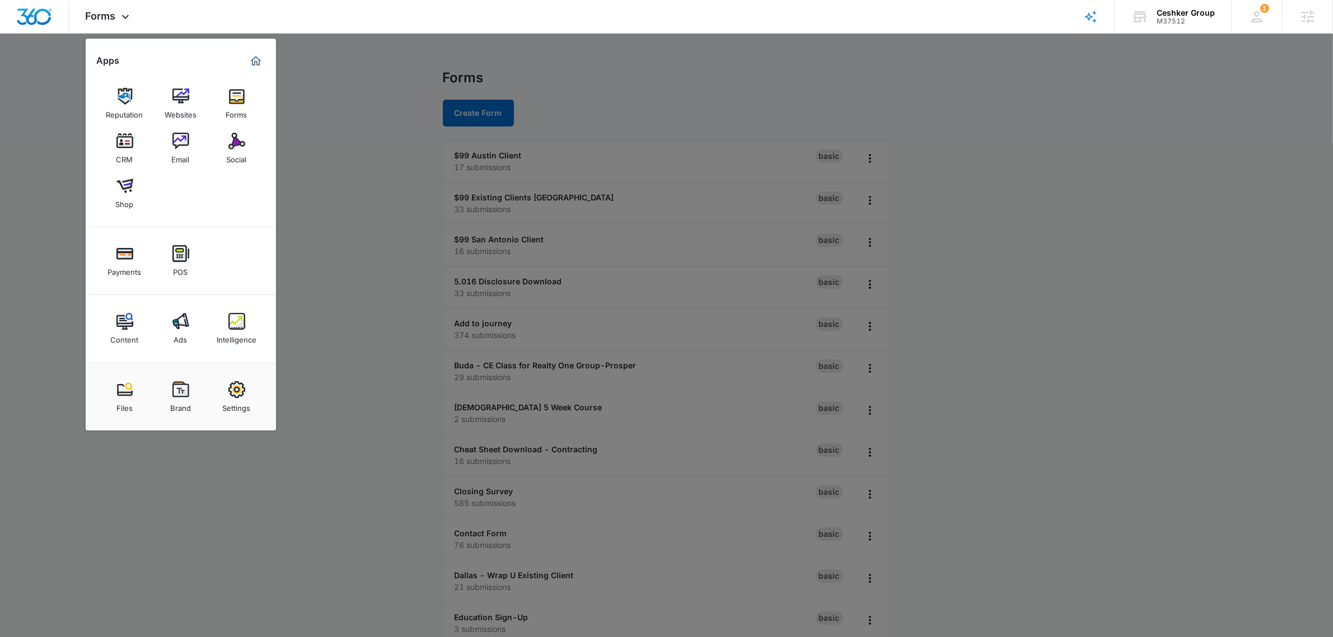
click at [395, 462] on div at bounding box center [666, 318] width 1333 height 637
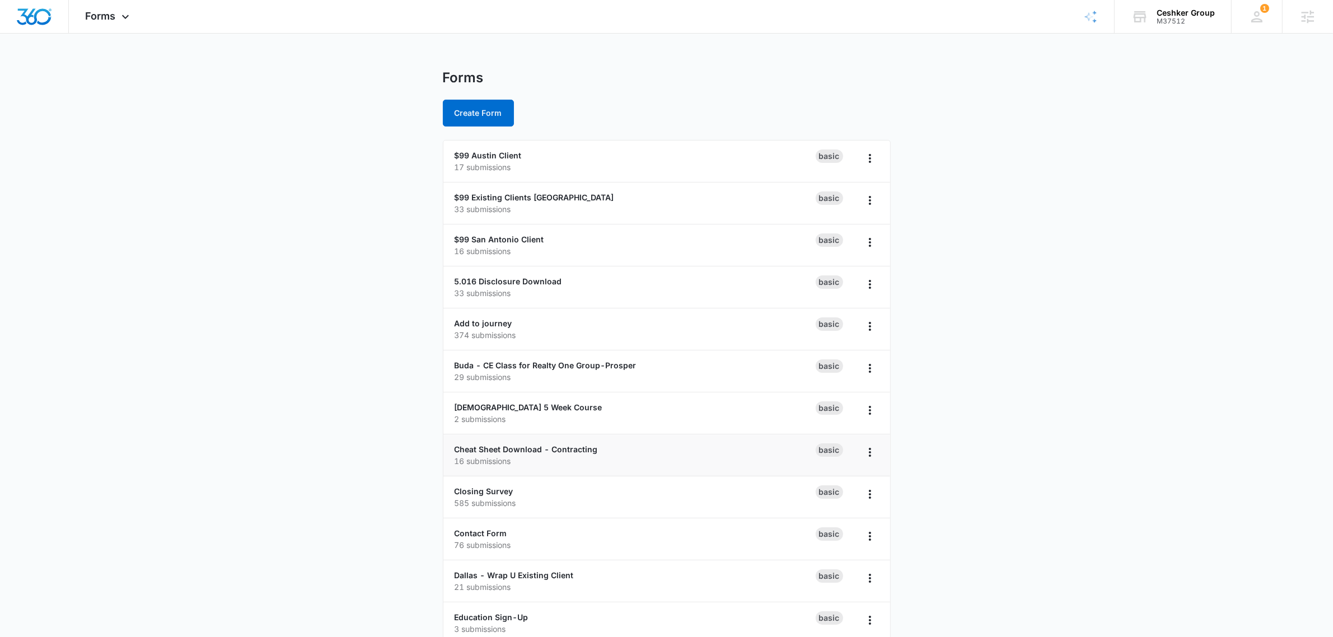
scroll to position [490, 0]
